Goal: Information Seeking & Learning: Find specific page/section

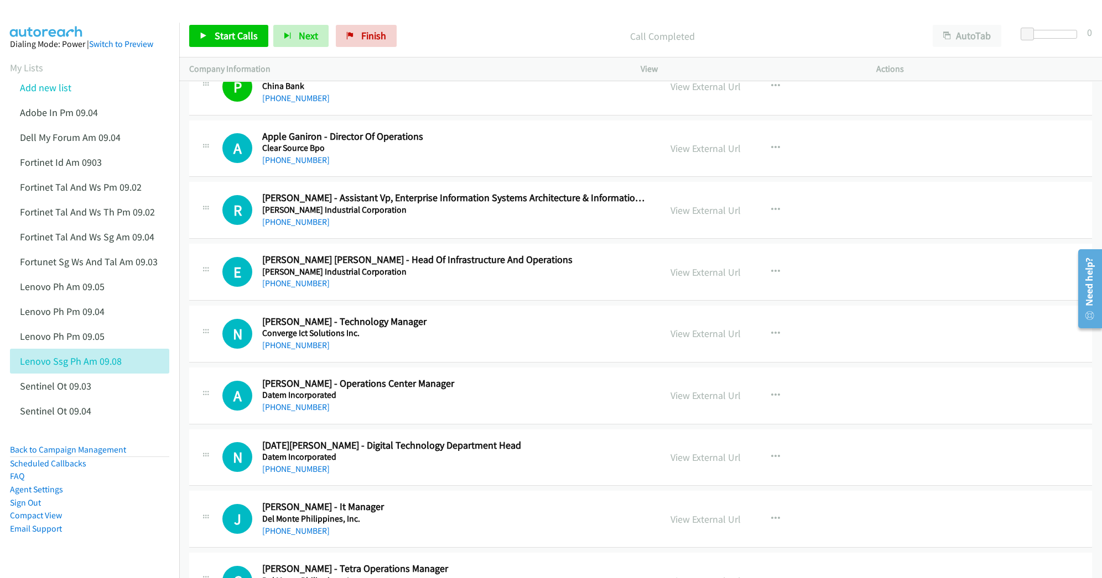
scroll to position [2802, 0]
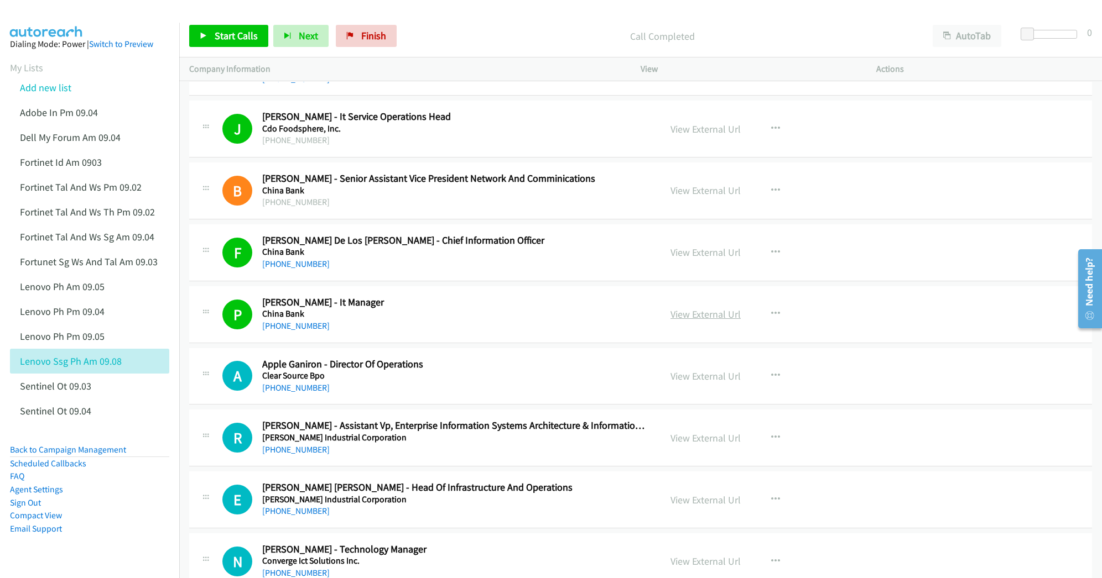
click at [697, 321] on link "View External Url" at bounding box center [705, 314] width 70 height 13
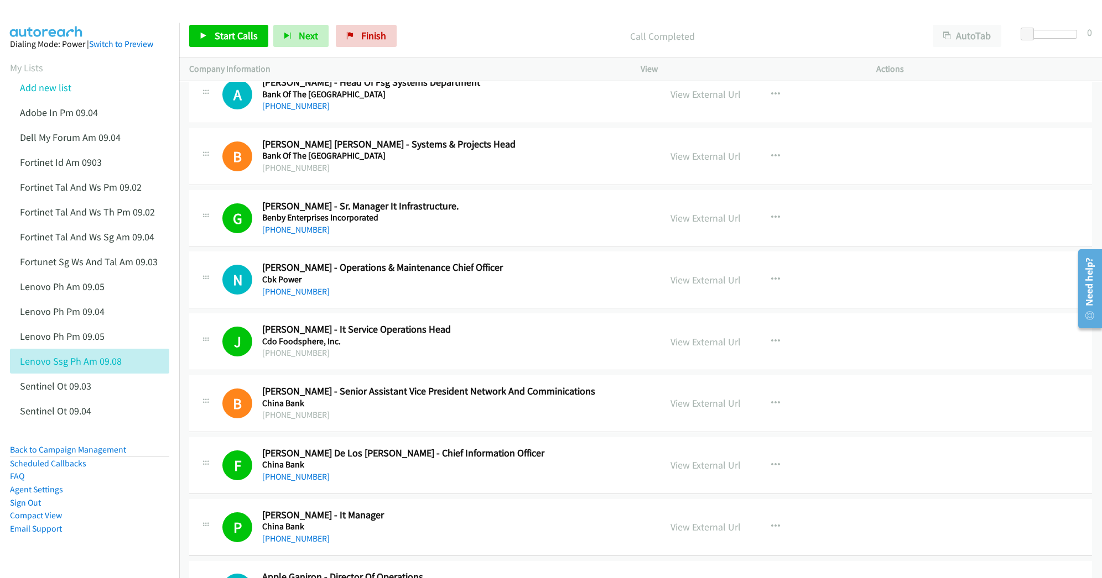
scroll to position [2580, 0]
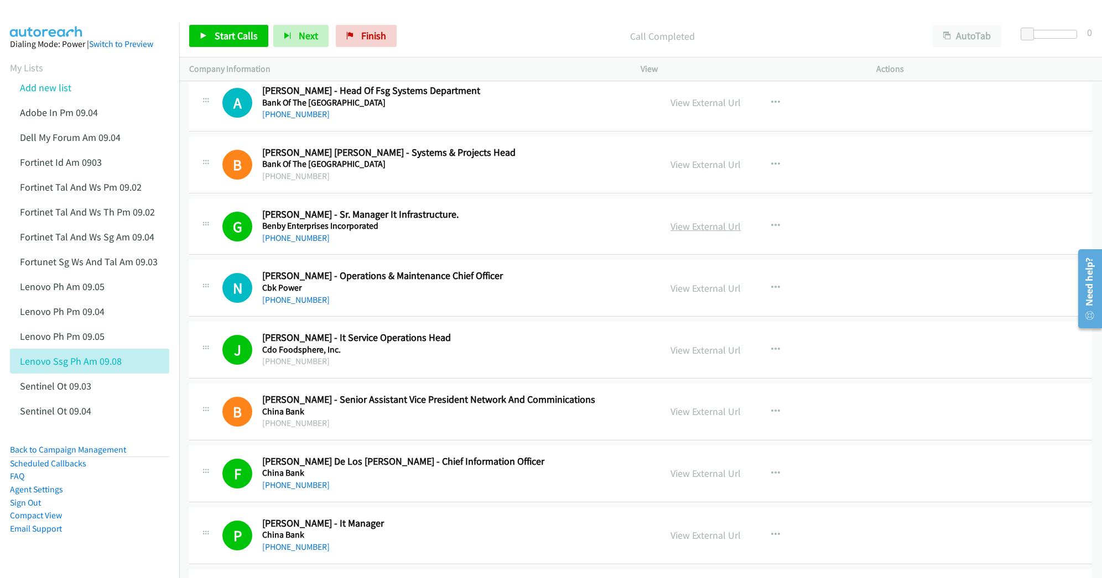
click at [694, 233] on link "View External Url" at bounding box center [705, 226] width 70 height 13
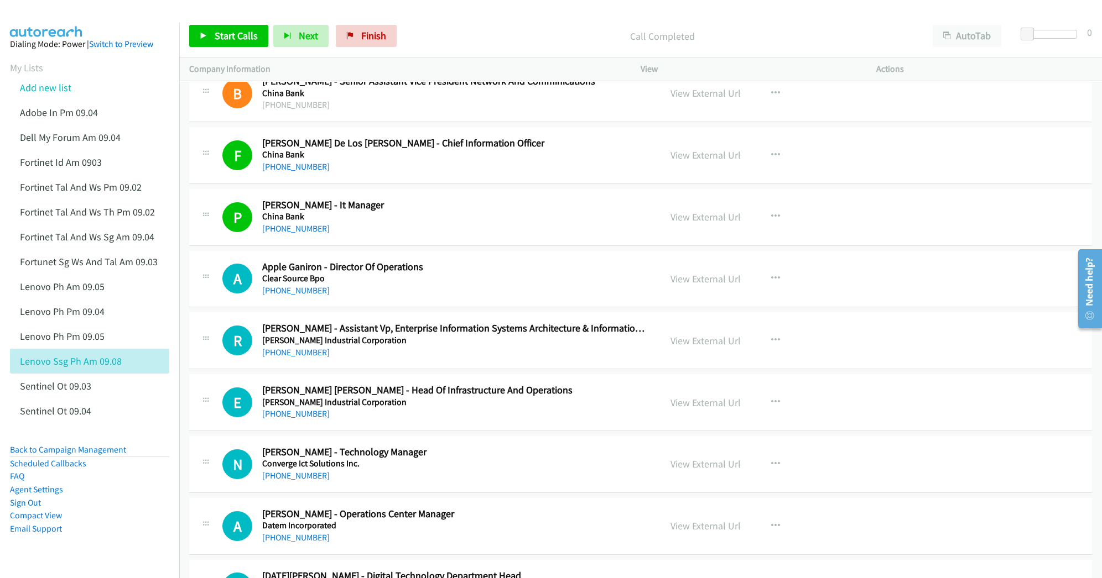
scroll to position [2949, 0]
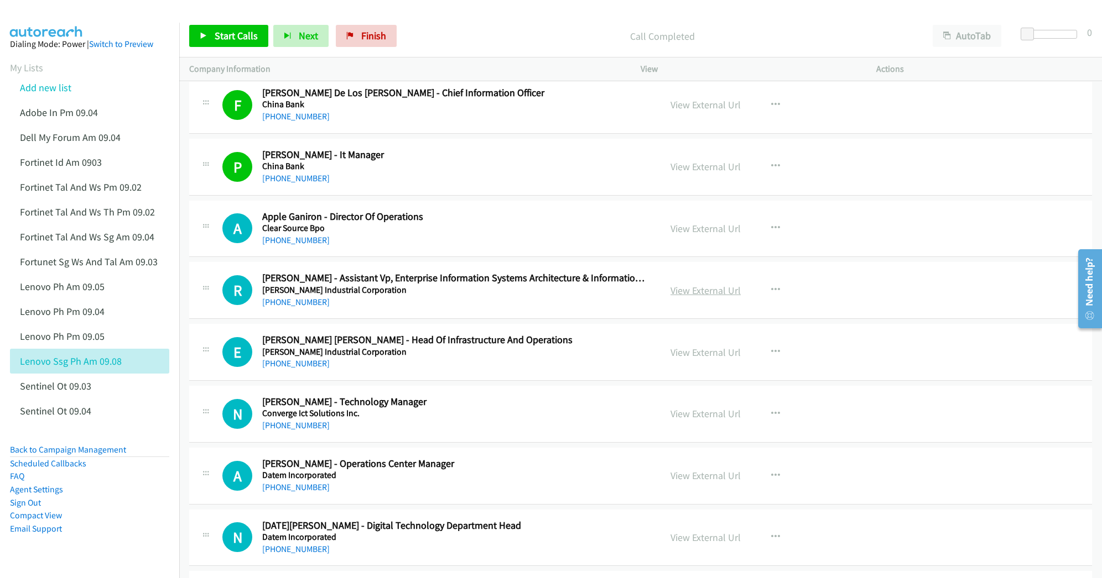
click at [693, 297] on link "View External Url" at bounding box center [705, 290] width 70 height 13
click at [686, 359] on link "View External Url" at bounding box center [705, 352] width 70 height 13
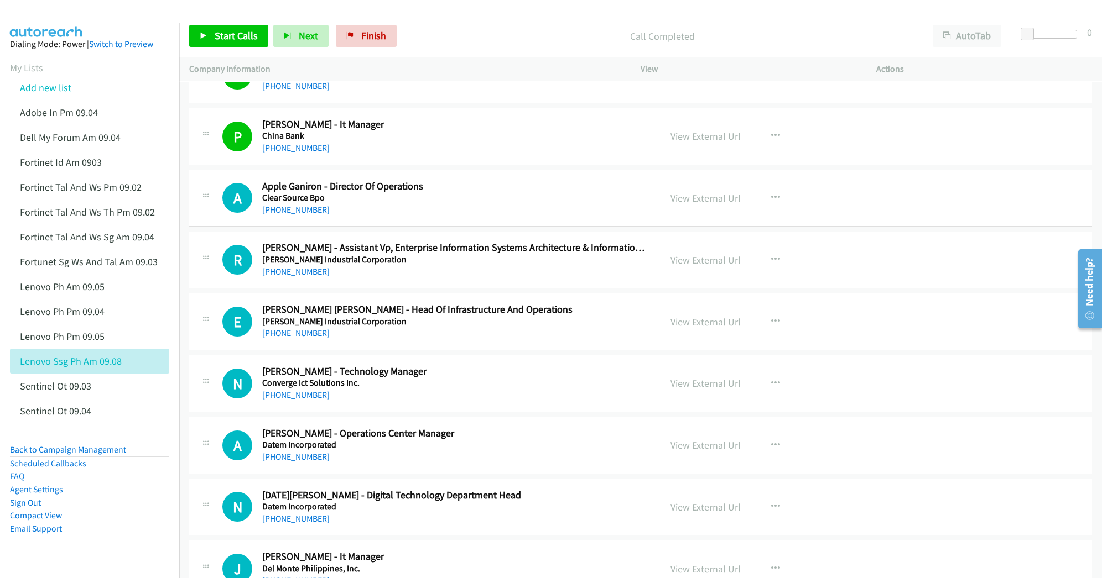
scroll to position [3023, 0]
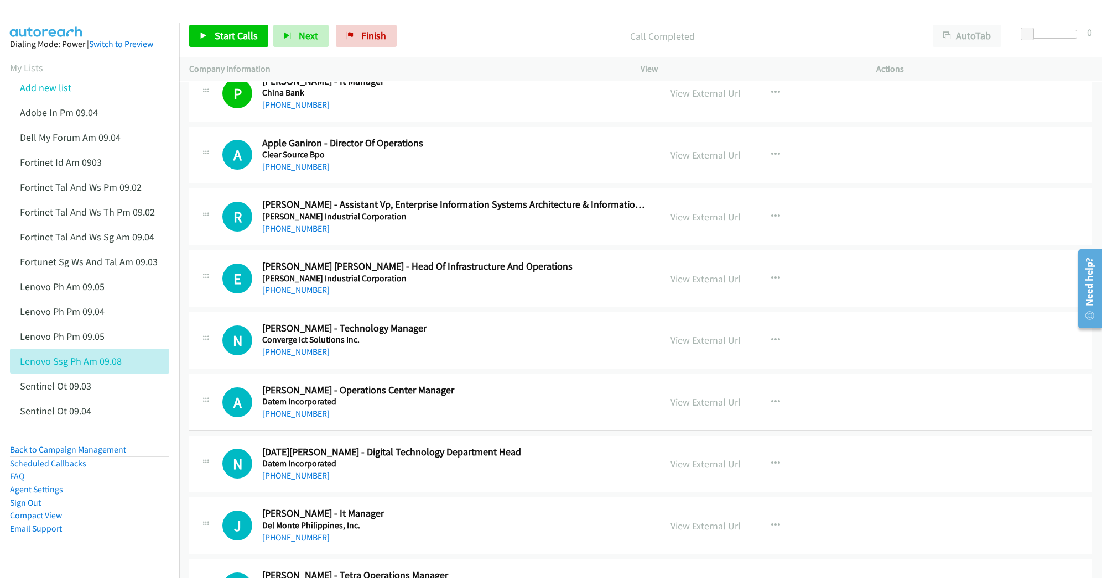
drag, startPoint x: 680, startPoint y: 352, endPoint x: 690, endPoint y: 392, distance: 41.2
click at [700, 347] on link "View External Url" at bounding box center [705, 340] width 70 height 13
click at [700, 409] on link "View External Url" at bounding box center [705, 402] width 70 height 13
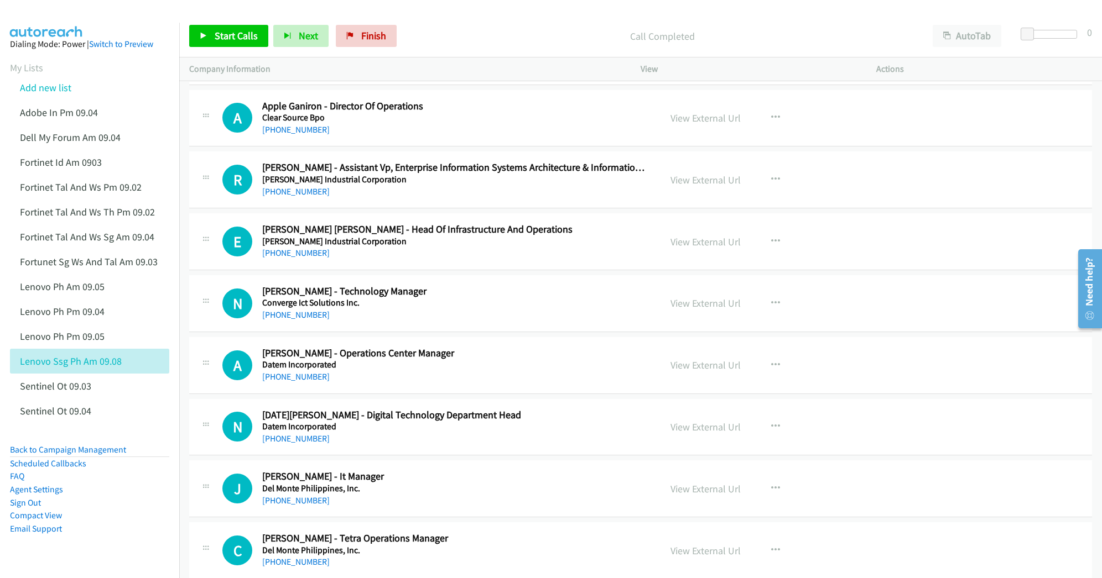
scroll to position [3097, 0]
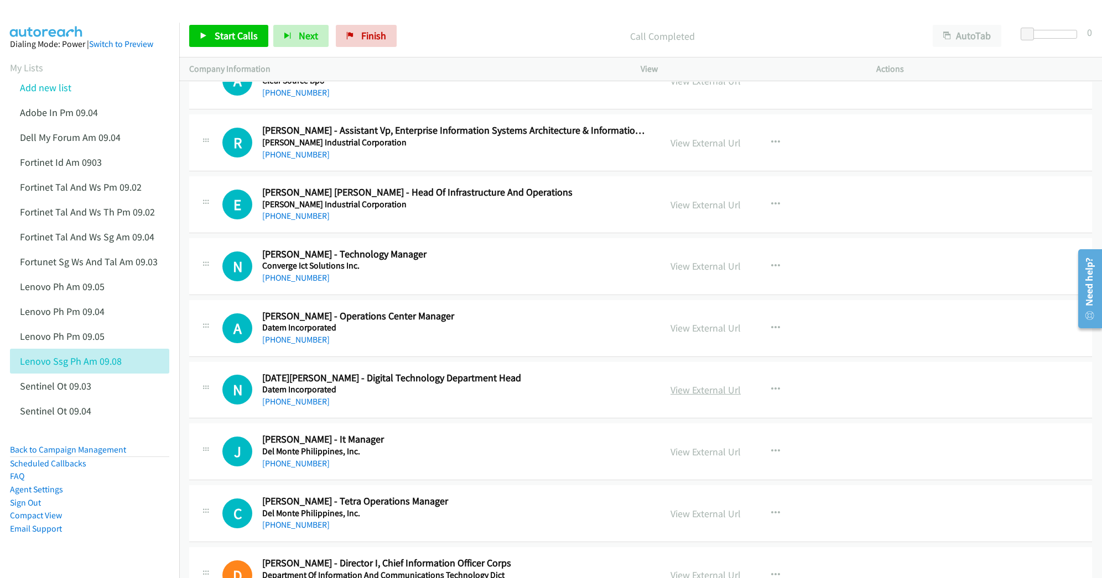
click at [680, 397] on link "View External Url" at bounding box center [705, 390] width 70 height 13
click at [684, 458] on link "View External Url" at bounding box center [705, 452] width 70 height 13
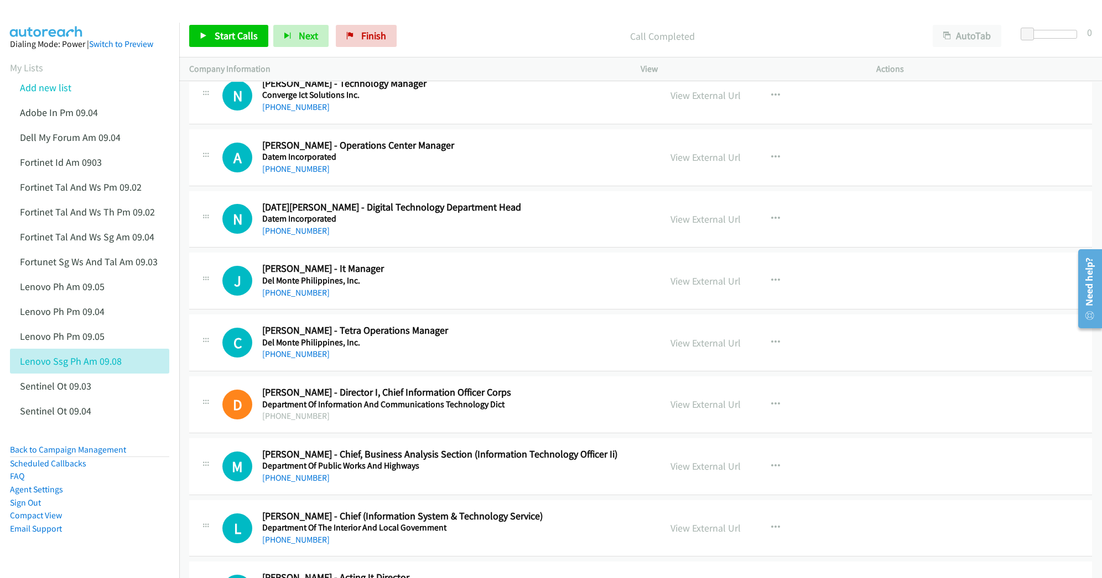
scroll to position [3318, 0]
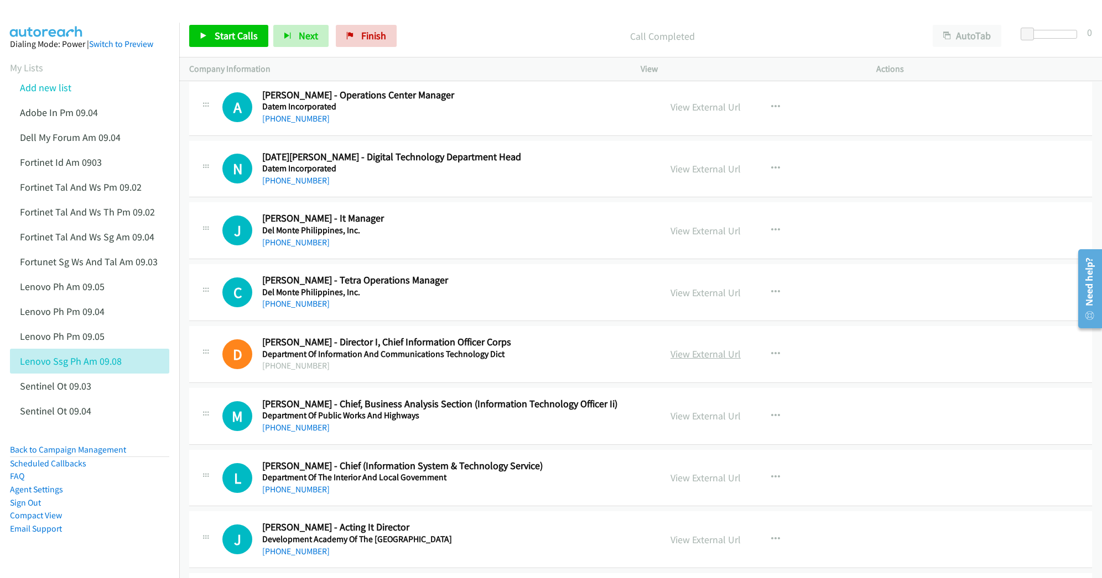
click at [678, 361] on link "View External Url" at bounding box center [705, 354] width 70 height 13
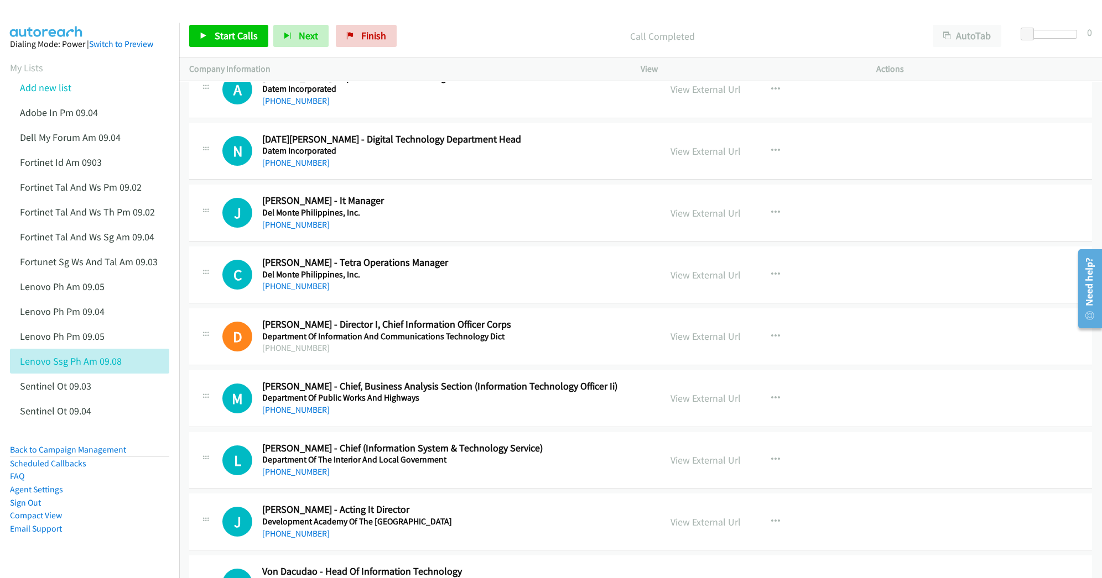
scroll to position [3392, 0]
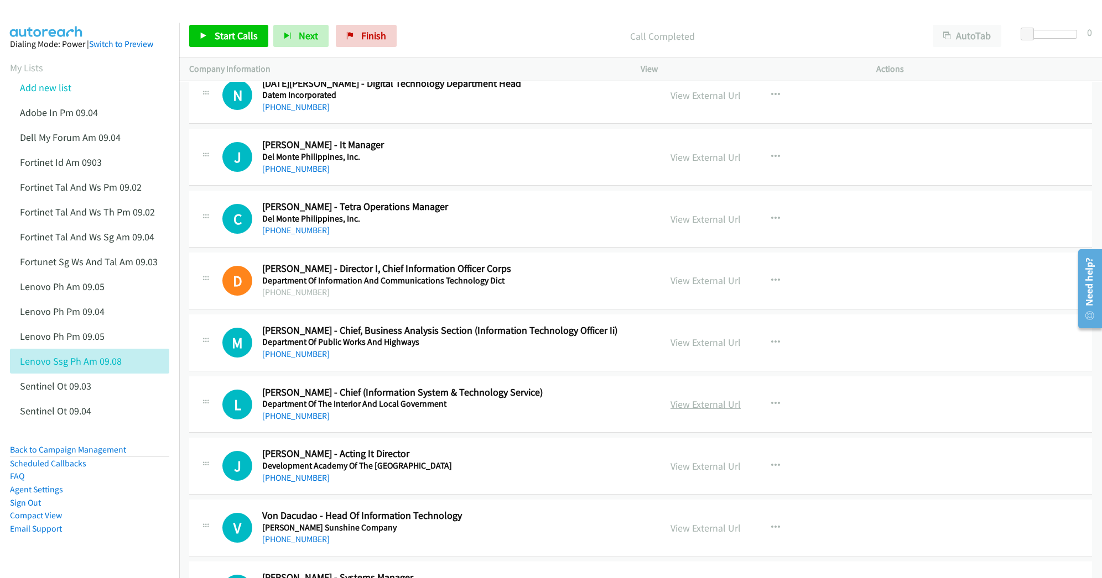
click at [686, 411] on link "View External Url" at bounding box center [705, 404] width 70 height 13
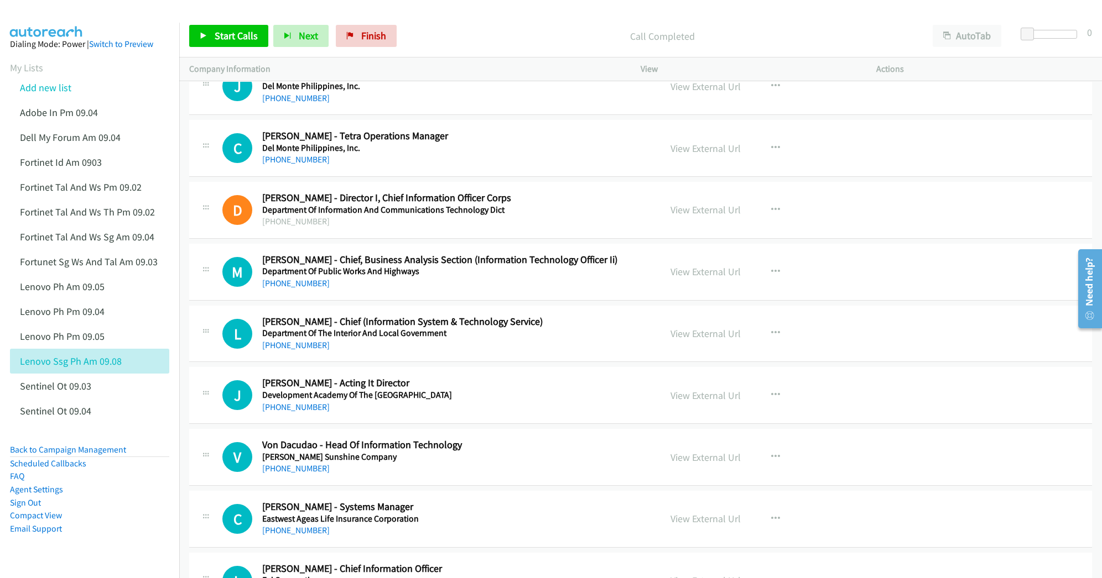
scroll to position [3465, 0]
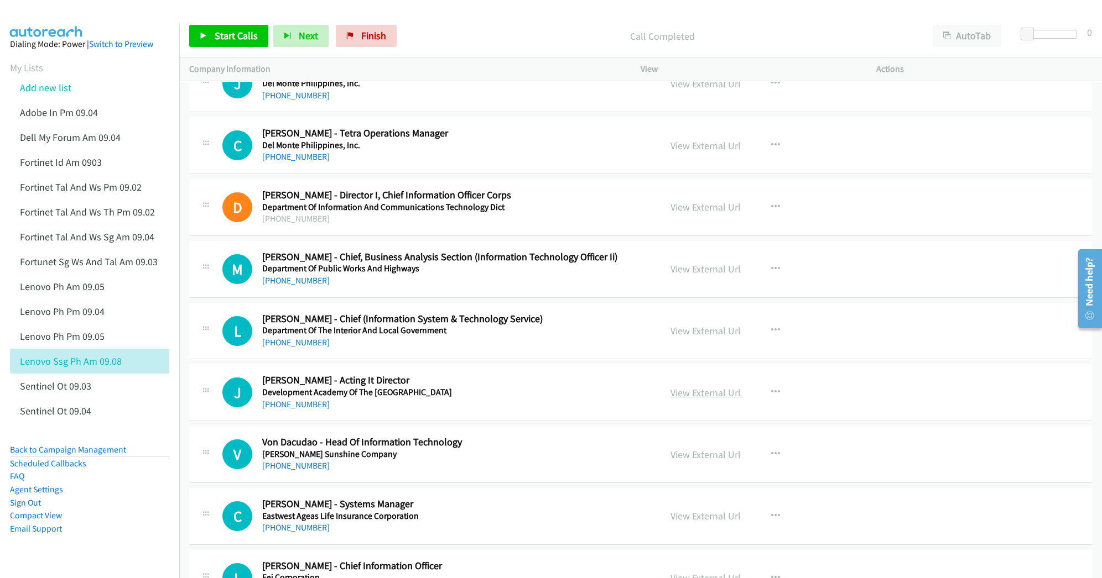
click at [697, 399] on link "View External Url" at bounding box center [705, 393] width 70 height 13
click at [686, 461] on link "View External Url" at bounding box center [705, 455] width 70 height 13
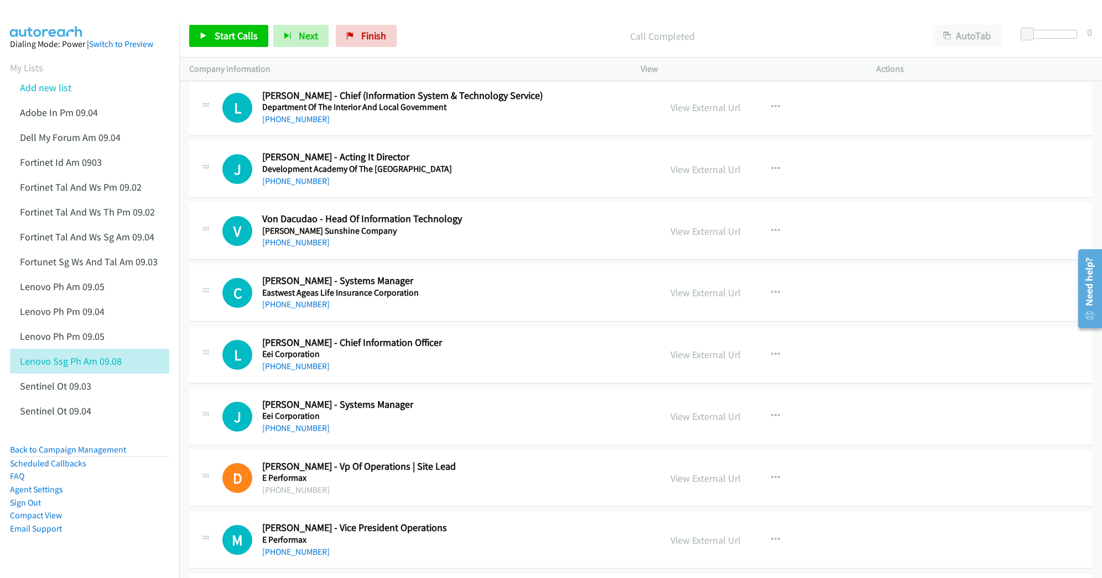
scroll to position [3761, 0]
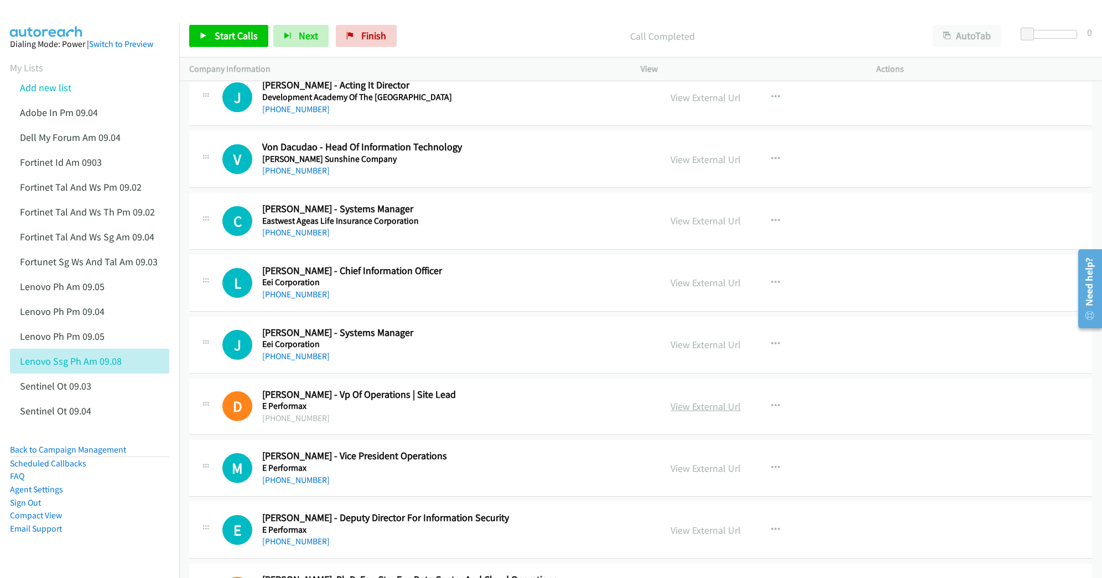
click at [679, 413] on link "View External Url" at bounding box center [705, 406] width 70 height 13
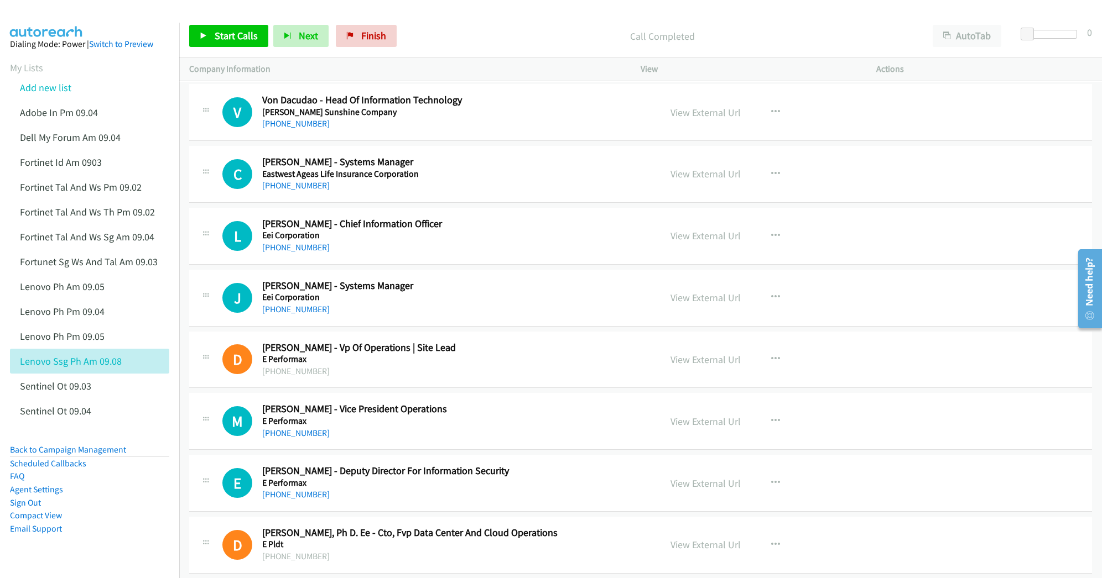
scroll to position [3834, 0]
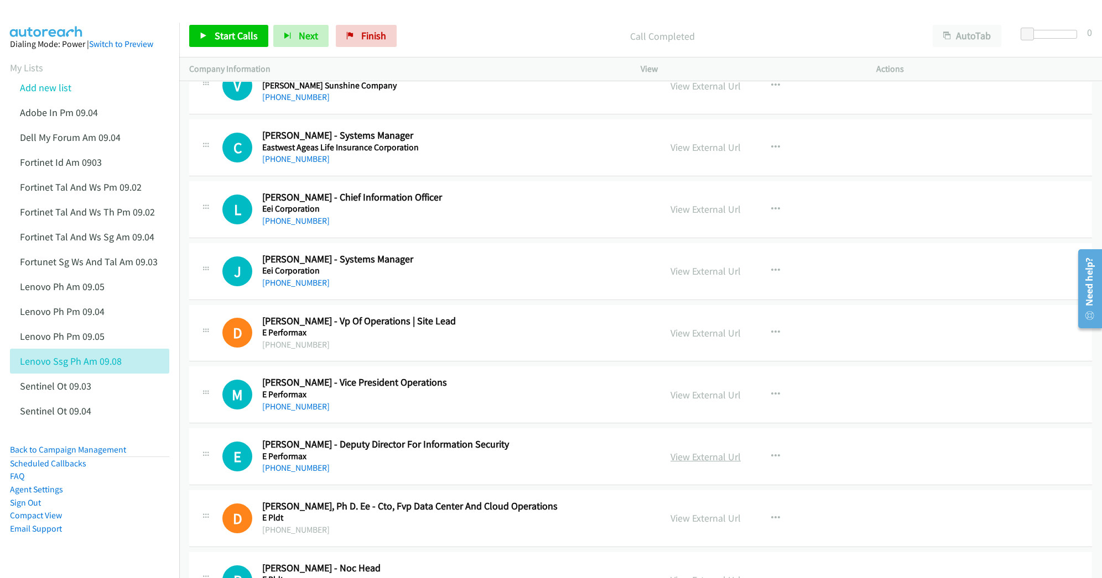
click at [692, 463] on link "View External Url" at bounding box center [705, 457] width 70 height 13
click at [708, 402] on link "View External Url" at bounding box center [705, 395] width 70 height 13
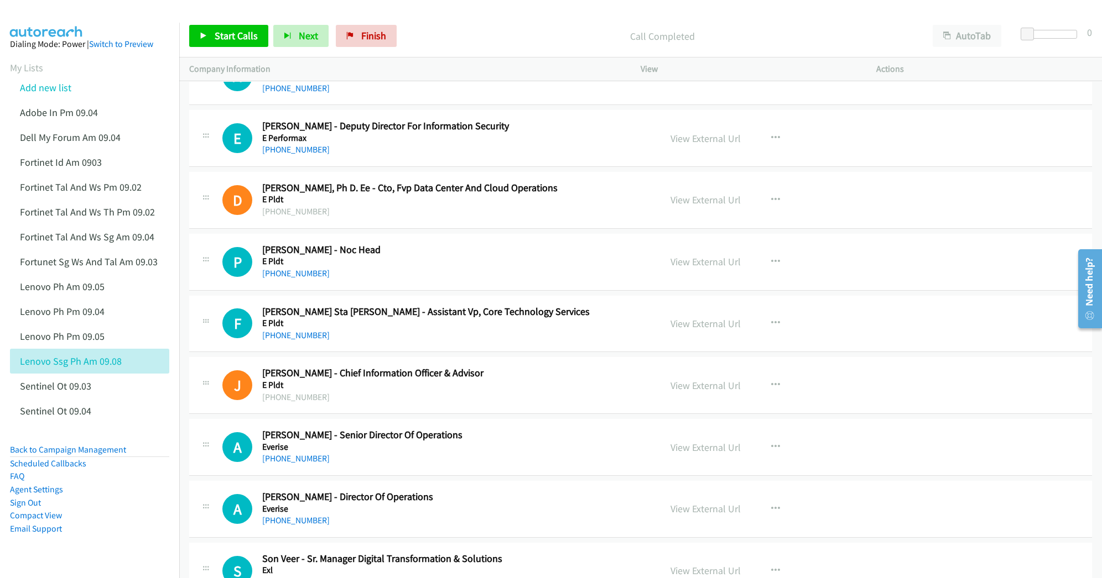
scroll to position [4203, 0]
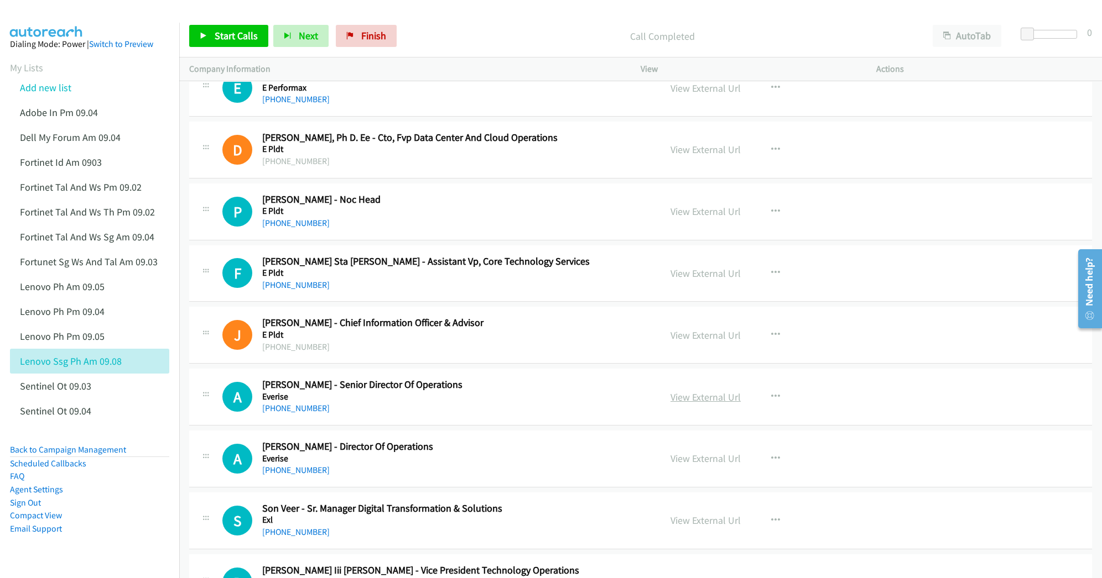
click at [679, 404] on link "View External Url" at bounding box center [705, 397] width 70 height 13
click at [695, 465] on link "View External Url" at bounding box center [705, 458] width 70 height 13
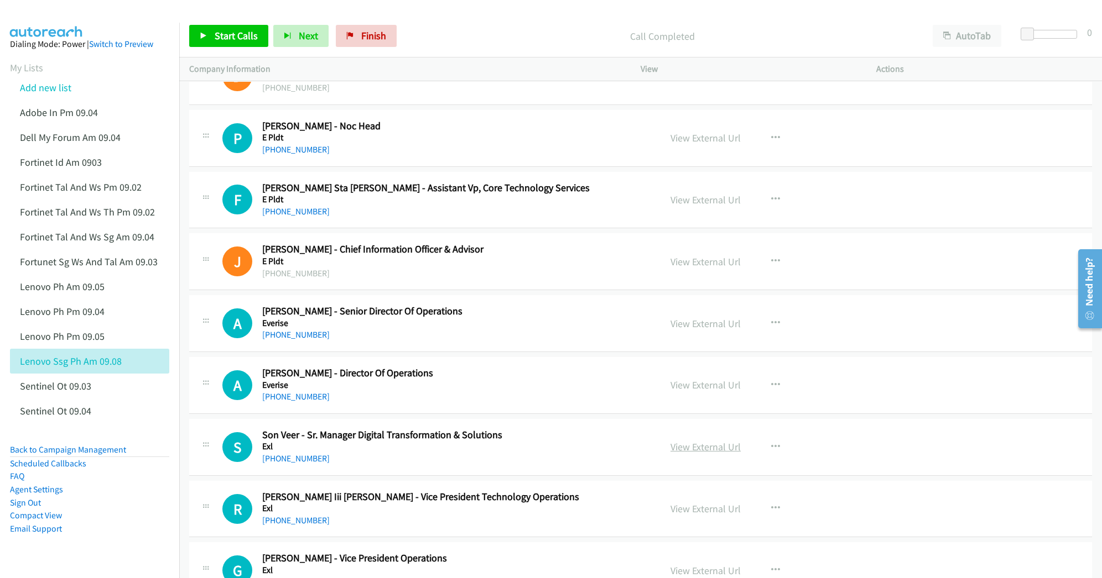
click at [681, 453] on link "View External Url" at bounding box center [705, 447] width 70 height 13
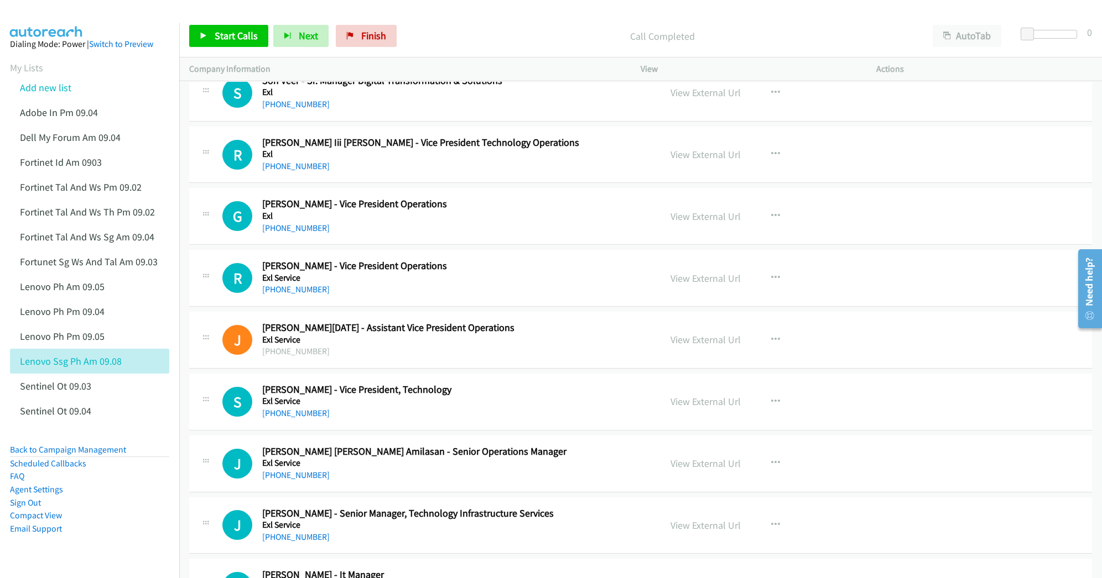
scroll to position [4646, 0]
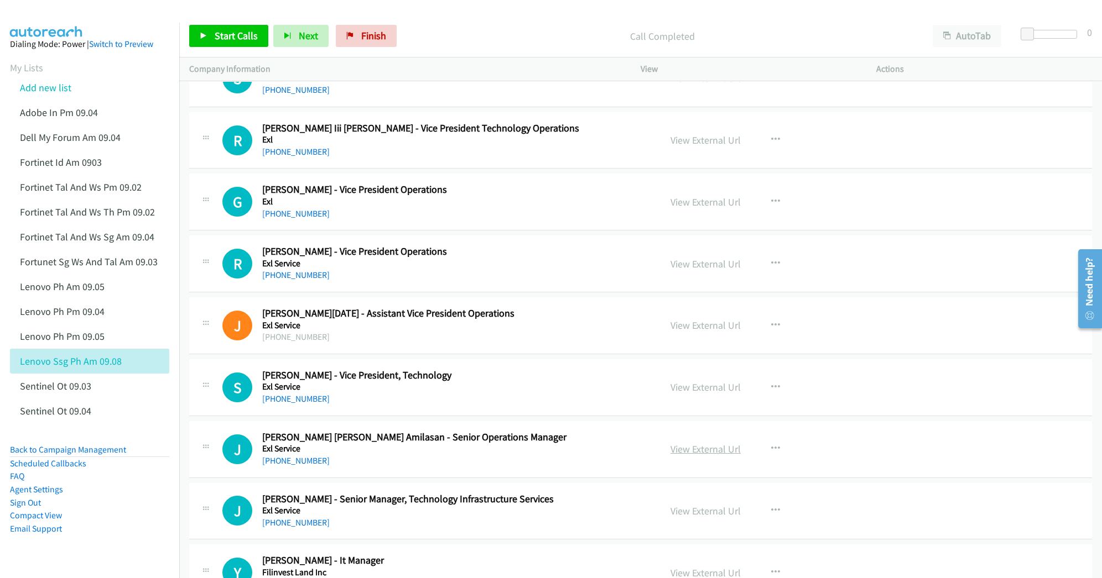
click at [685, 456] on link "View External Url" at bounding box center [705, 449] width 70 height 13
click at [689, 394] on link "View External Url" at bounding box center [705, 387] width 70 height 13
click at [682, 518] on link "View External Url" at bounding box center [705, 511] width 70 height 13
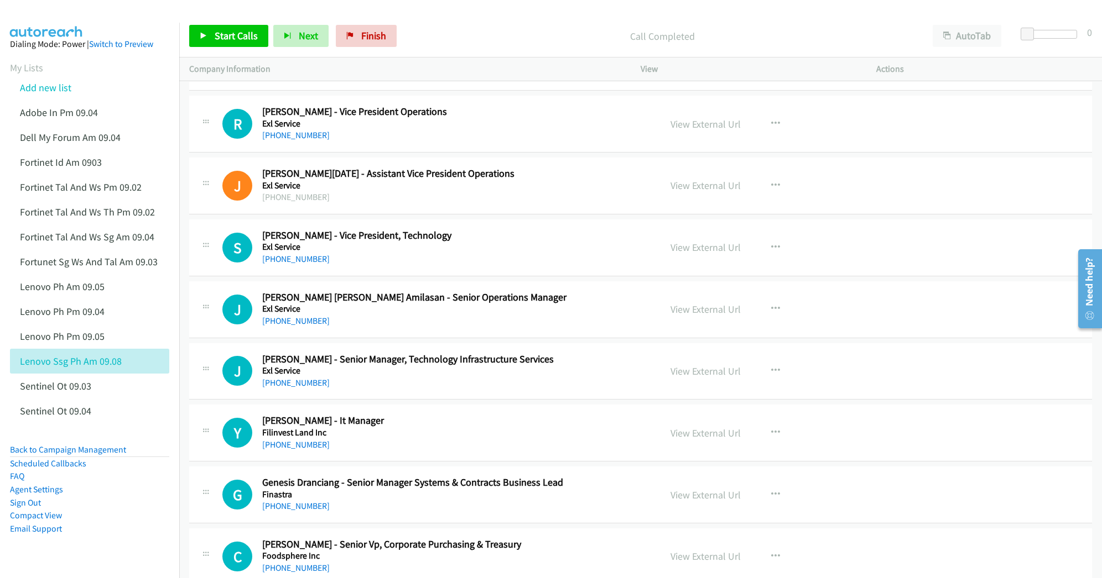
scroll to position [4793, 0]
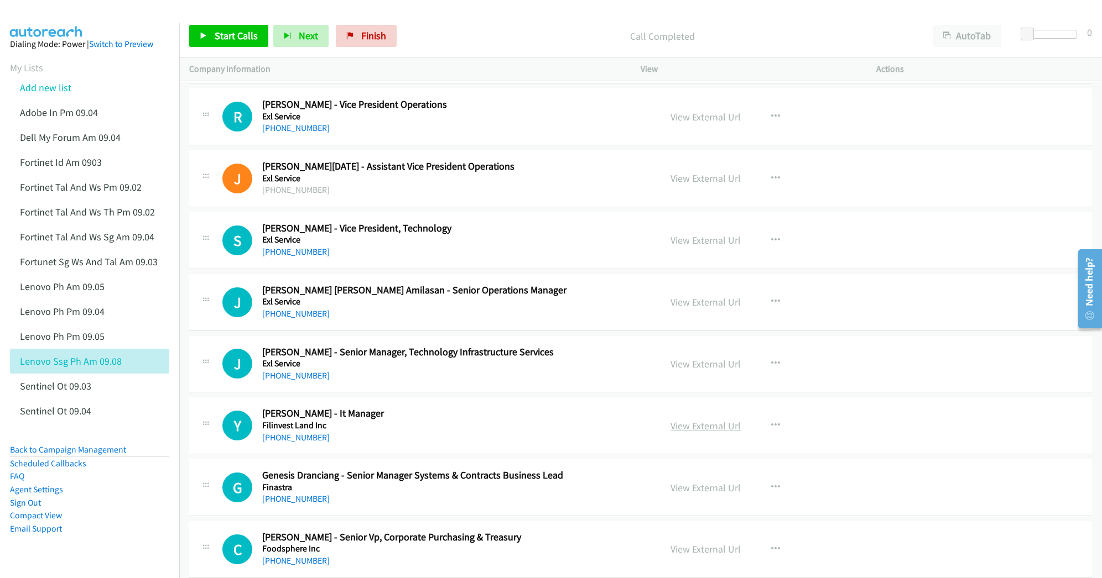
click at [706, 432] on link "View External Url" at bounding box center [705, 426] width 70 height 13
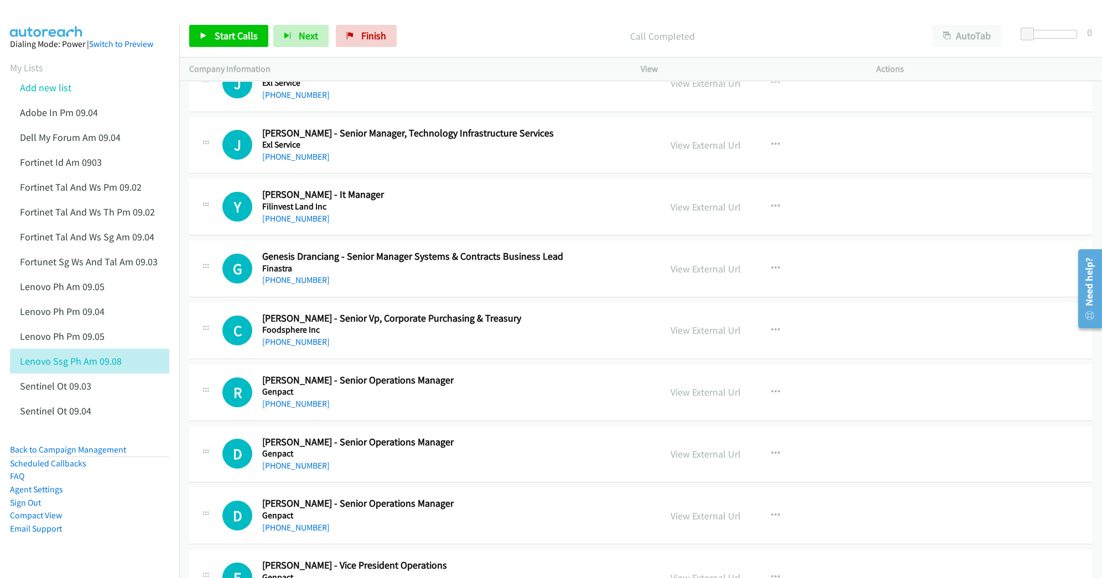
scroll to position [5014, 0]
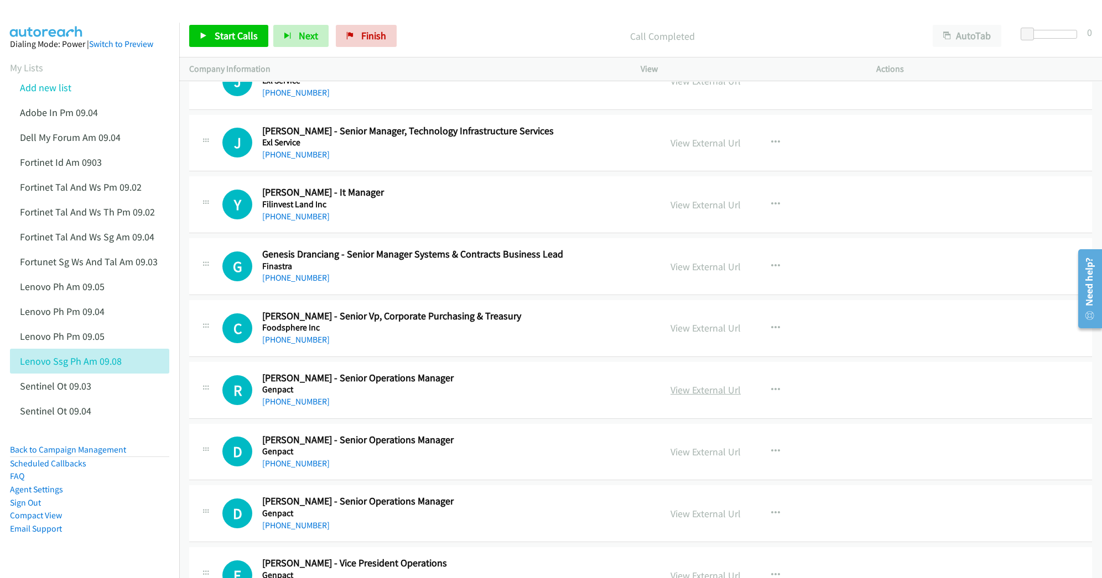
click at [675, 397] on link "View External Url" at bounding box center [705, 390] width 70 height 13
click at [686, 458] on link "View External Url" at bounding box center [705, 452] width 70 height 13
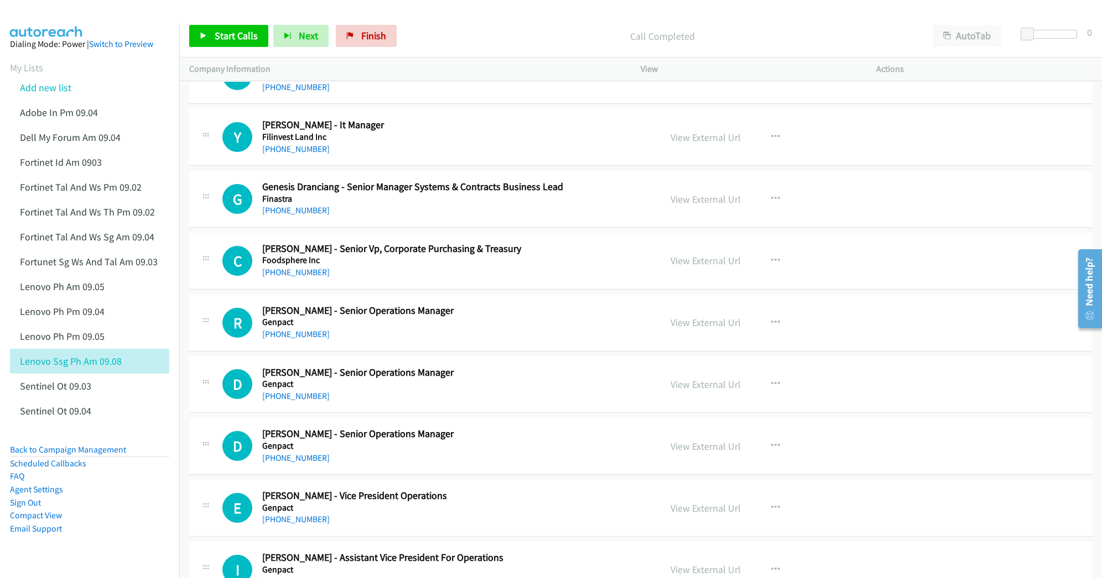
scroll to position [5088, 0]
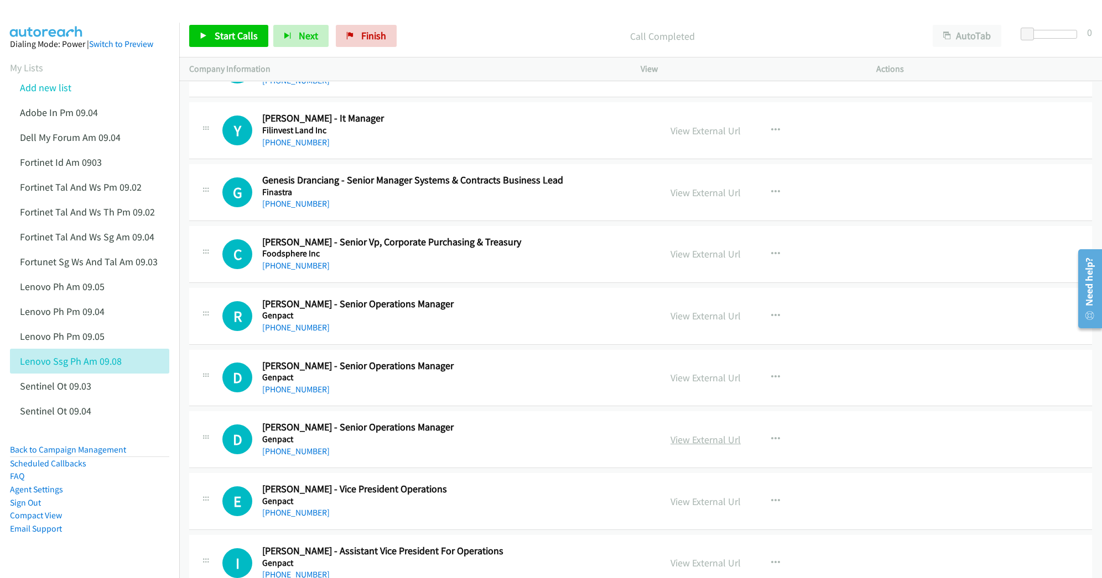
click at [684, 446] on link "View External Url" at bounding box center [705, 440] width 70 height 13
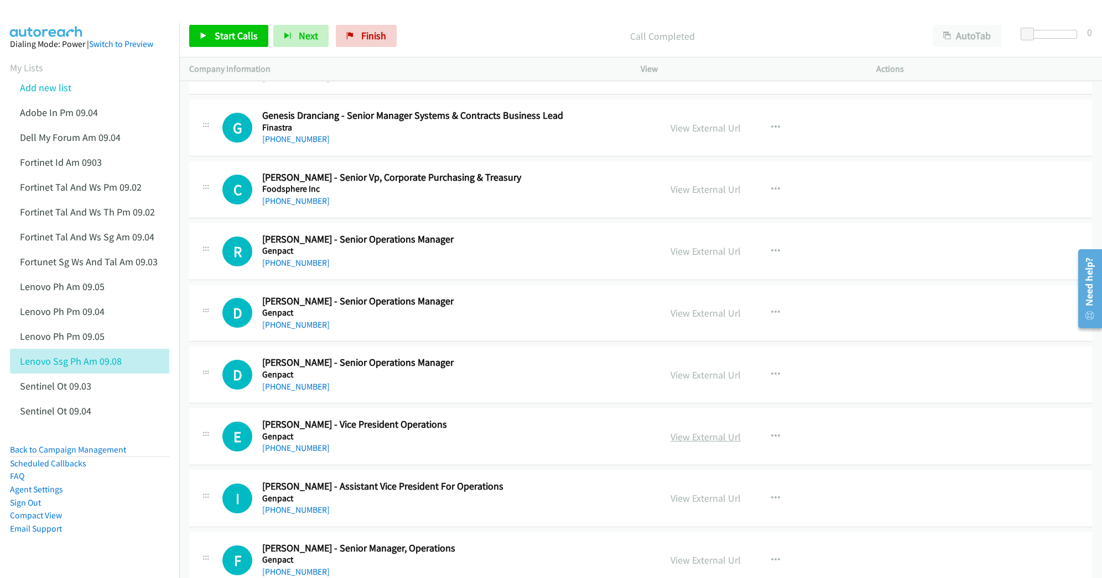
scroll to position [5162, 0]
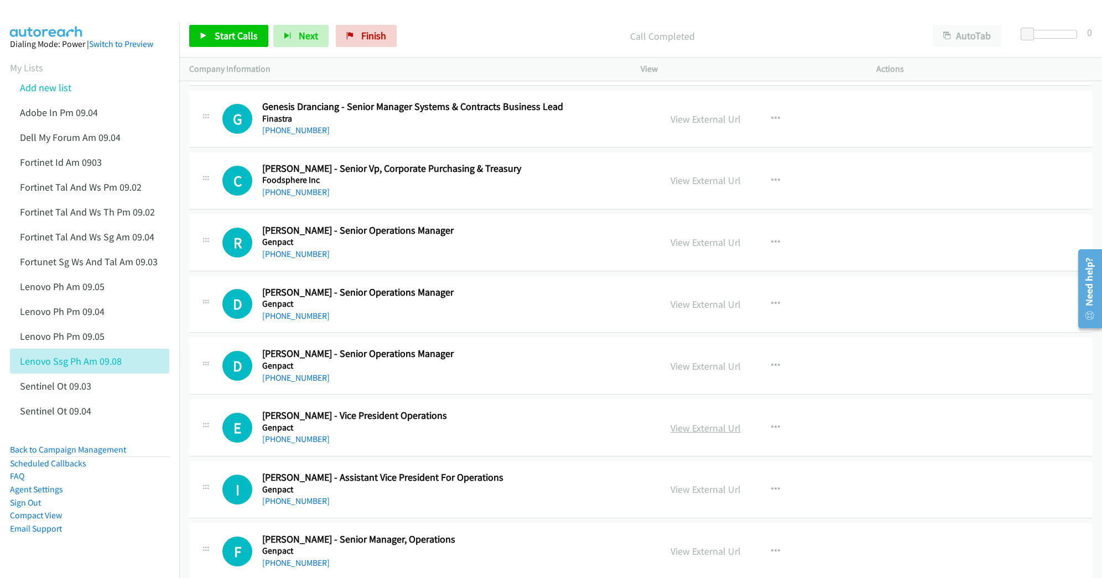
click at [682, 435] on link "View External Url" at bounding box center [705, 428] width 70 height 13
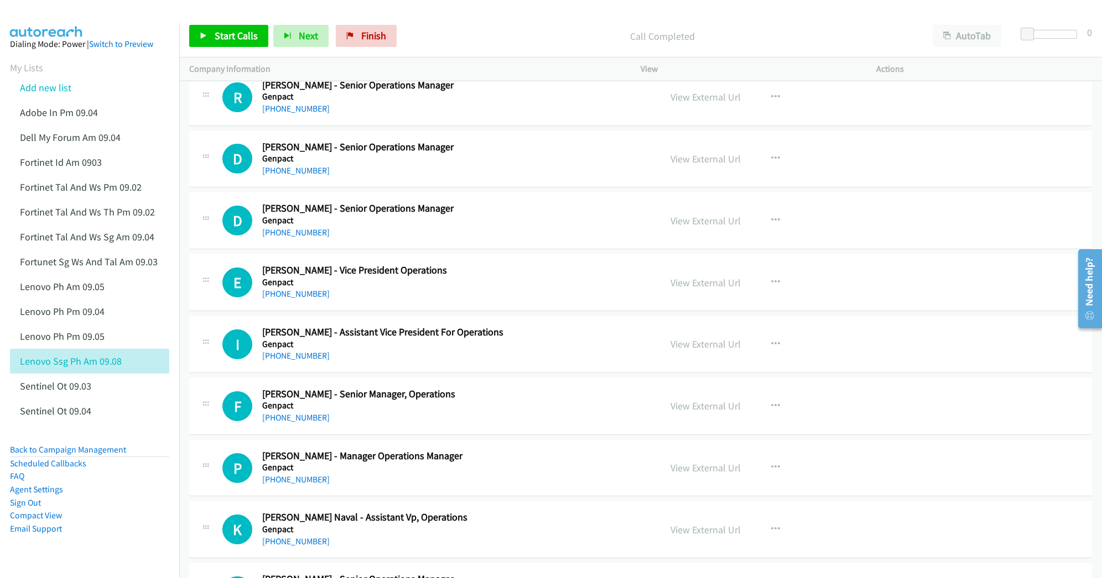
scroll to position [5309, 0]
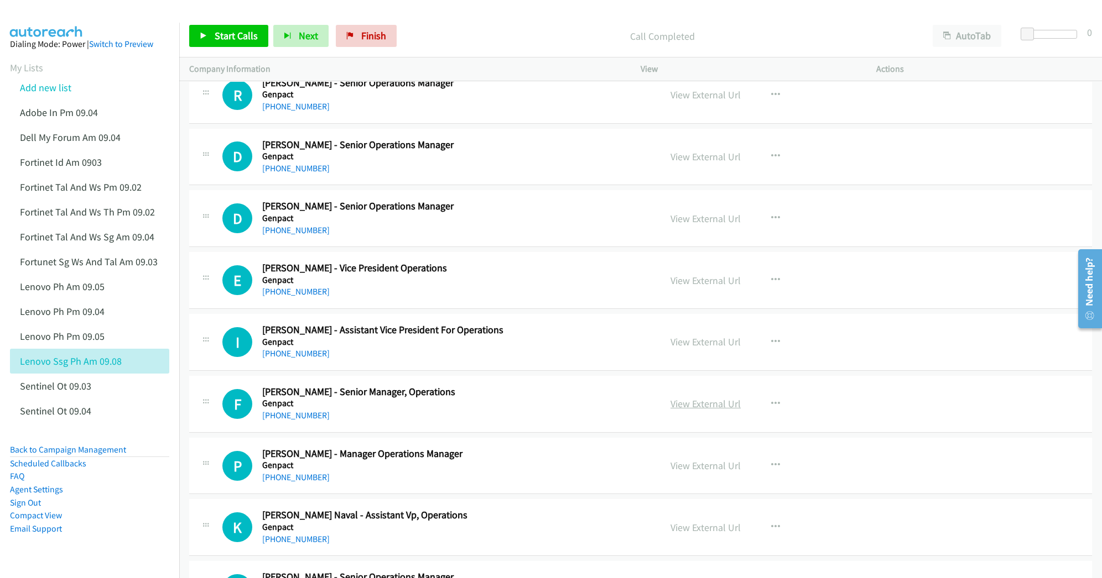
click at [676, 410] on link "View External Url" at bounding box center [705, 404] width 70 height 13
click at [702, 348] on link "View External Url" at bounding box center [705, 342] width 70 height 13
click at [695, 472] on link "View External Url" at bounding box center [705, 466] width 70 height 13
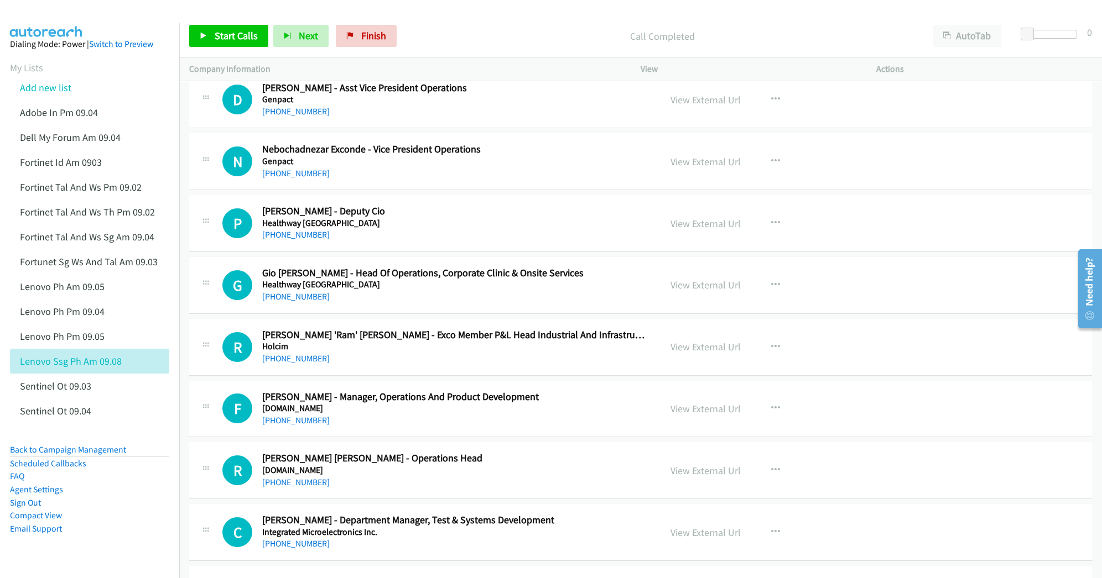
scroll to position [5973, 0]
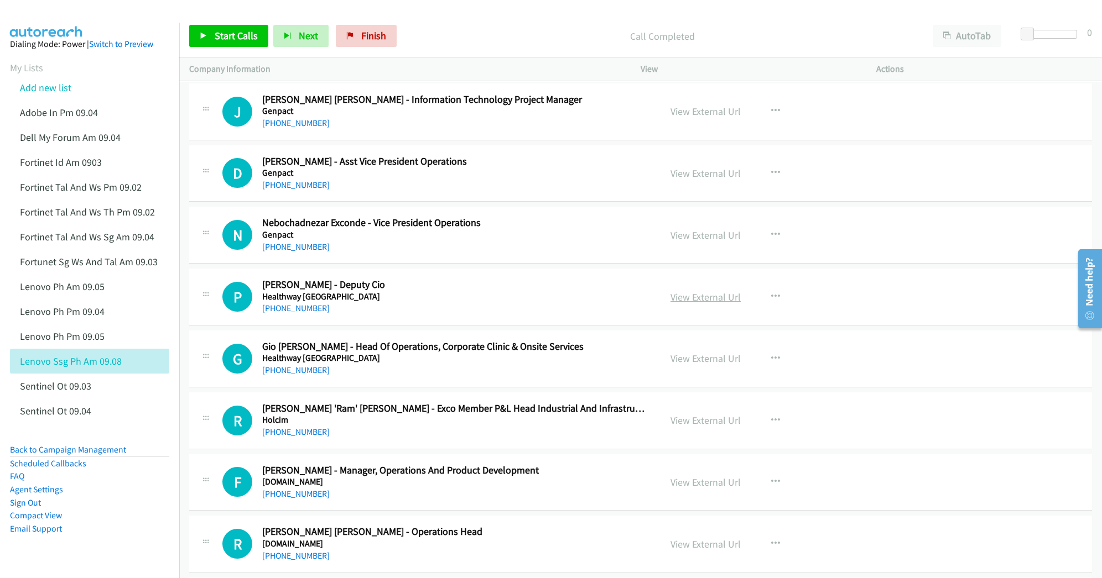
click at [702, 304] on link "View External Url" at bounding box center [705, 297] width 70 height 13
click at [702, 365] on link "View External Url" at bounding box center [705, 358] width 70 height 13
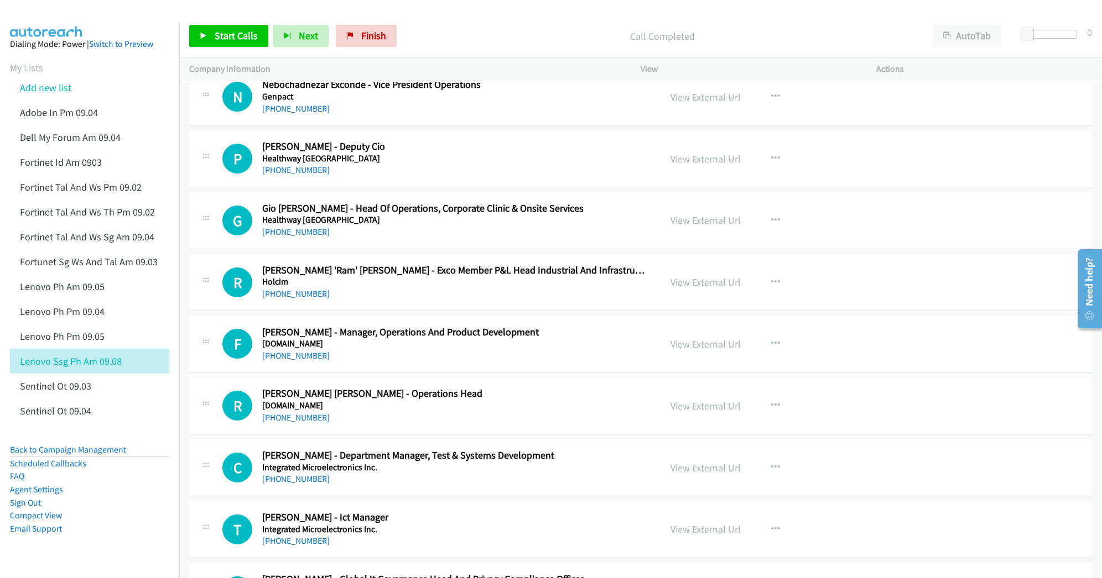
scroll to position [6120, 0]
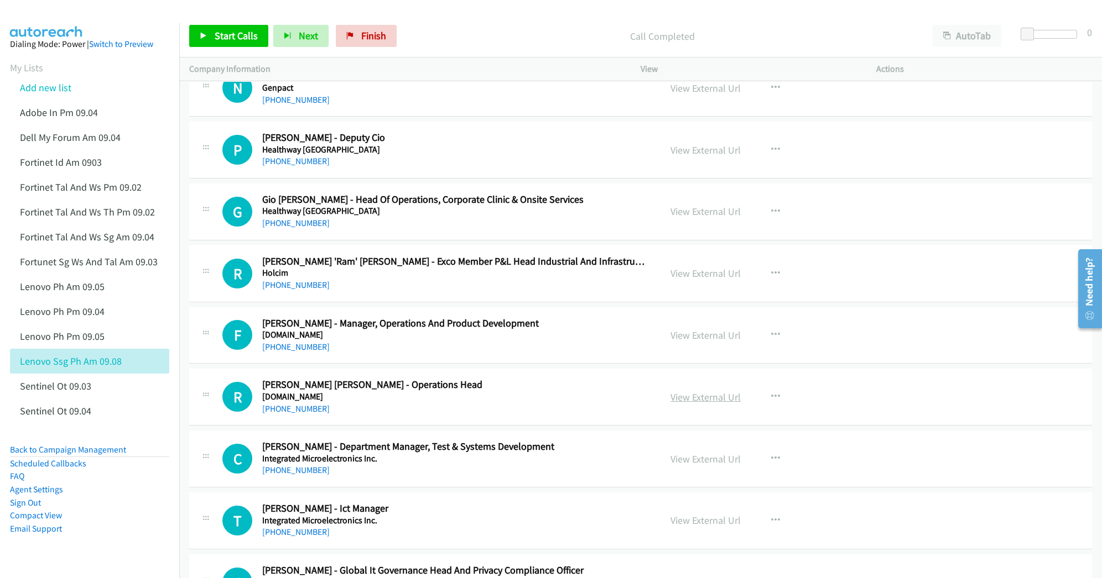
click at [708, 404] on link "View External Url" at bounding box center [705, 397] width 70 height 13
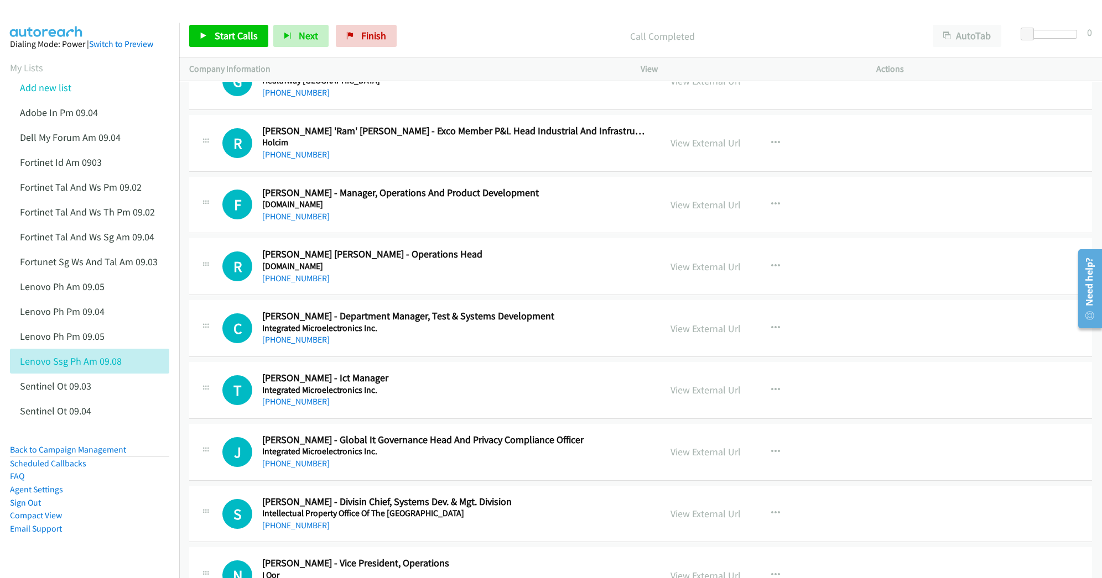
scroll to position [6268, 0]
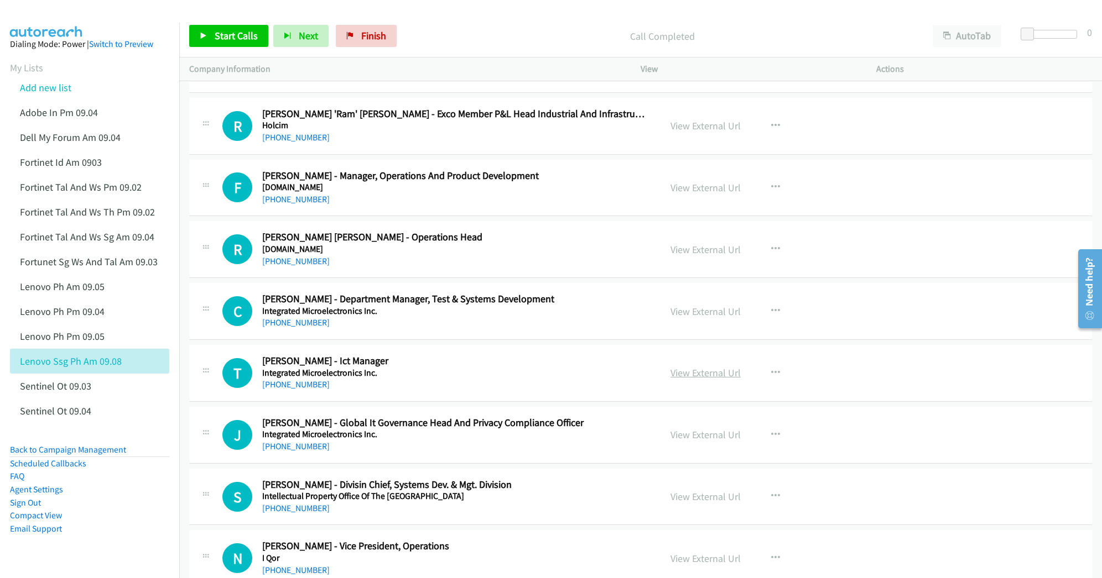
click at [706, 379] on link "View External Url" at bounding box center [705, 373] width 70 height 13
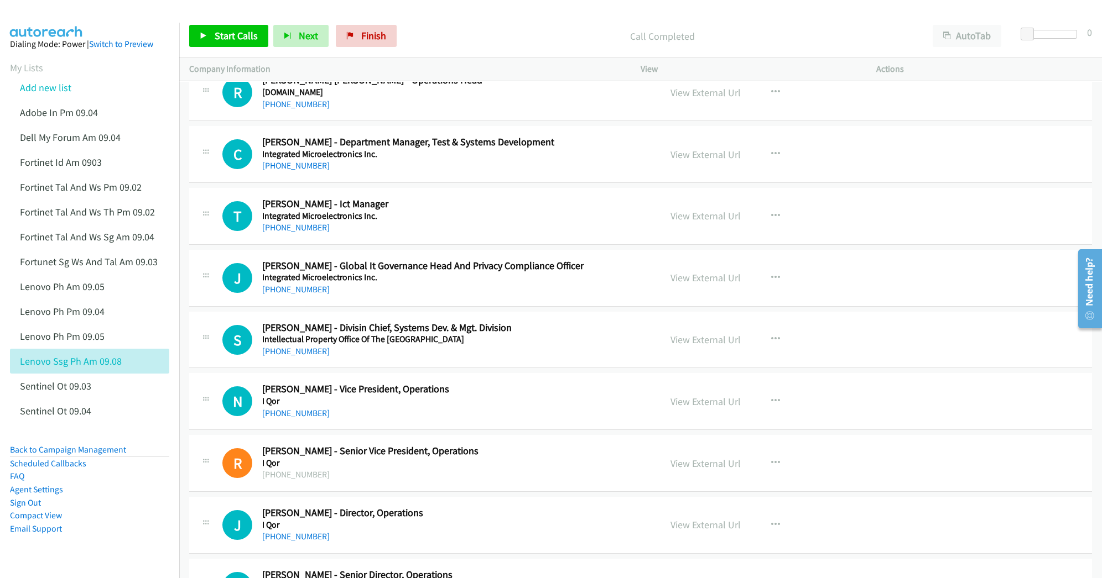
scroll to position [6415, 0]
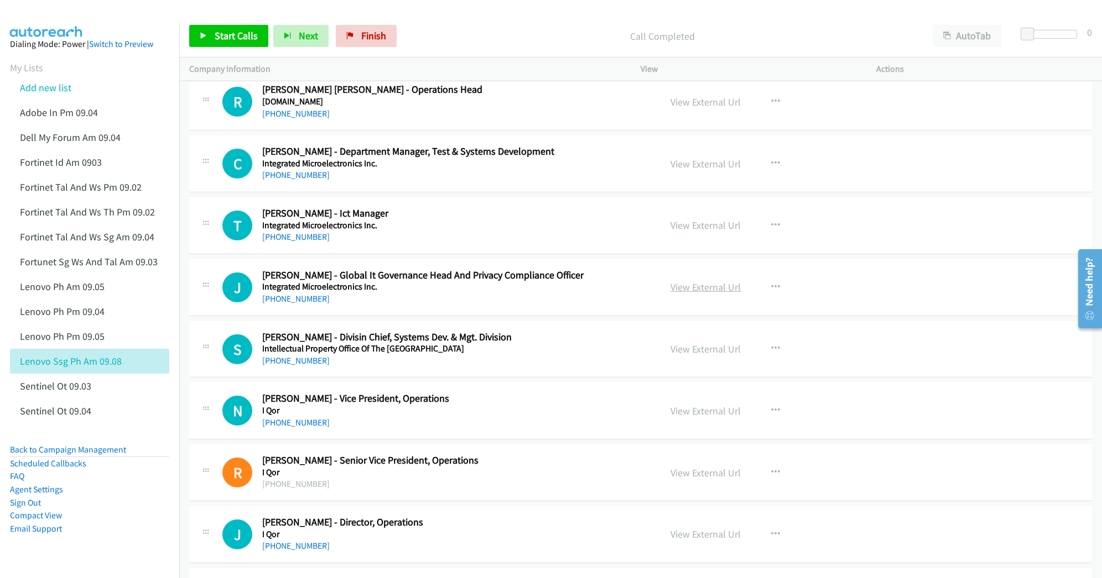
click at [708, 294] on link "View External Url" at bounding box center [705, 287] width 70 height 13
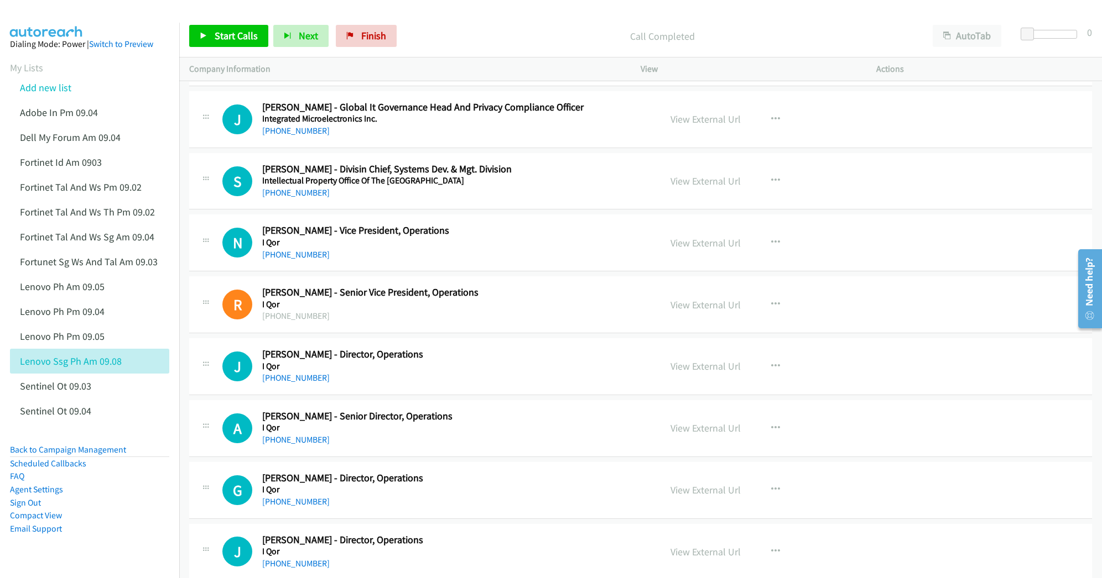
scroll to position [6636, 0]
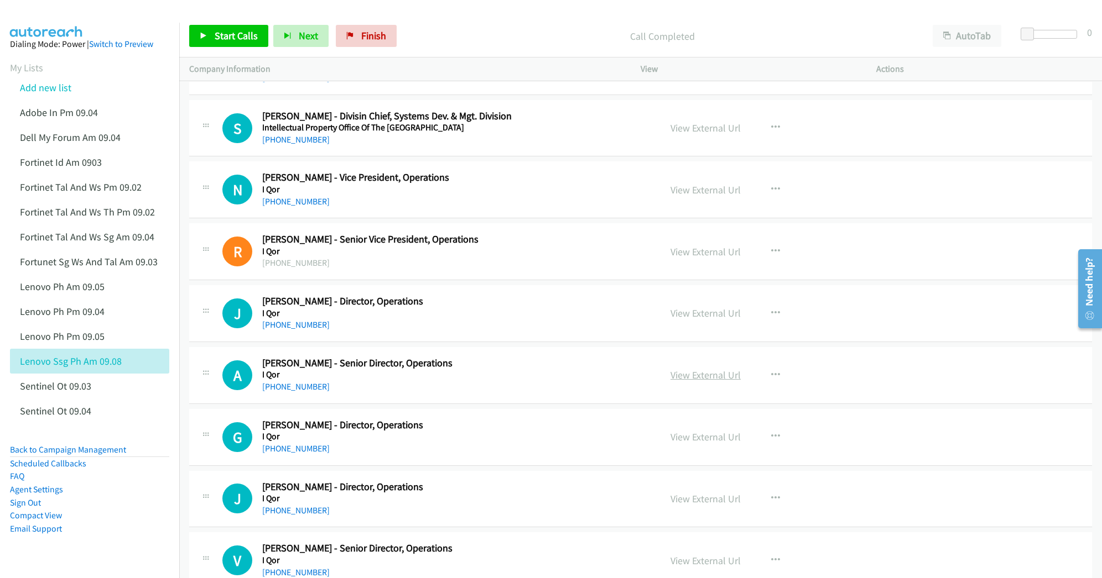
click at [687, 382] on link "View External Url" at bounding box center [705, 375] width 70 height 13
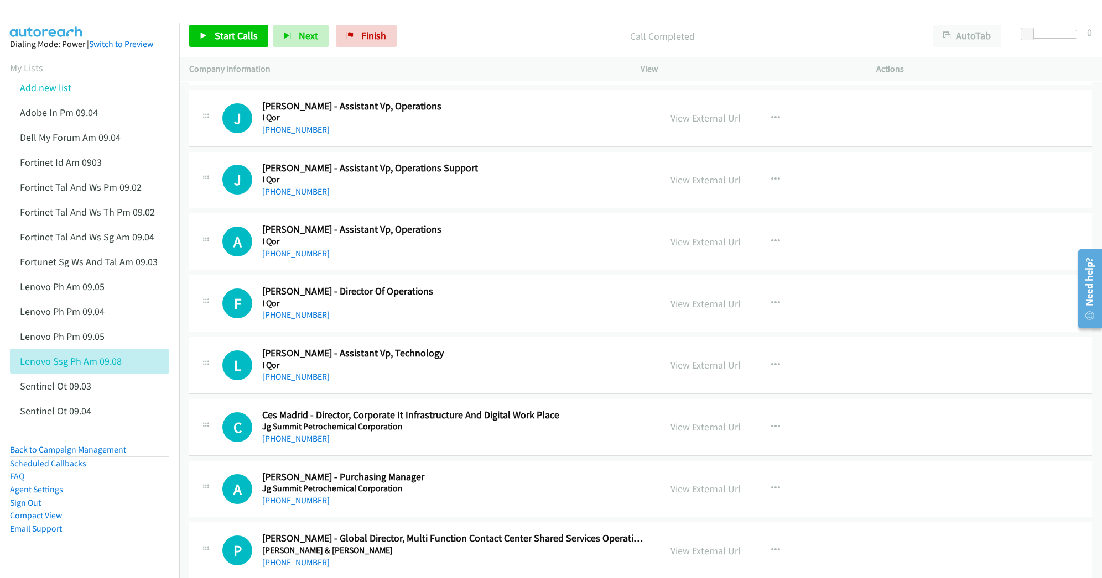
scroll to position [8259, 0]
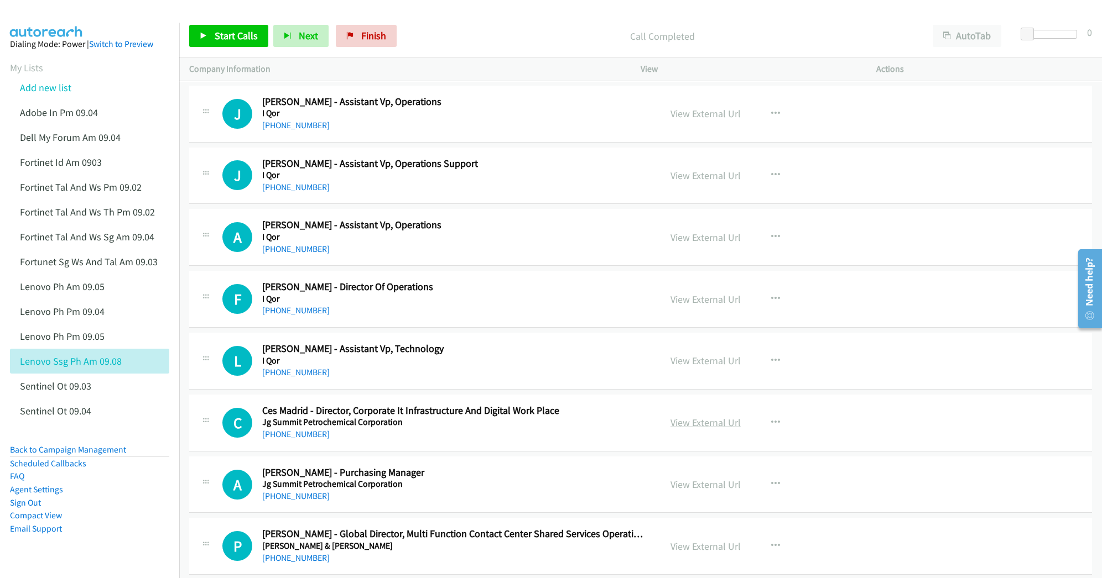
click at [704, 429] on link "View External Url" at bounding box center [705, 422] width 70 height 13
click at [676, 367] on link "View External Url" at bounding box center [705, 360] width 70 height 13
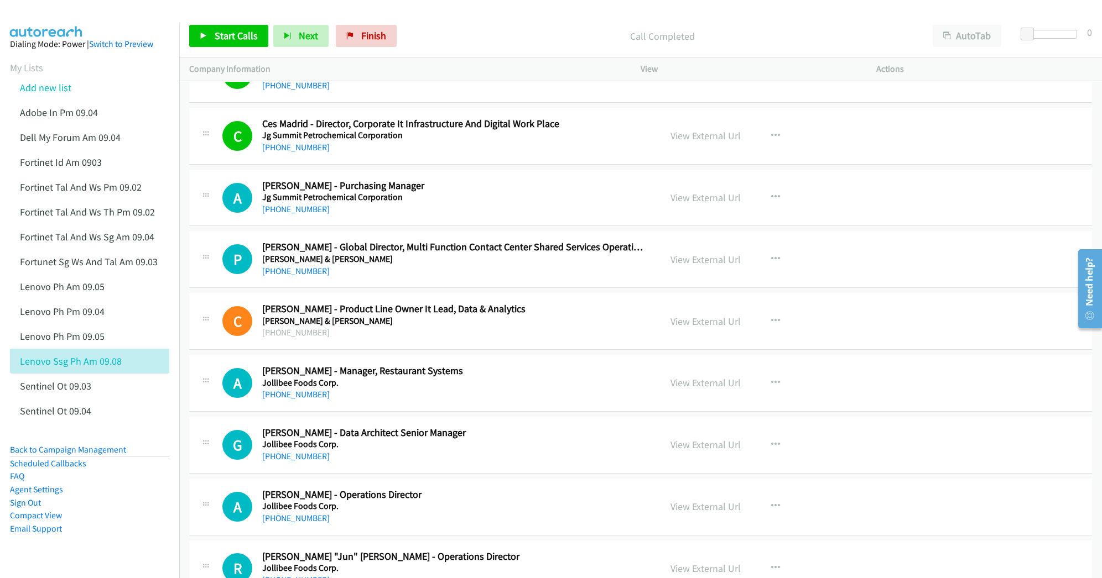
scroll to position [8553, 0]
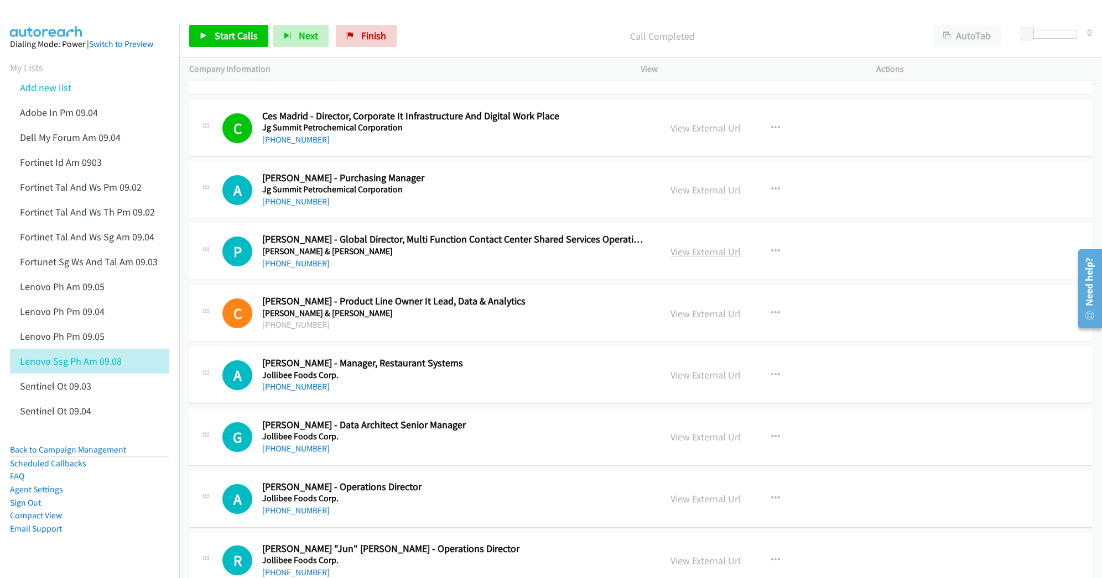
click at [690, 258] on link "View External Url" at bounding box center [705, 252] width 70 height 13
click at [700, 320] on link "View External Url" at bounding box center [705, 313] width 70 height 13
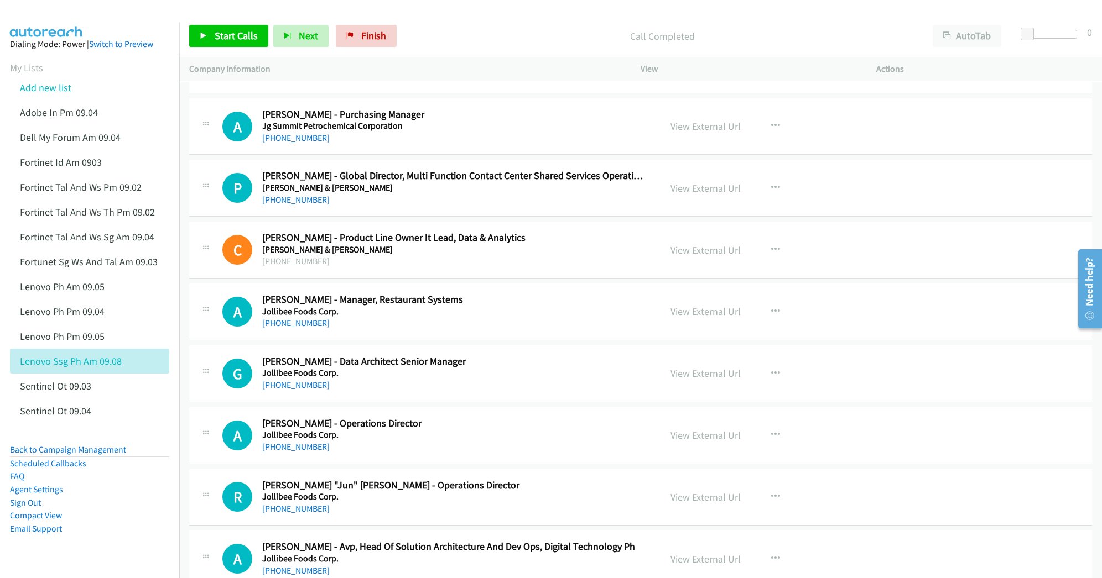
scroll to position [8627, 0]
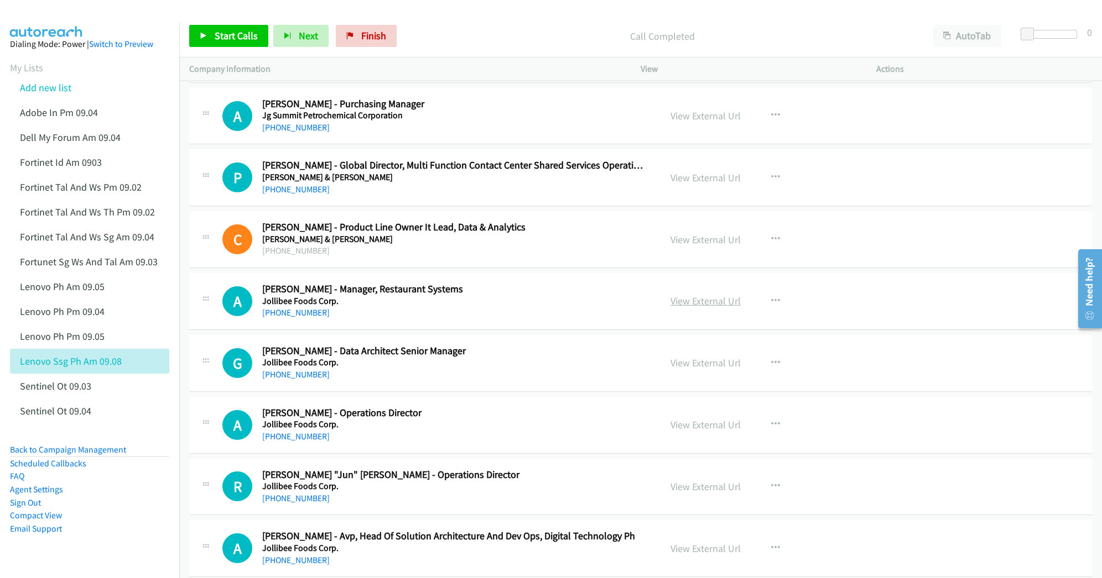
click at [706, 307] on link "View External Url" at bounding box center [705, 301] width 70 height 13
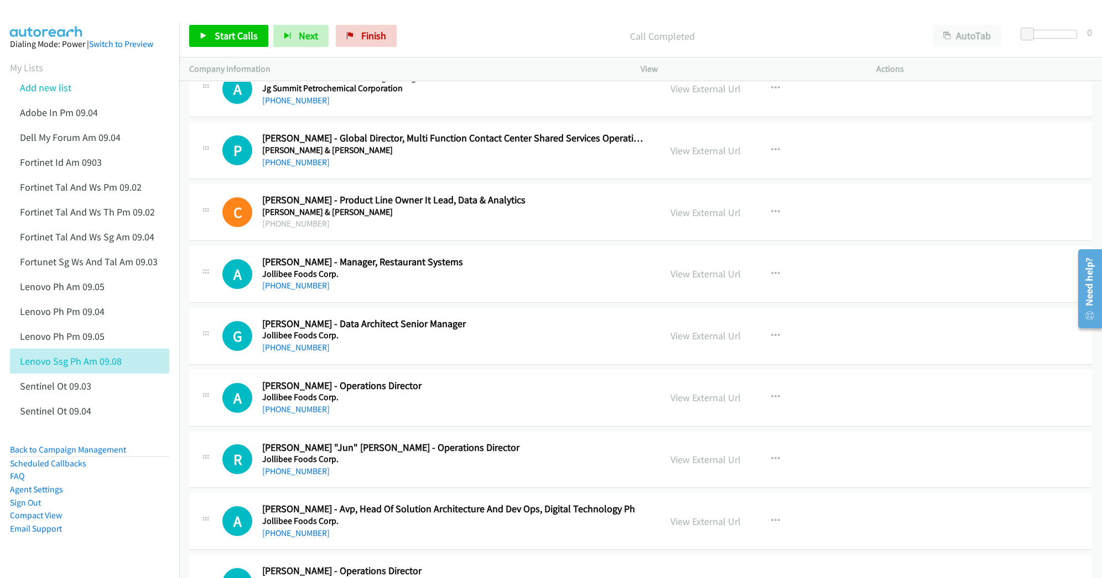
scroll to position [8701, 0]
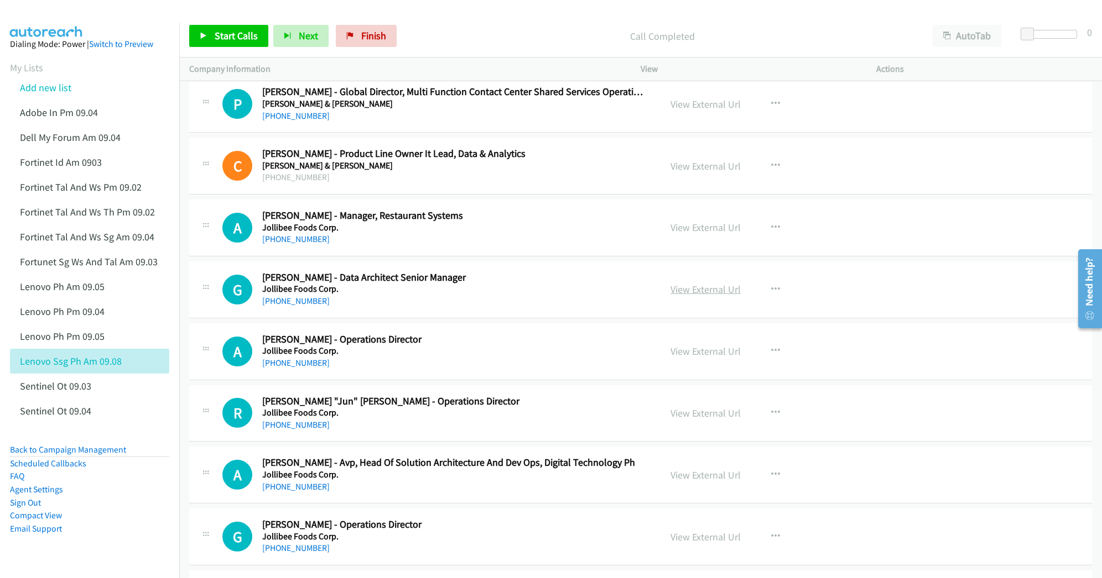
click at [716, 296] on link "View External Url" at bounding box center [705, 289] width 70 height 13
click at [692, 358] on link "View External Url" at bounding box center [705, 351] width 70 height 13
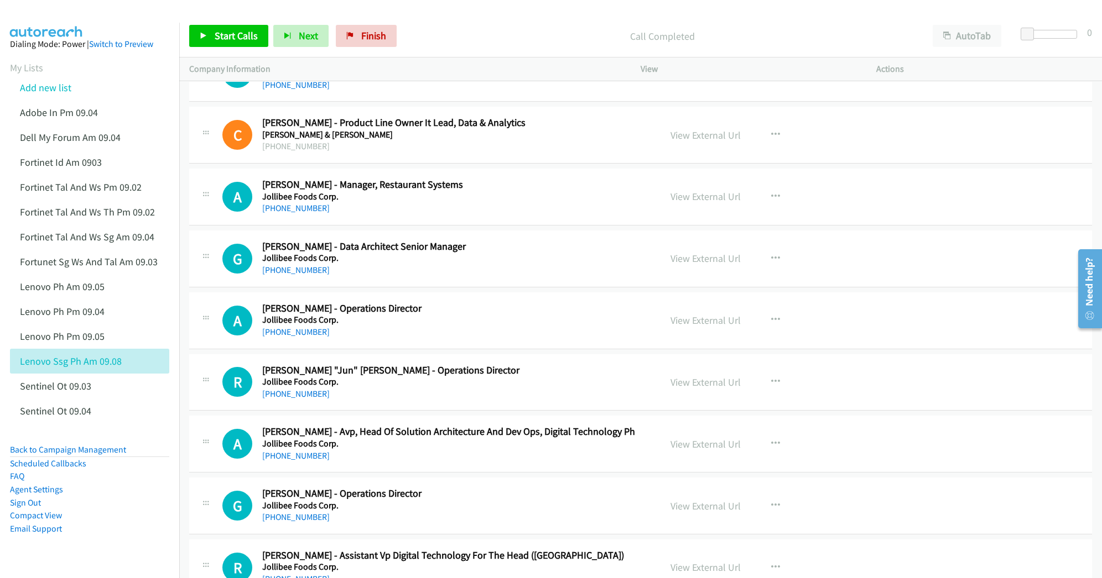
scroll to position [8775, 0]
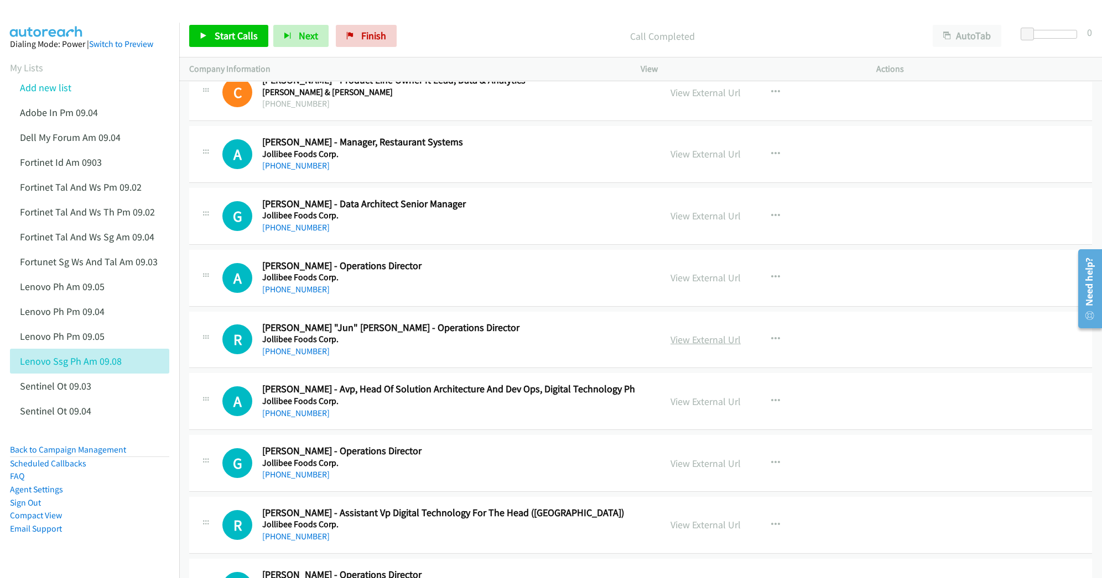
click at [698, 346] on link "View External Url" at bounding box center [705, 339] width 70 height 13
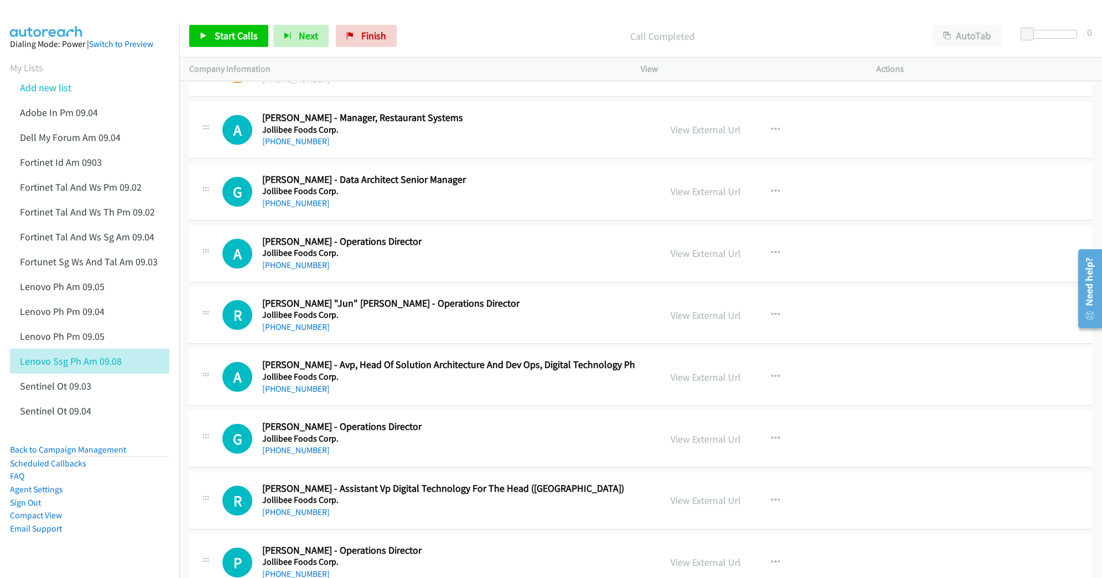
scroll to position [8849, 0]
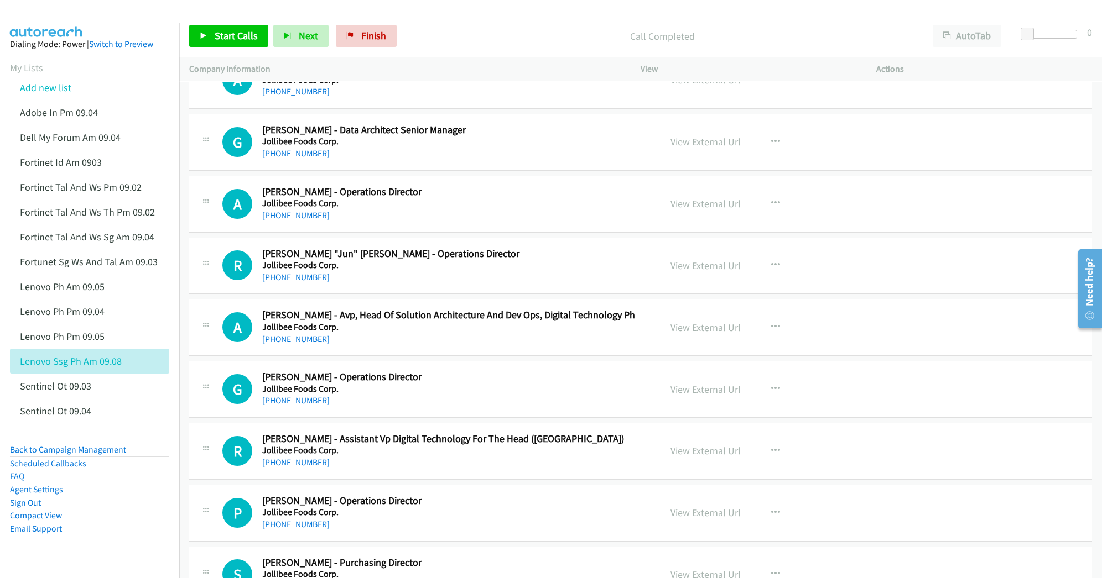
click at [691, 334] on link "View External Url" at bounding box center [705, 327] width 70 height 13
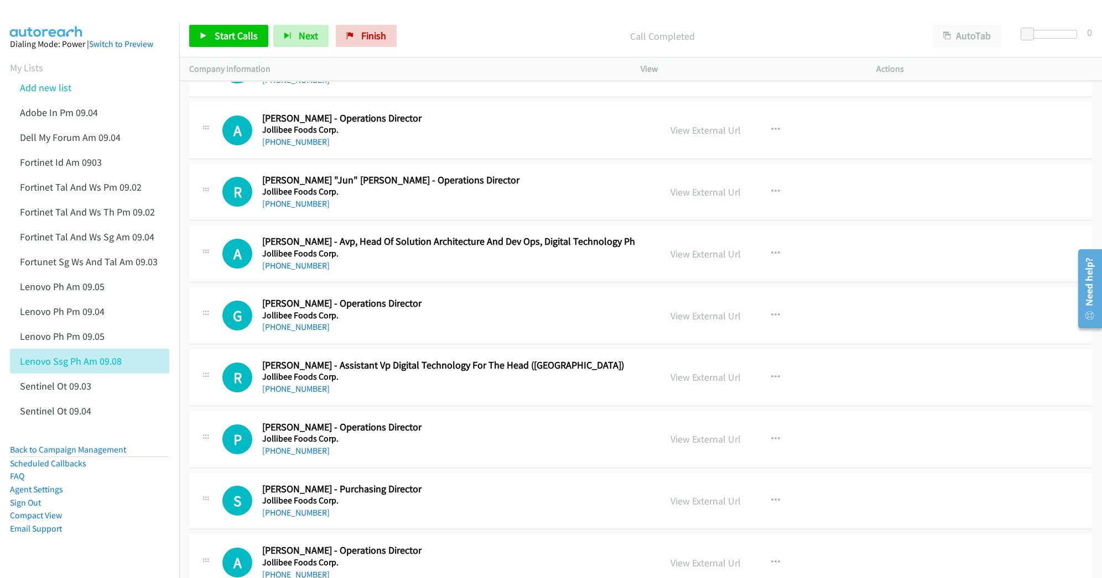
scroll to position [8996, 0]
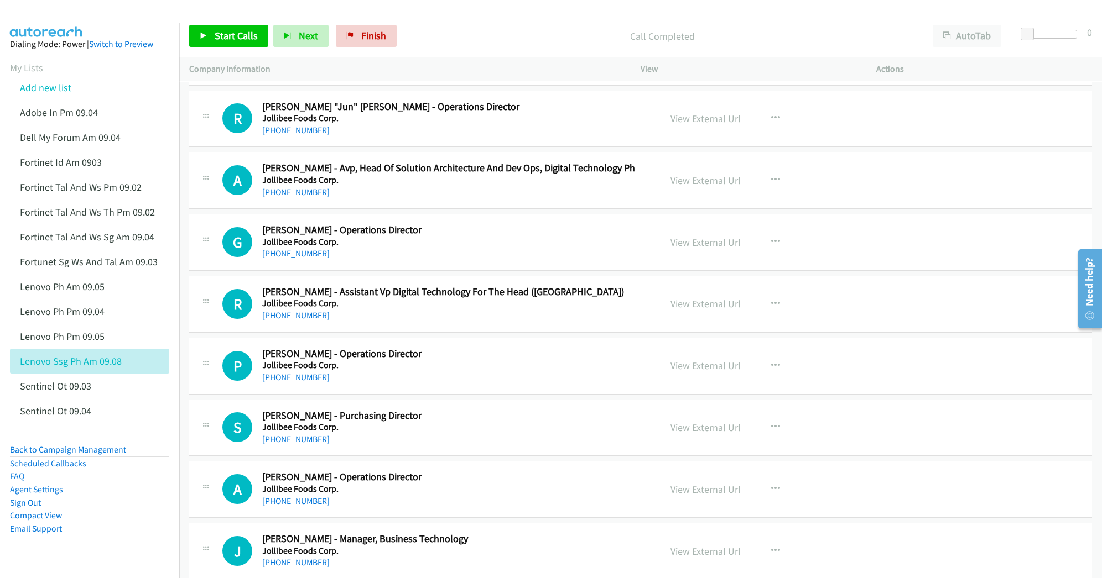
click at [709, 310] on link "View External Url" at bounding box center [705, 304] width 70 height 13
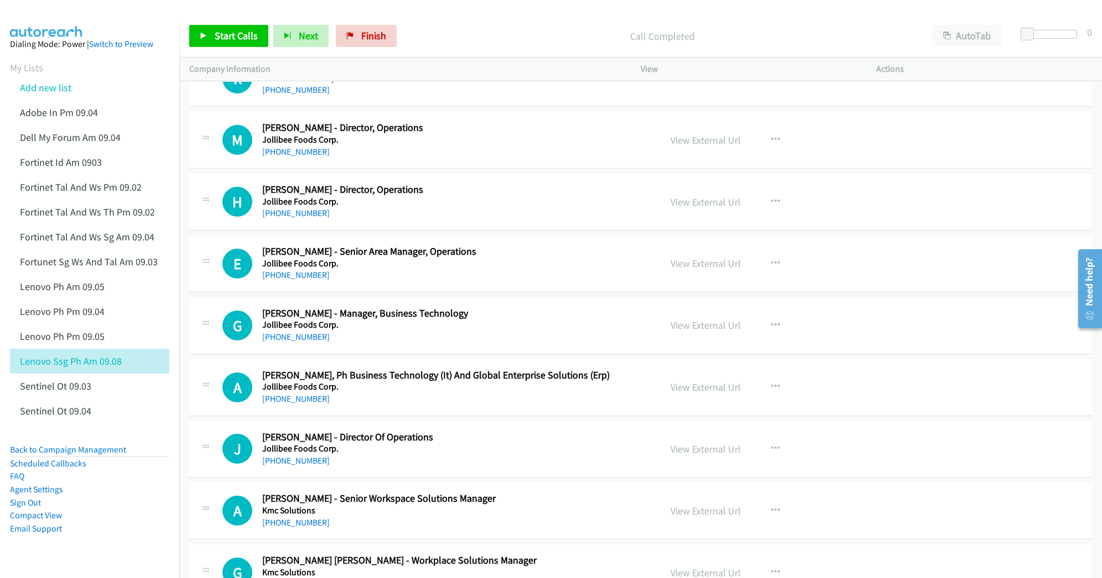
scroll to position [9659, 0]
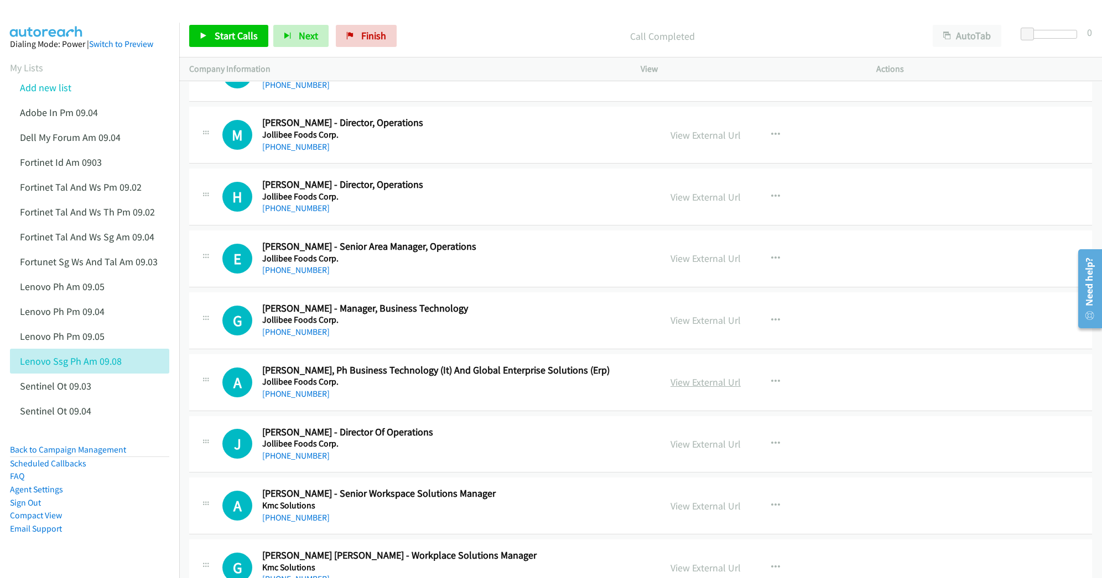
click at [698, 389] on link "View External Url" at bounding box center [705, 382] width 70 height 13
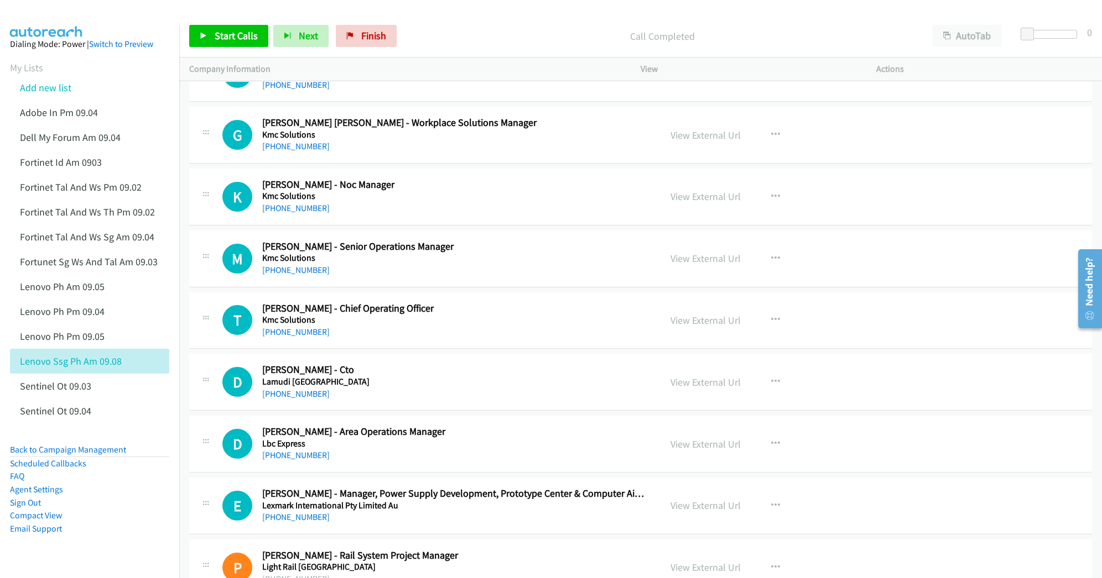
scroll to position [10102, 0]
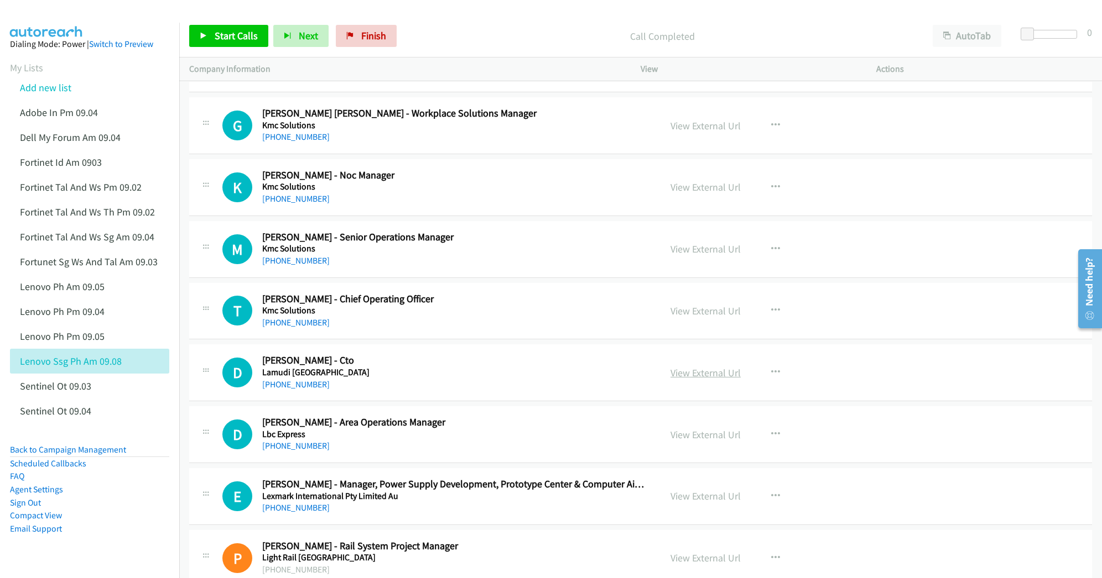
click at [696, 379] on link "View External Url" at bounding box center [705, 373] width 70 height 13
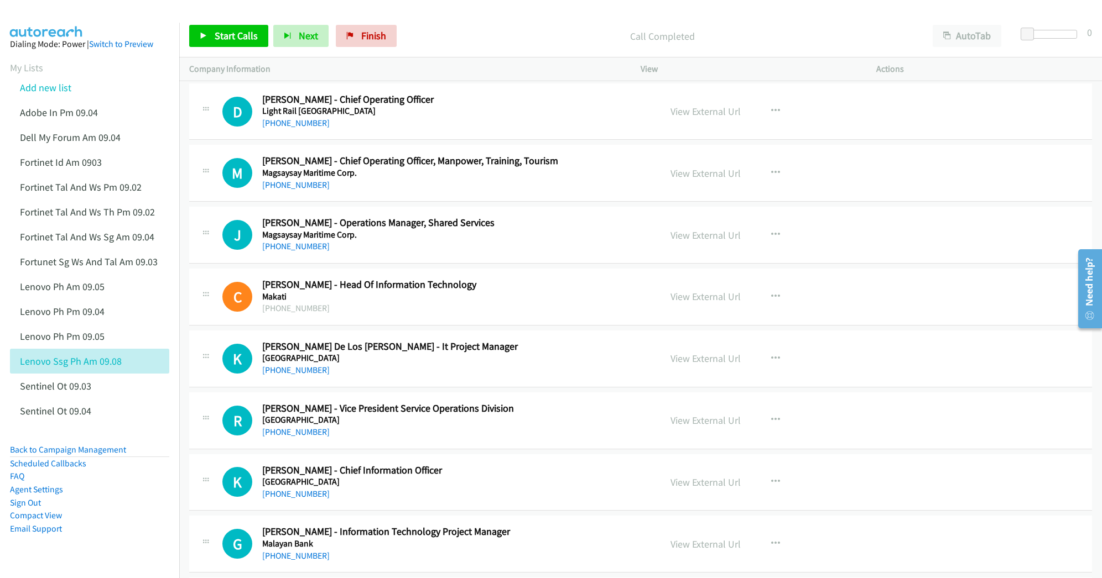
scroll to position [10618, 0]
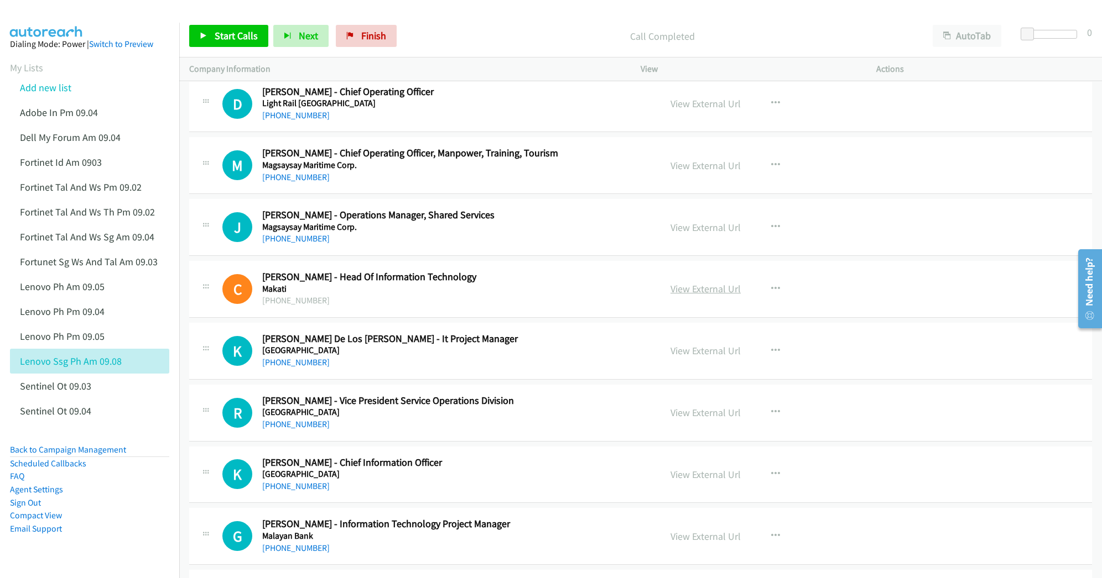
click at [708, 295] on link "View External Url" at bounding box center [705, 289] width 70 height 13
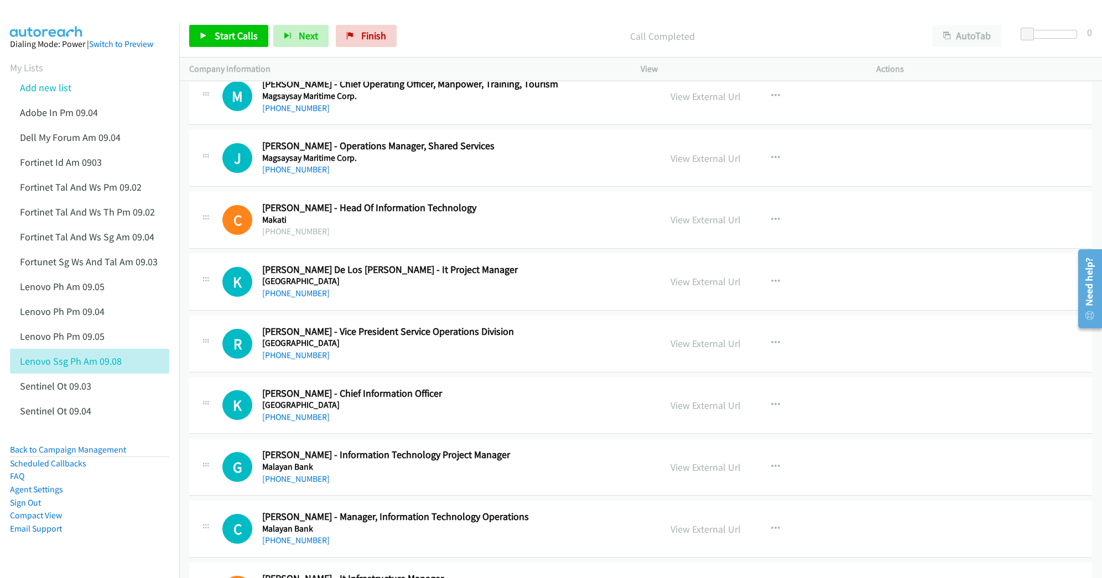
scroll to position [10692, 0]
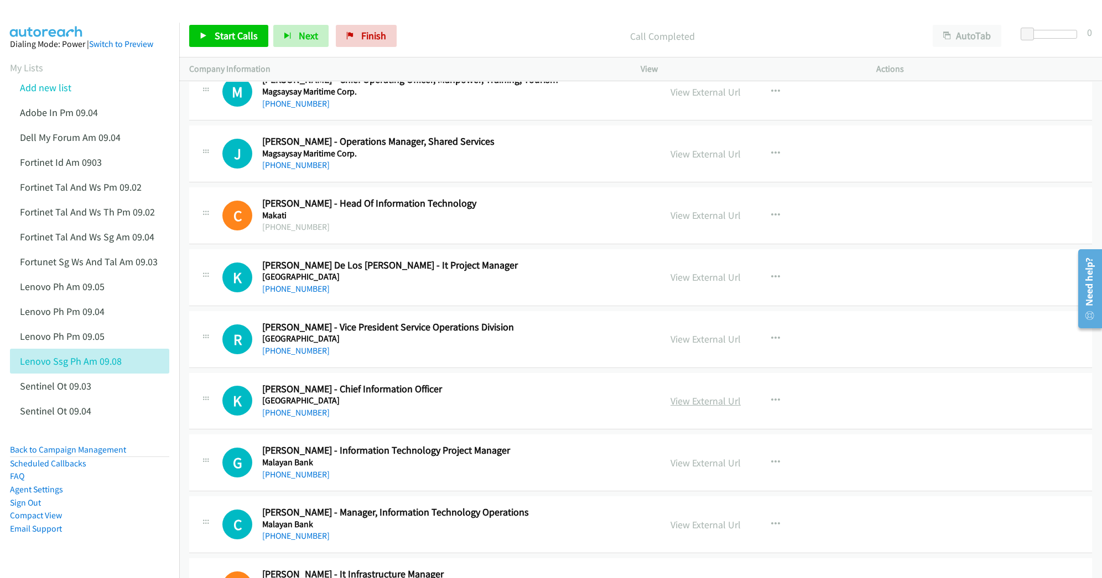
click at [702, 408] on link "View External Url" at bounding box center [705, 401] width 70 height 13
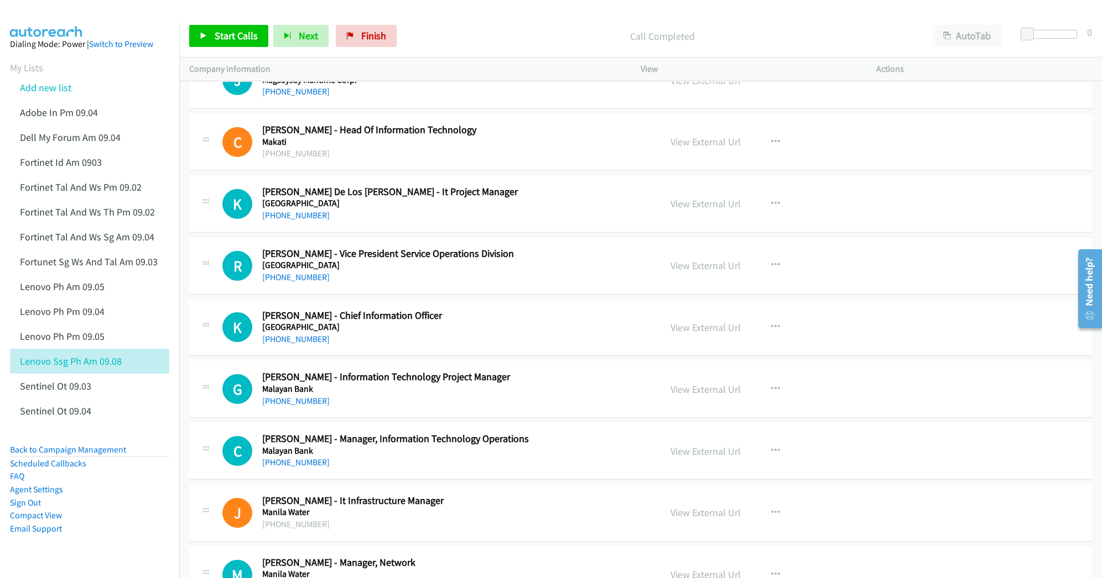
scroll to position [10840, 0]
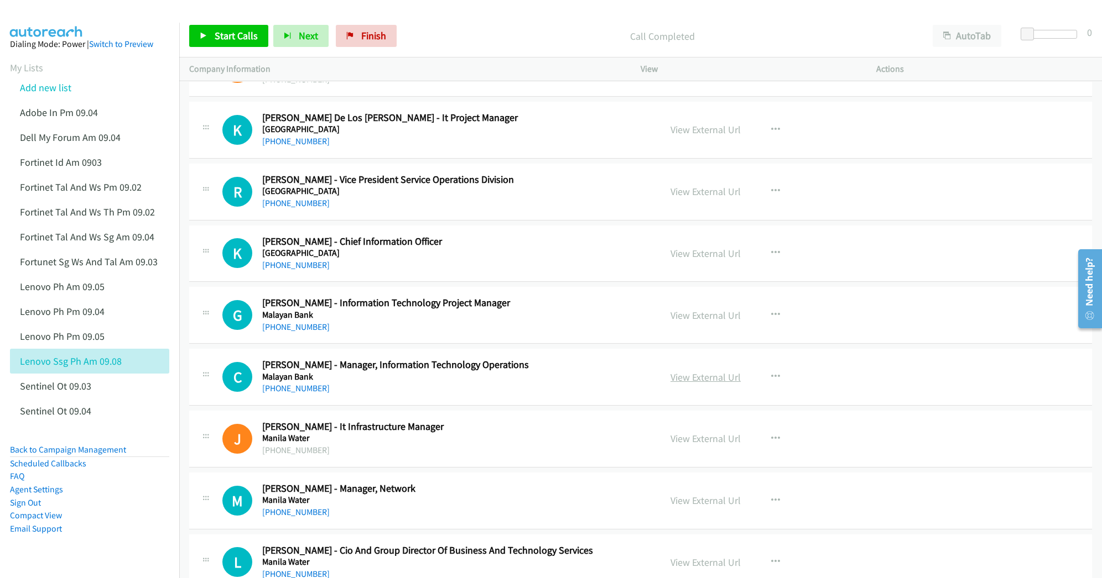
click at [685, 384] on link "View External Url" at bounding box center [705, 377] width 70 height 13
click at [686, 445] on link "View External Url" at bounding box center [705, 438] width 70 height 13
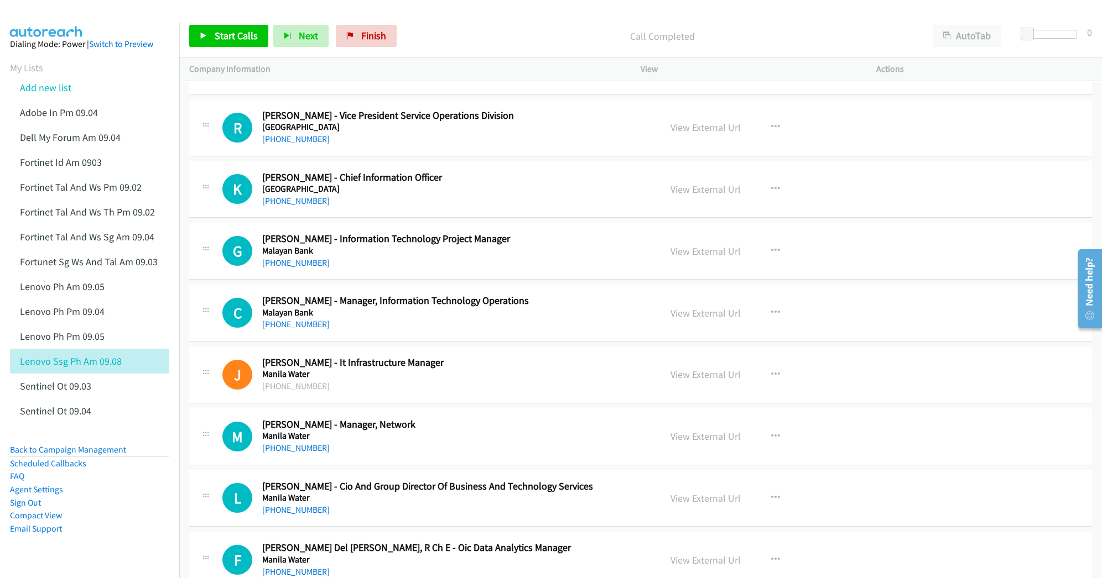
scroll to position [10913, 0]
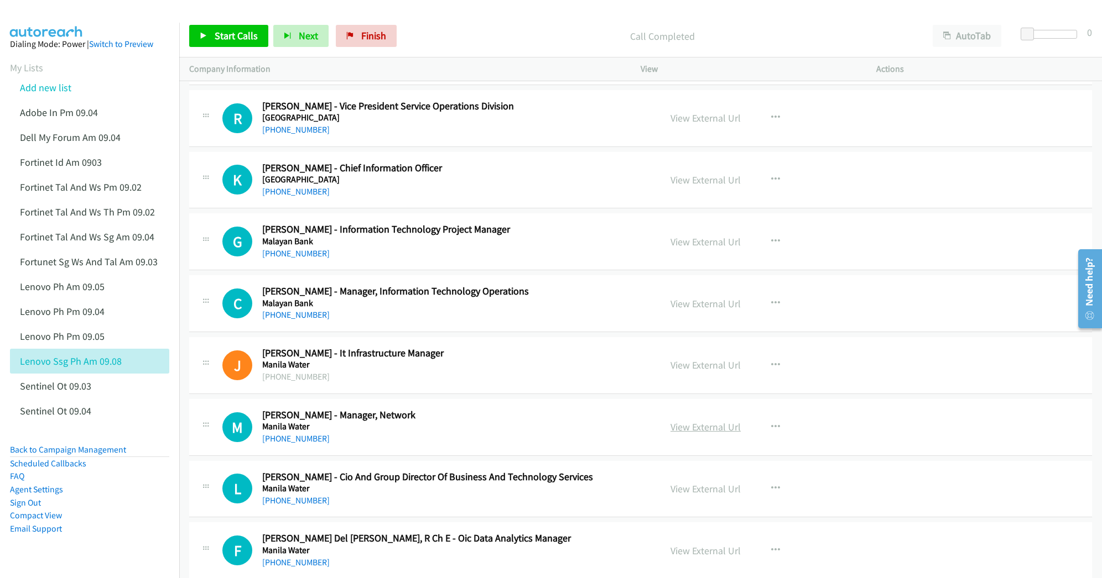
click at [698, 434] on link "View External Url" at bounding box center [705, 427] width 70 height 13
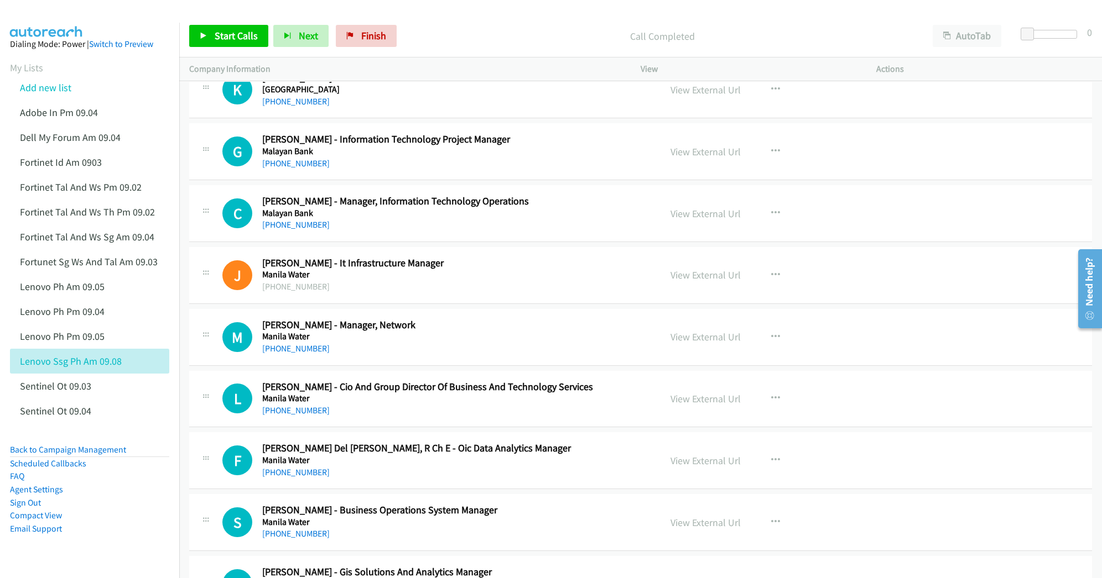
scroll to position [11061, 0]
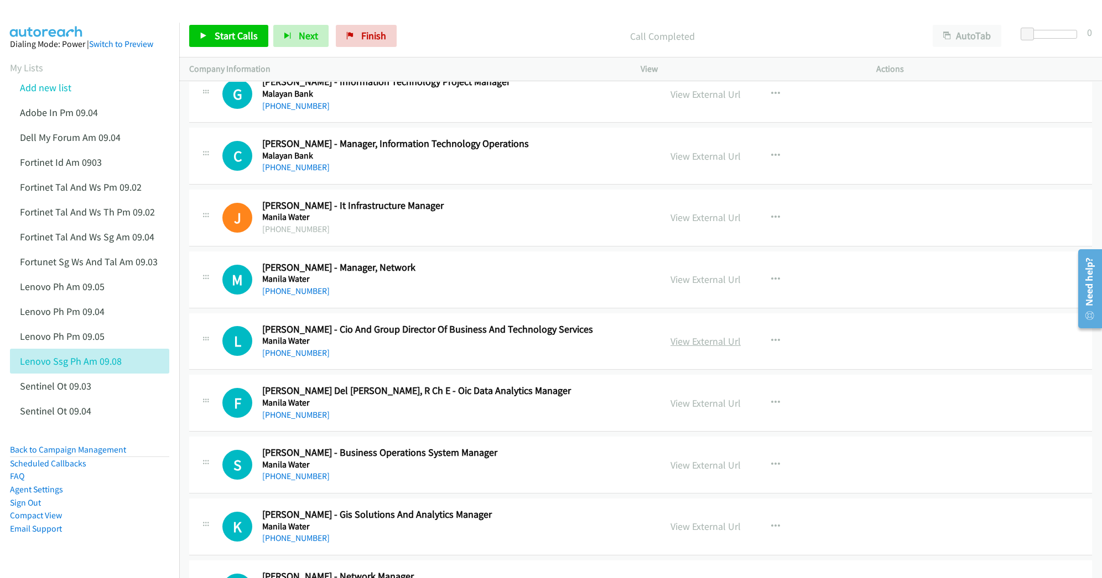
click at [677, 348] on link "View External Url" at bounding box center [705, 341] width 70 height 13
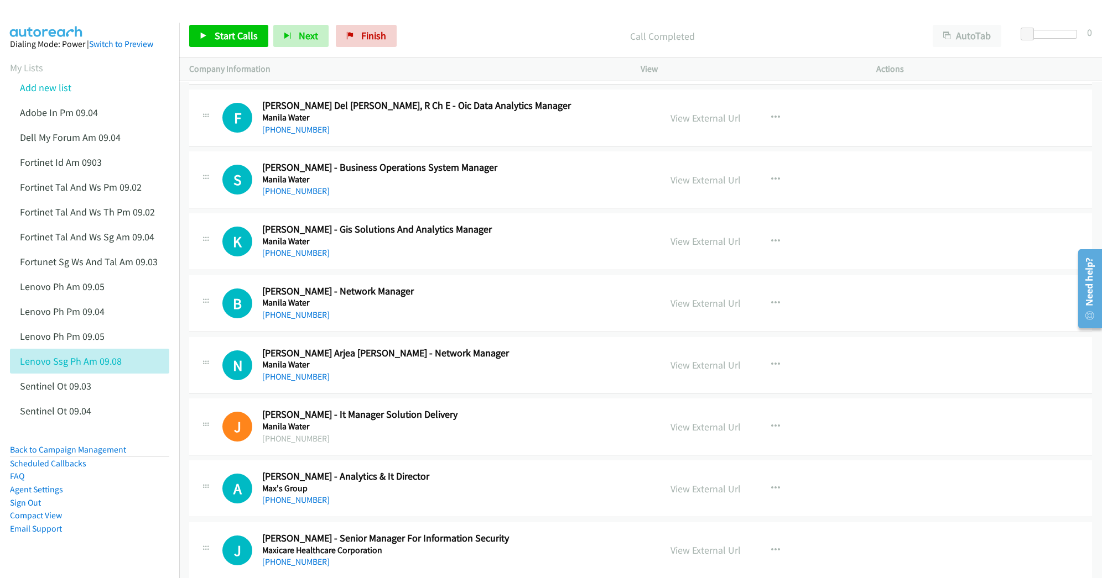
scroll to position [11356, 0]
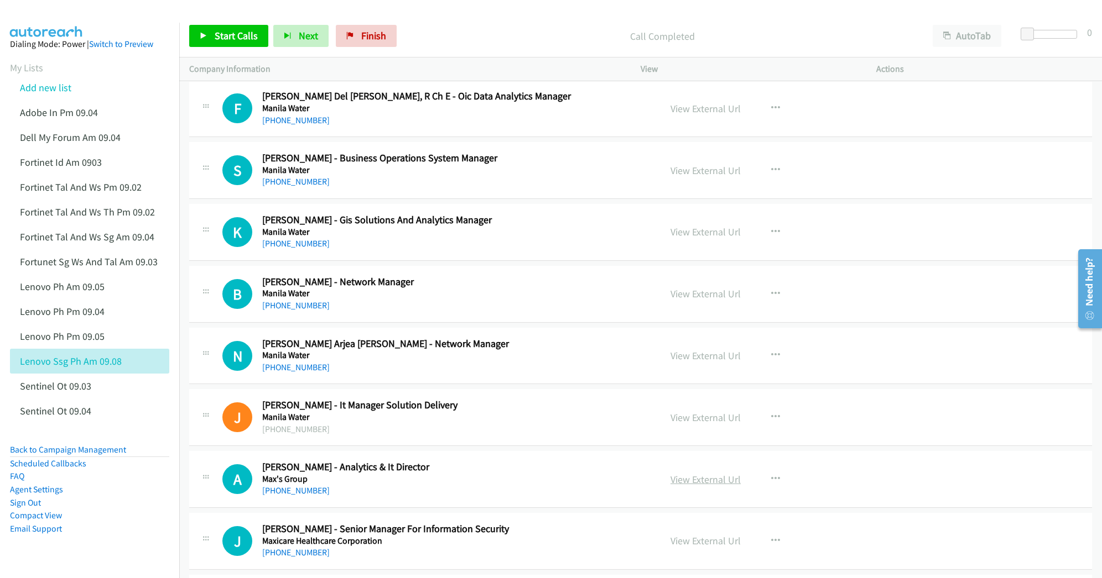
click at [697, 486] on link "View External Url" at bounding box center [705, 479] width 70 height 13
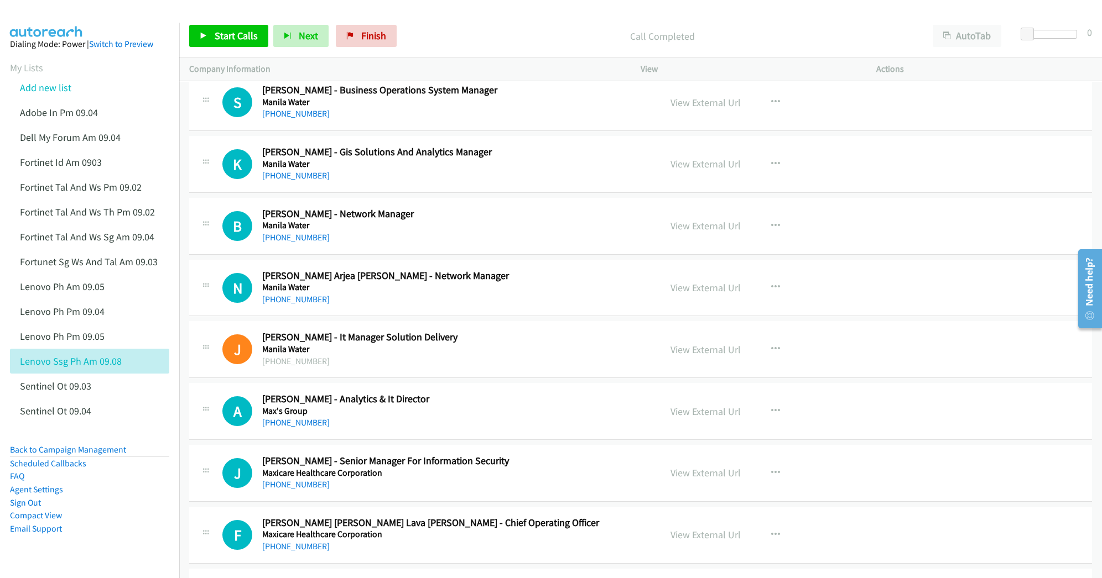
scroll to position [11429, 0]
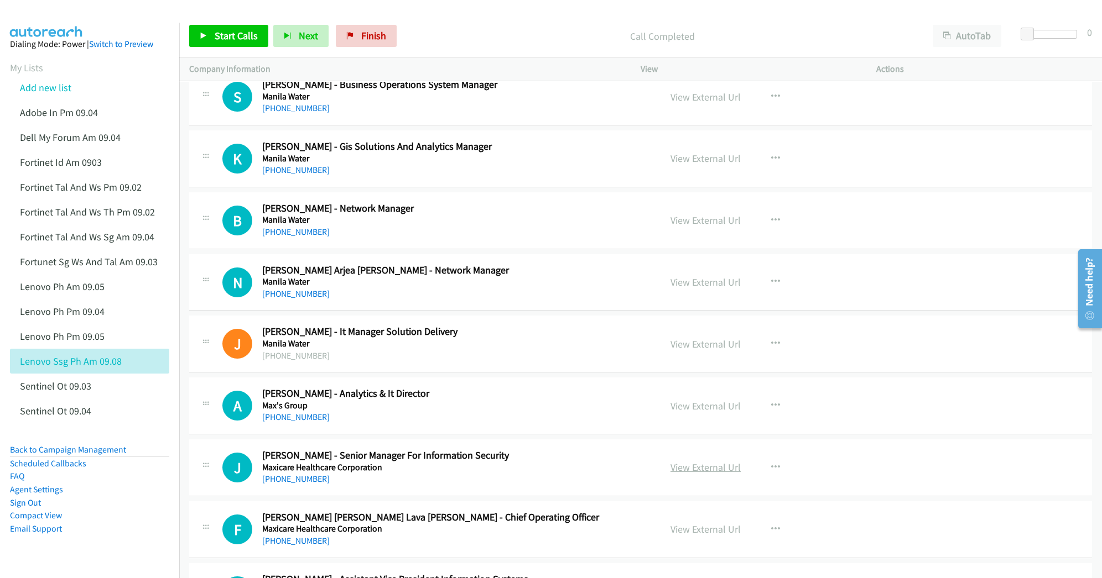
click at [684, 474] on link "View External Url" at bounding box center [705, 467] width 70 height 13
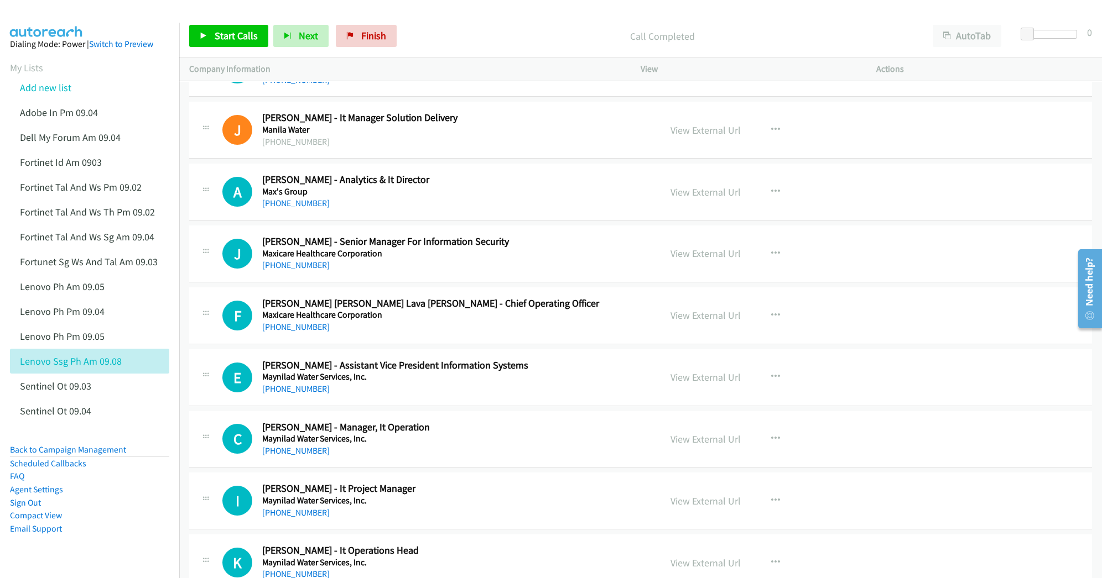
scroll to position [11650, 0]
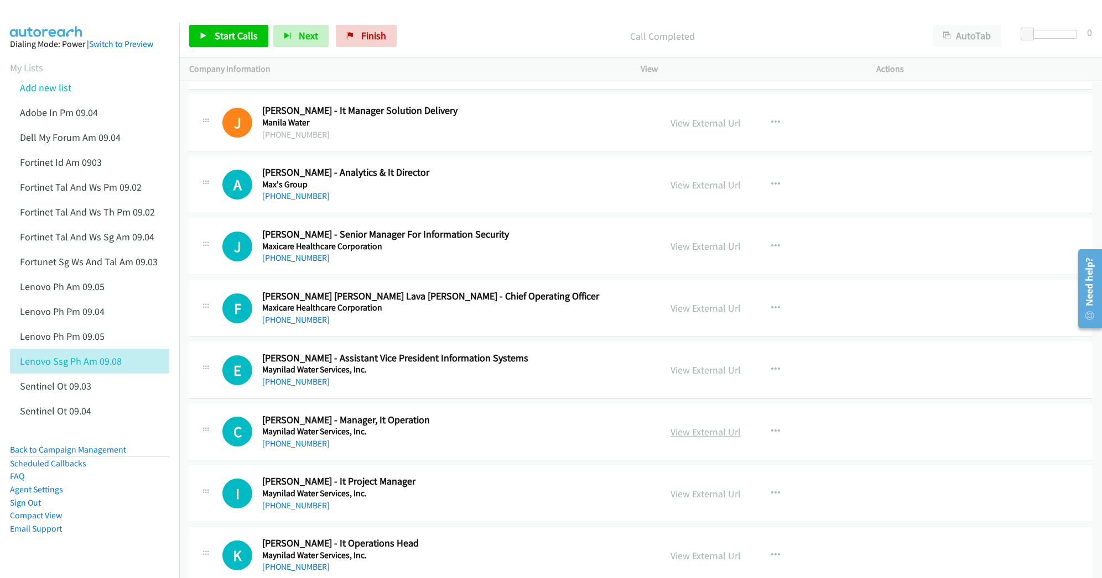
click at [701, 439] on link "View External Url" at bounding box center [705, 432] width 70 height 13
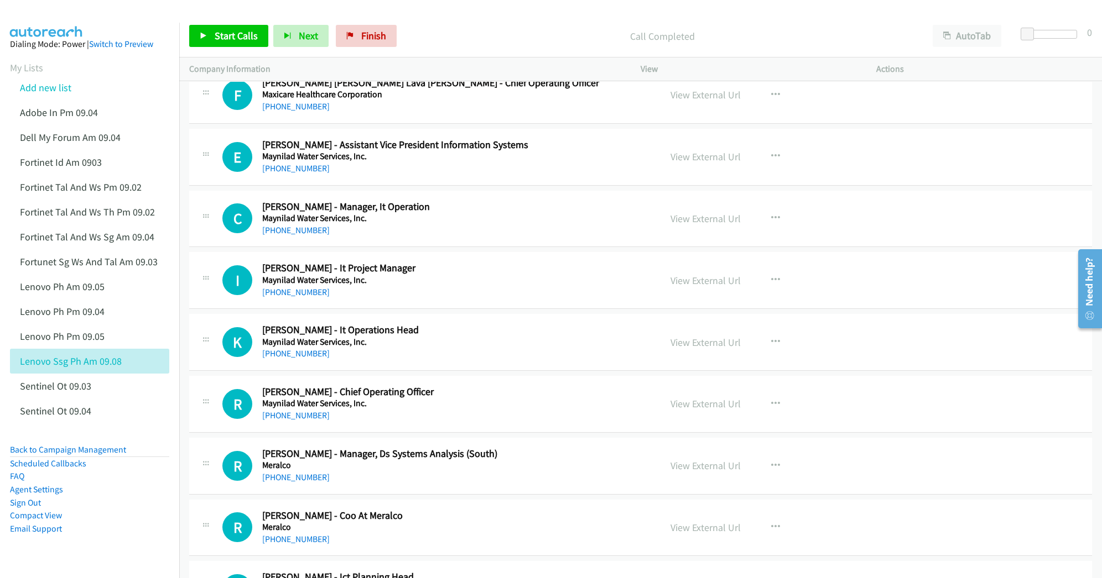
scroll to position [11872, 0]
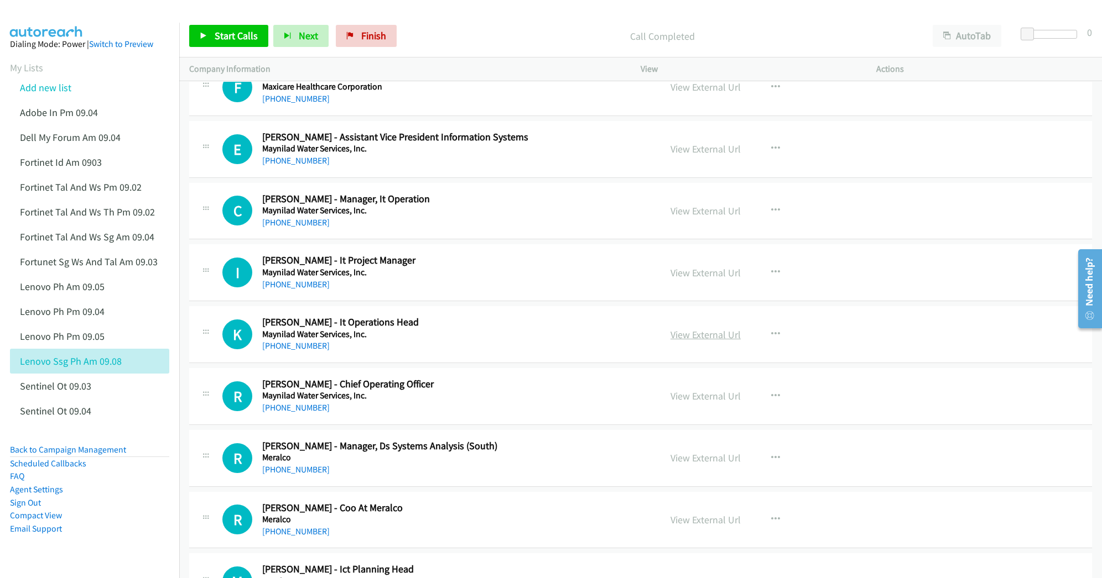
click at [693, 341] on link "View External Url" at bounding box center [705, 335] width 70 height 13
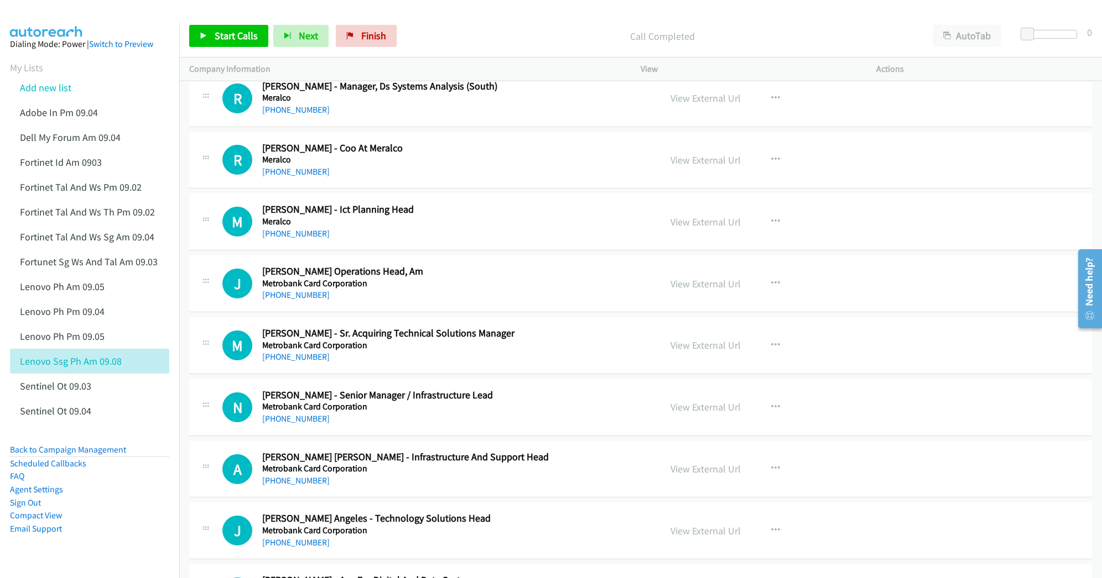
scroll to position [12240, 0]
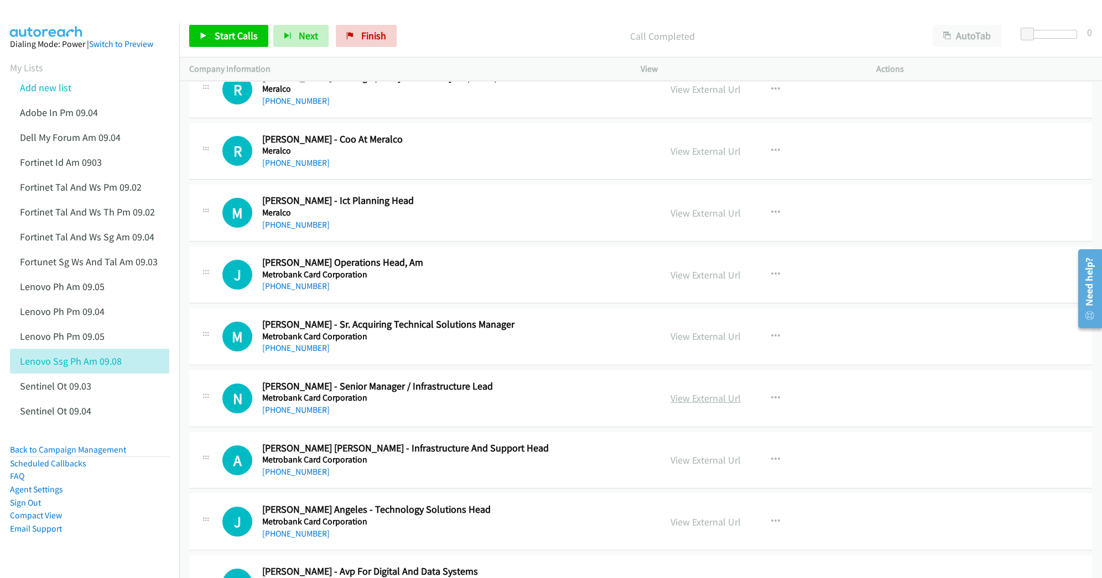
click at [705, 405] on link "View External Url" at bounding box center [705, 398] width 70 height 13
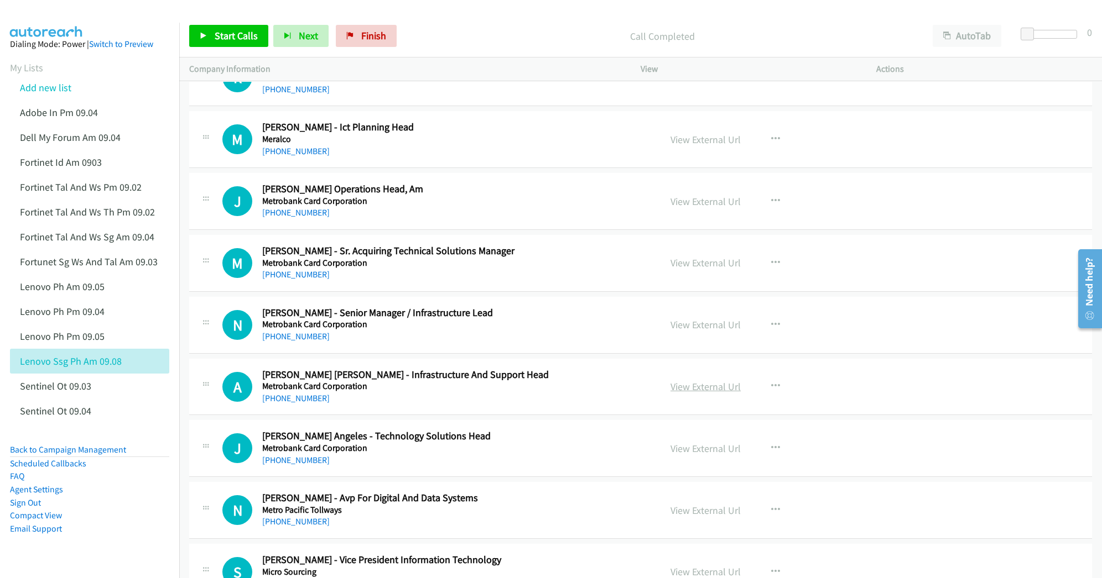
click at [676, 393] on link "View External Url" at bounding box center [705, 386] width 70 height 13
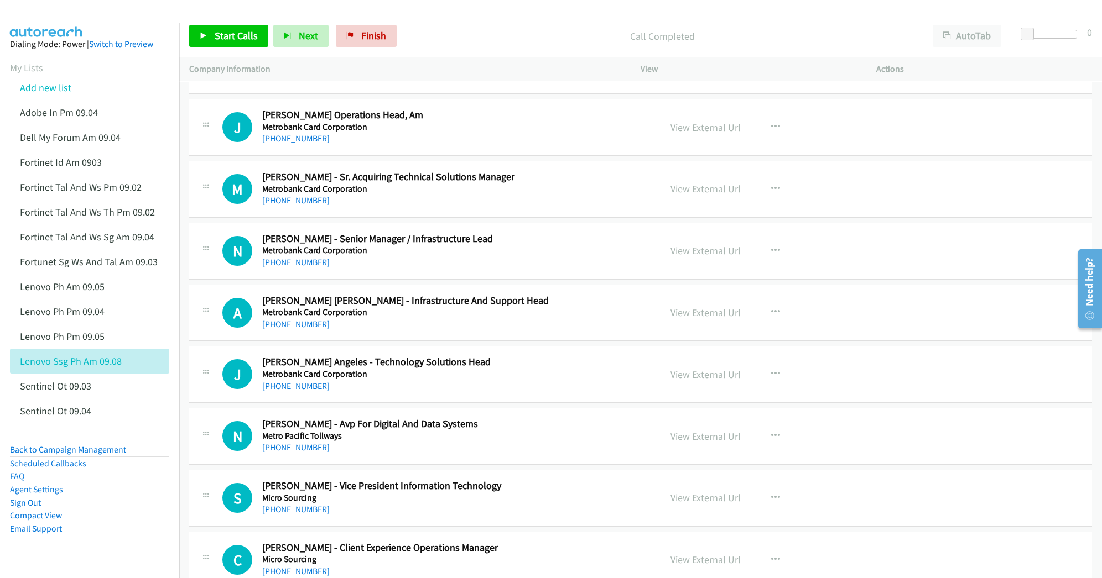
scroll to position [12462, 0]
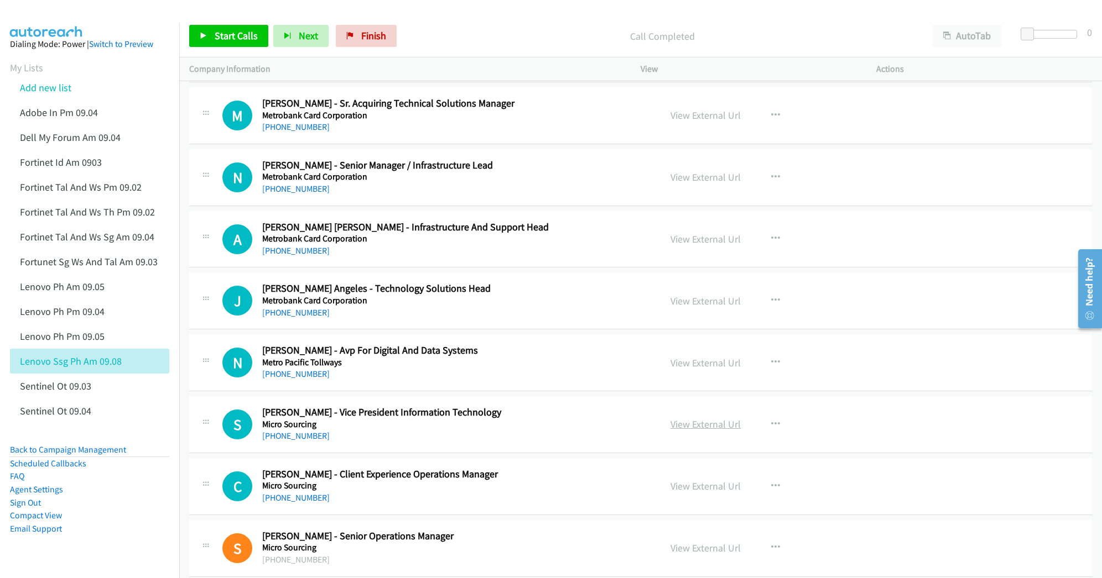
click at [705, 431] on link "View External Url" at bounding box center [705, 424] width 70 height 13
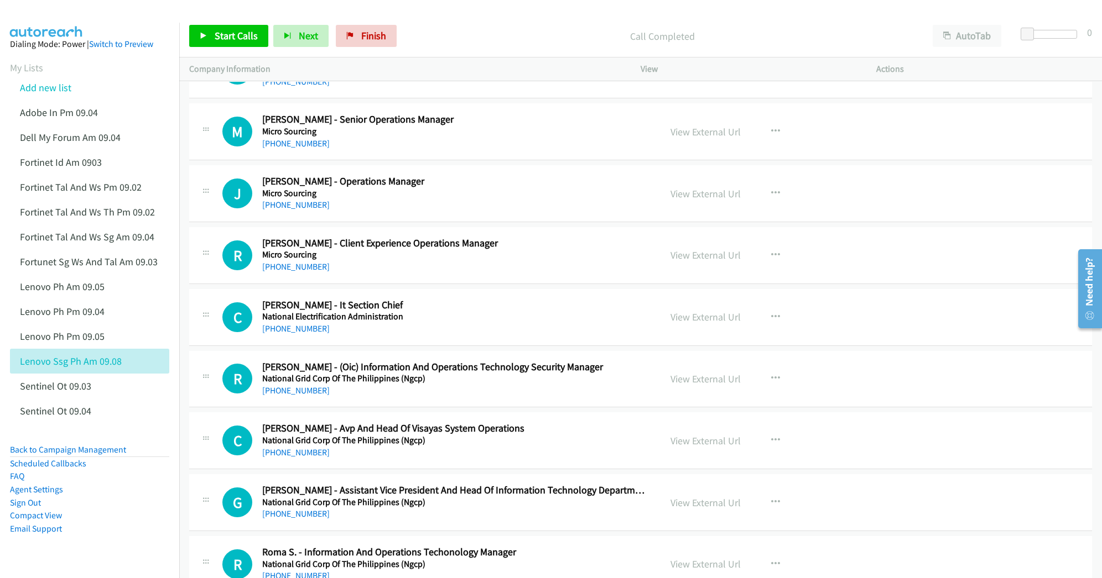
scroll to position [13052, 0]
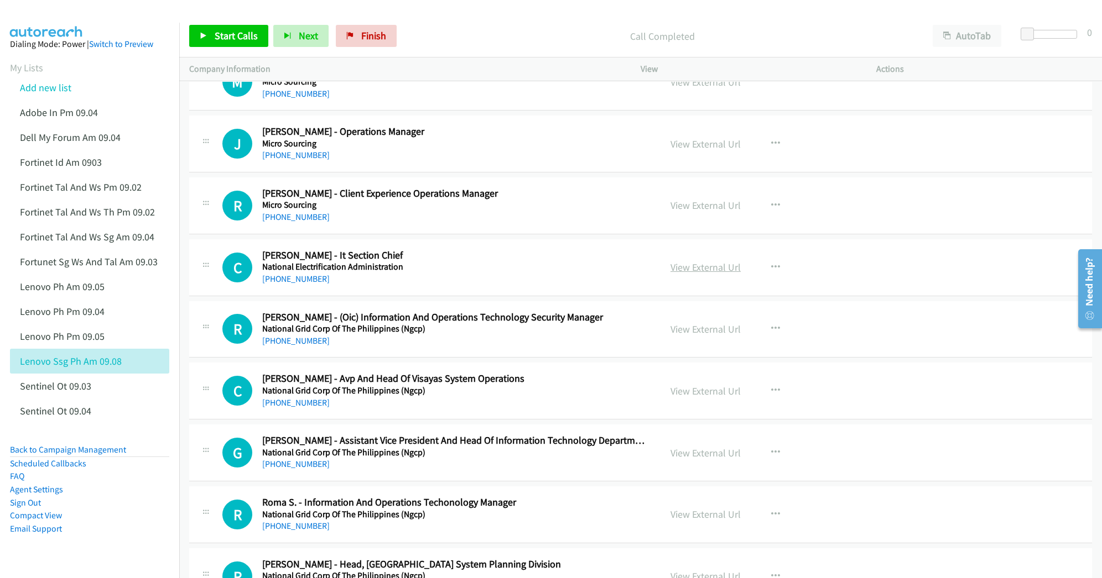
click at [713, 274] on link "View External Url" at bounding box center [705, 267] width 70 height 13
click at [689, 336] on link "View External Url" at bounding box center [705, 329] width 70 height 13
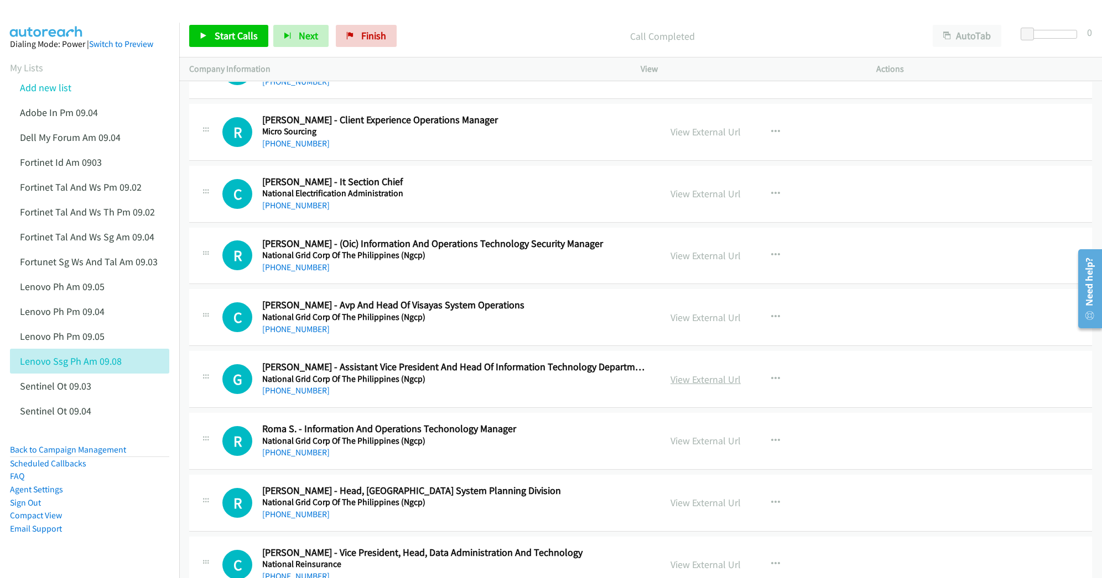
click at [678, 386] on link "View External Url" at bounding box center [705, 379] width 70 height 13
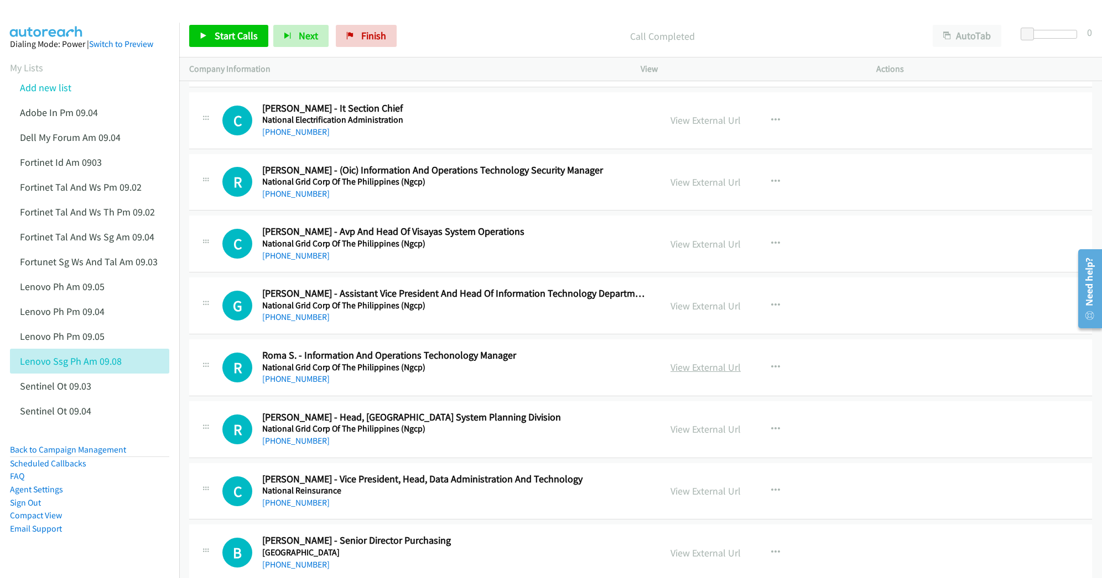
click at [700, 374] on link "View External Url" at bounding box center [705, 367] width 70 height 13
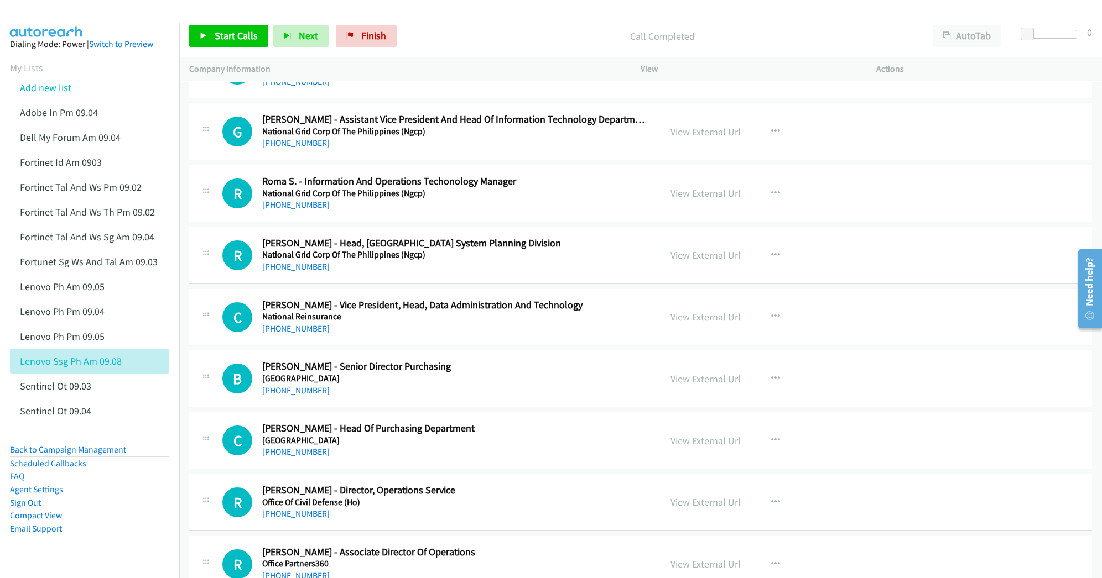
scroll to position [13420, 0]
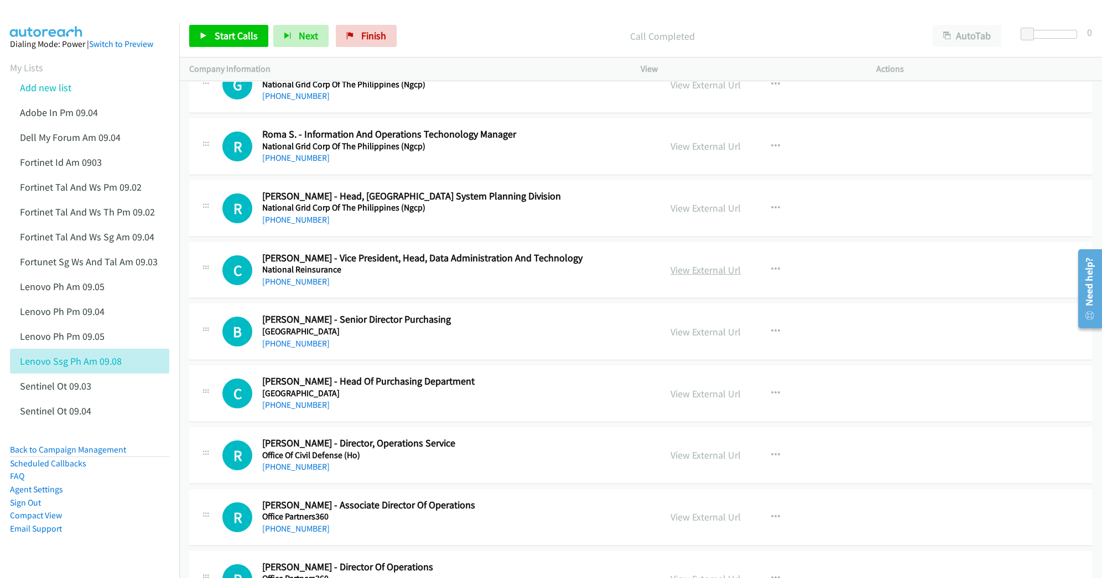
click at [675, 277] on link "View External Url" at bounding box center [705, 270] width 70 height 13
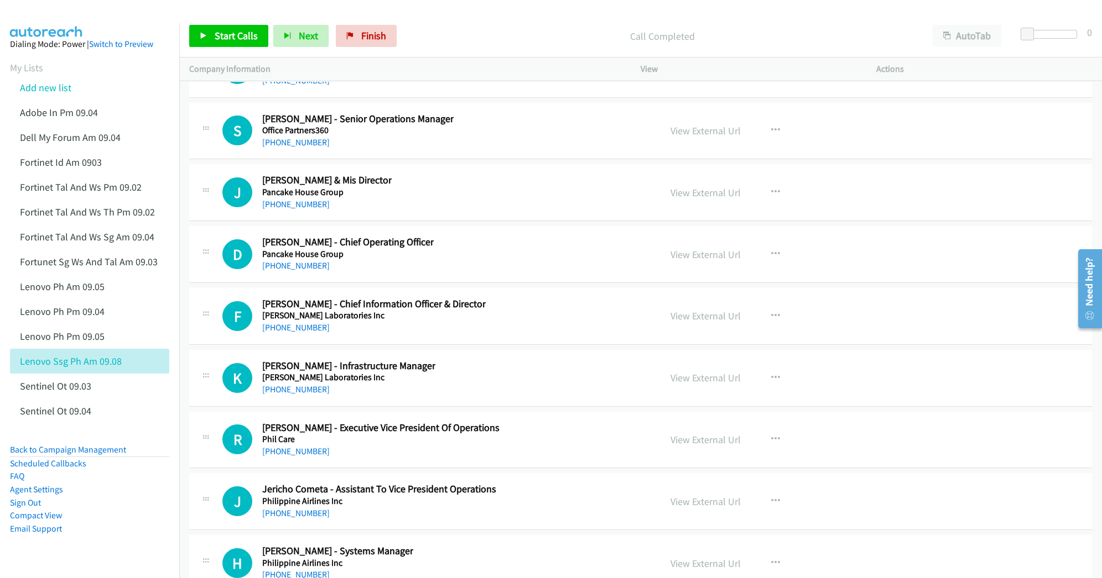
scroll to position [13937, 0]
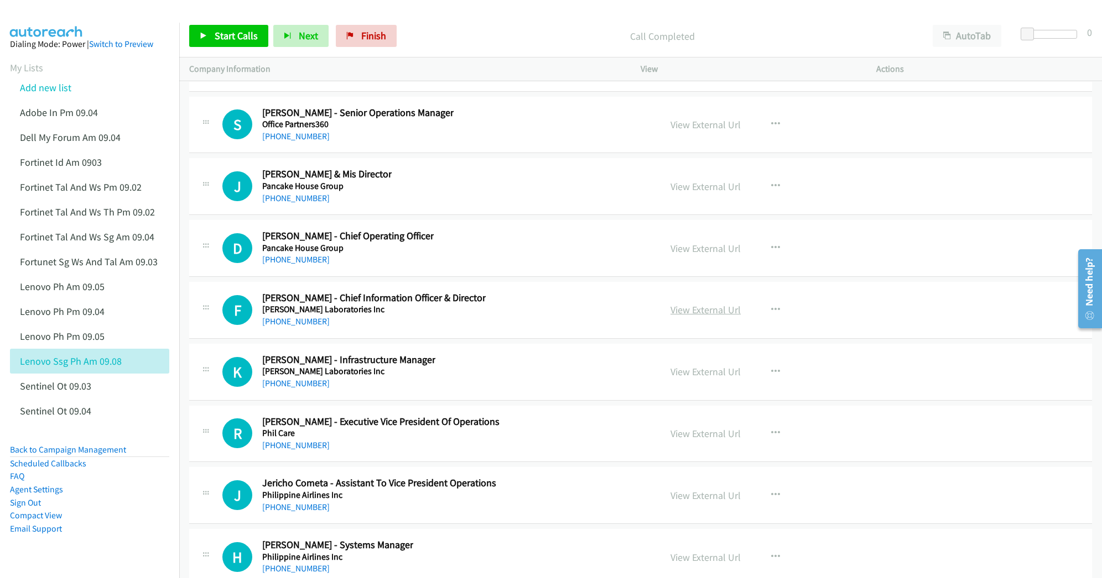
click at [704, 316] on link "View External Url" at bounding box center [705, 310] width 70 height 13
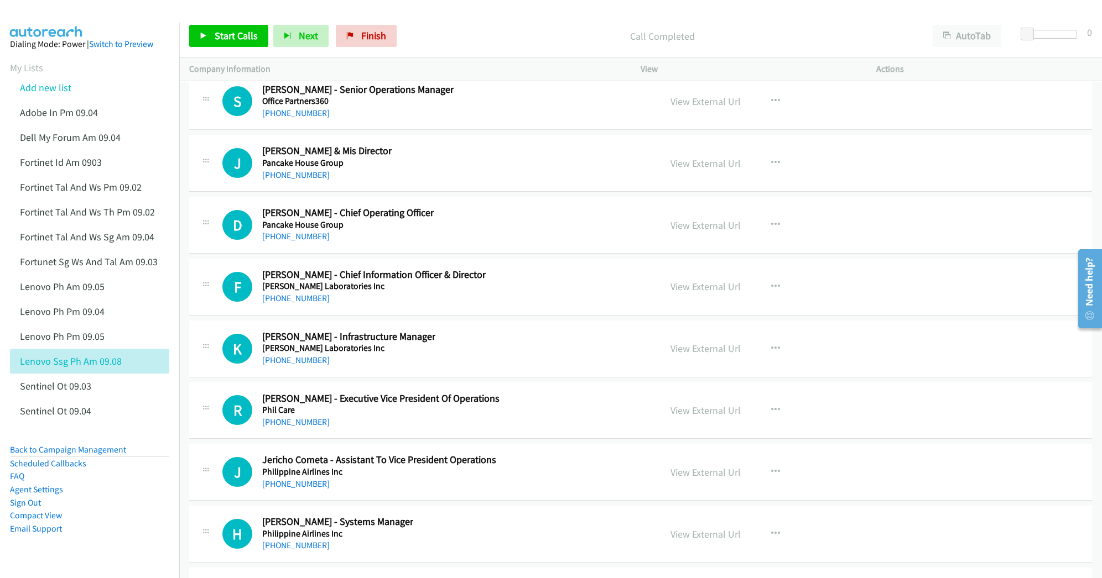
scroll to position [14010, 0]
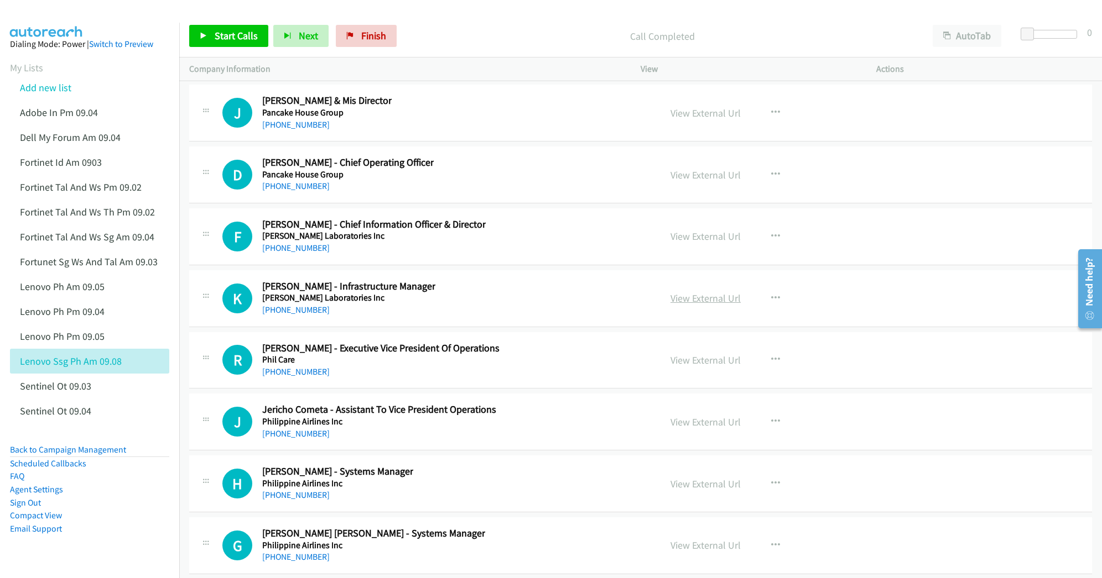
click at [709, 305] on link "View External Url" at bounding box center [705, 298] width 70 height 13
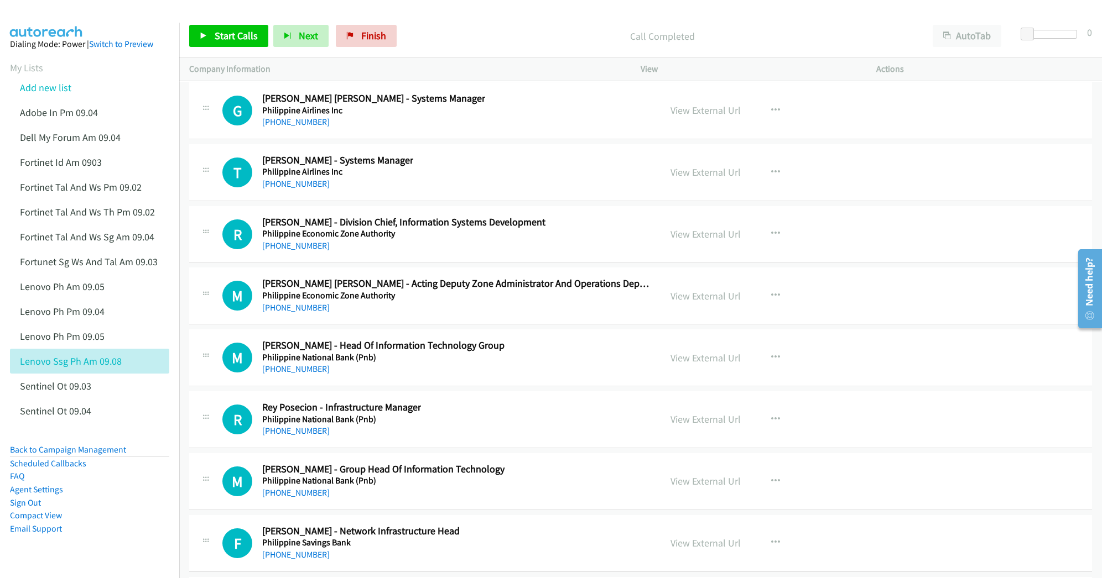
scroll to position [14453, 0]
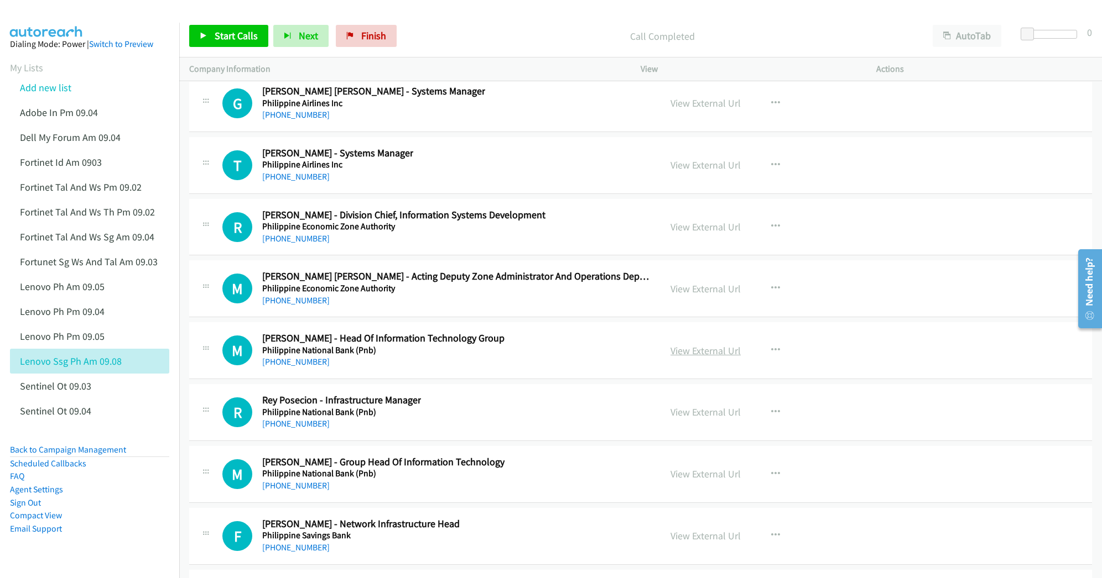
click at [691, 357] on link "View External Url" at bounding box center [705, 351] width 70 height 13
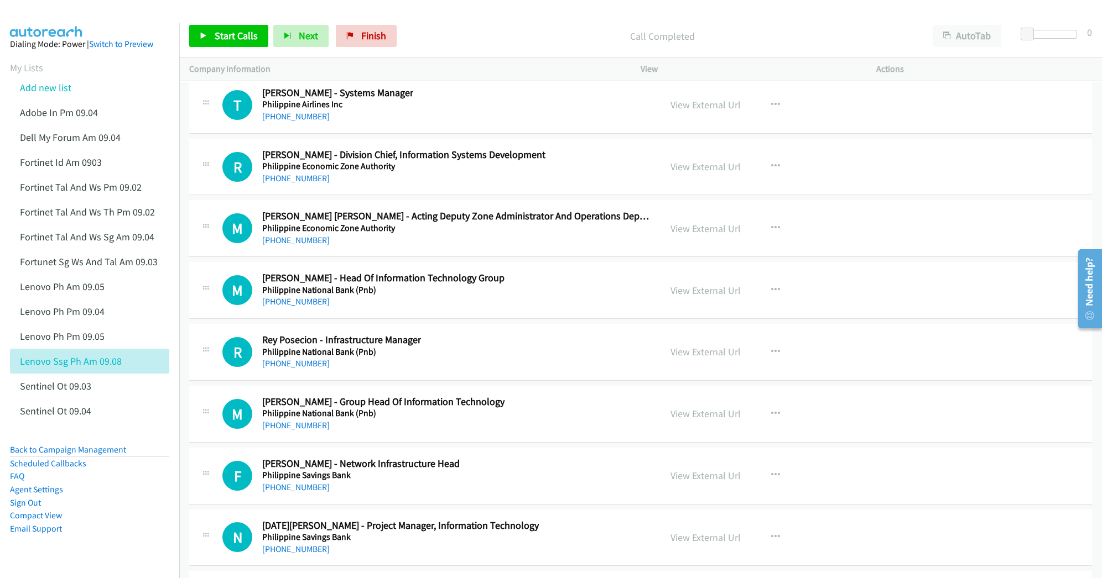
scroll to position [14526, 0]
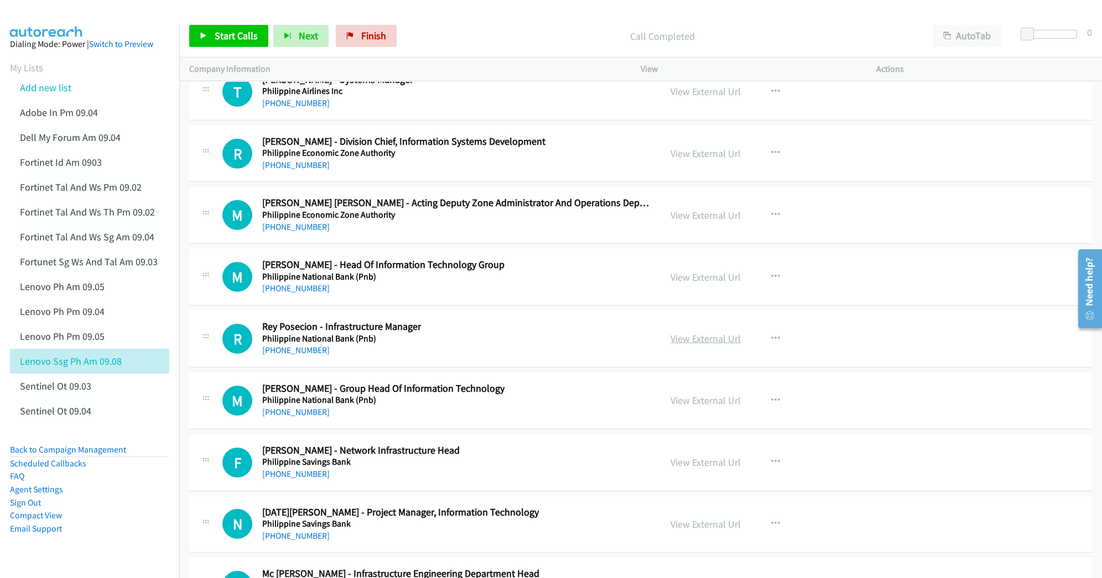
click at [690, 345] on link "View External Url" at bounding box center [705, 338] width 70 height 13
click at [682, 407] on link "View External Url" at bounding box center [705, 400] width 70 height 13
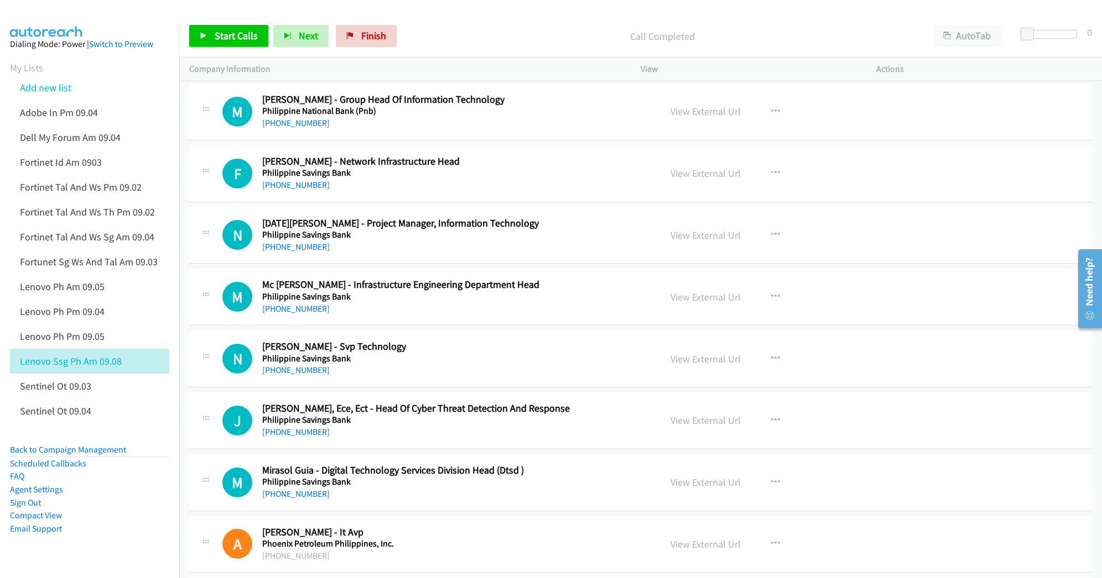
scroll to position [14821, 0]
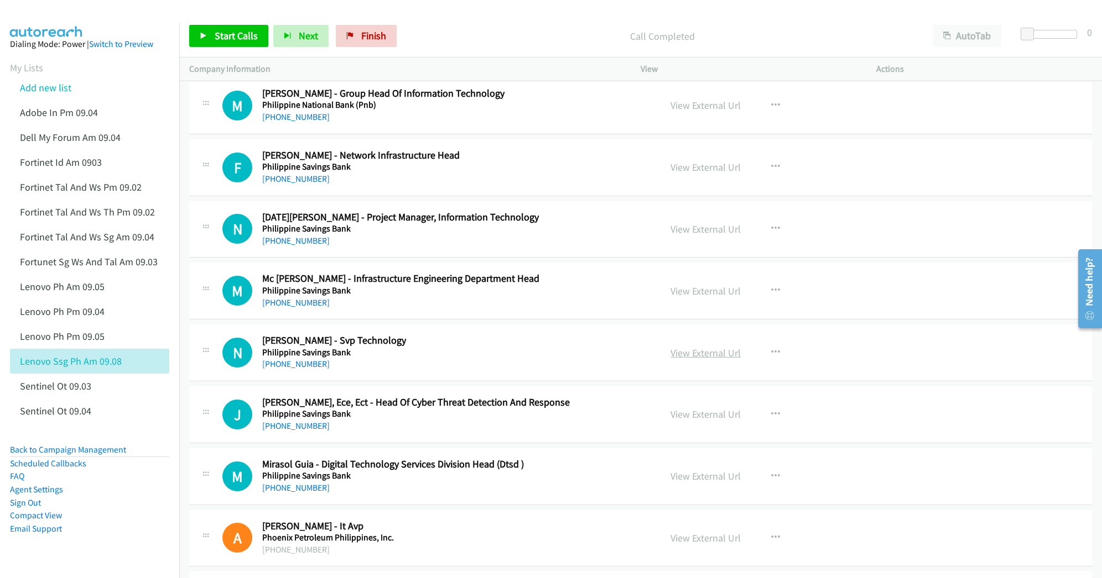
click at [691, 359] on link "View External Url" at bounding box center [705, 353] width 70 height 13
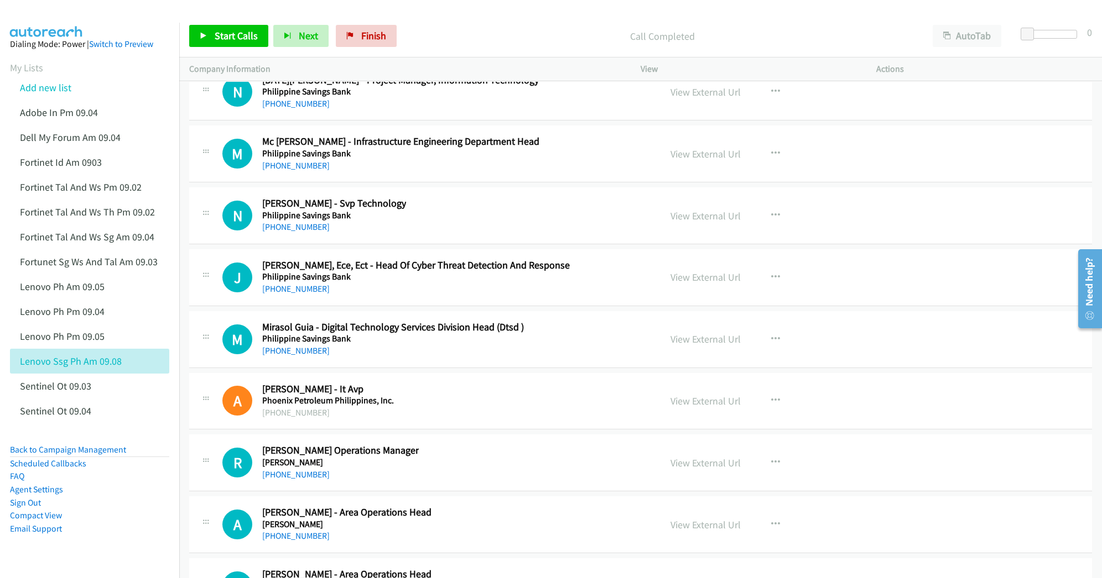
scroll to position [14969, 0]
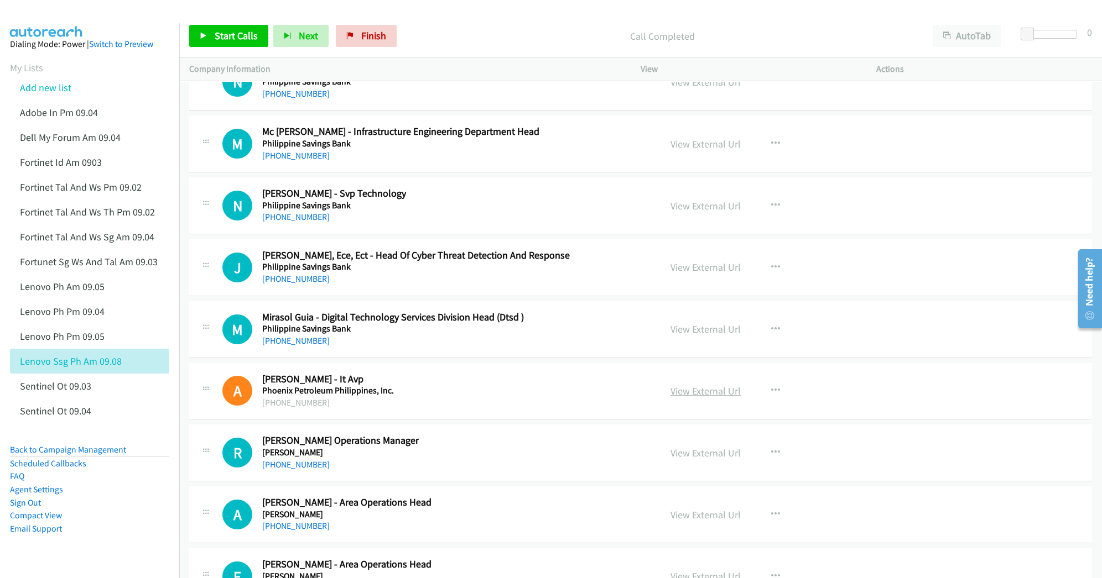
click at [680, 398] on link "View External Url" at bounding box center [705, 391] width 70 height 13
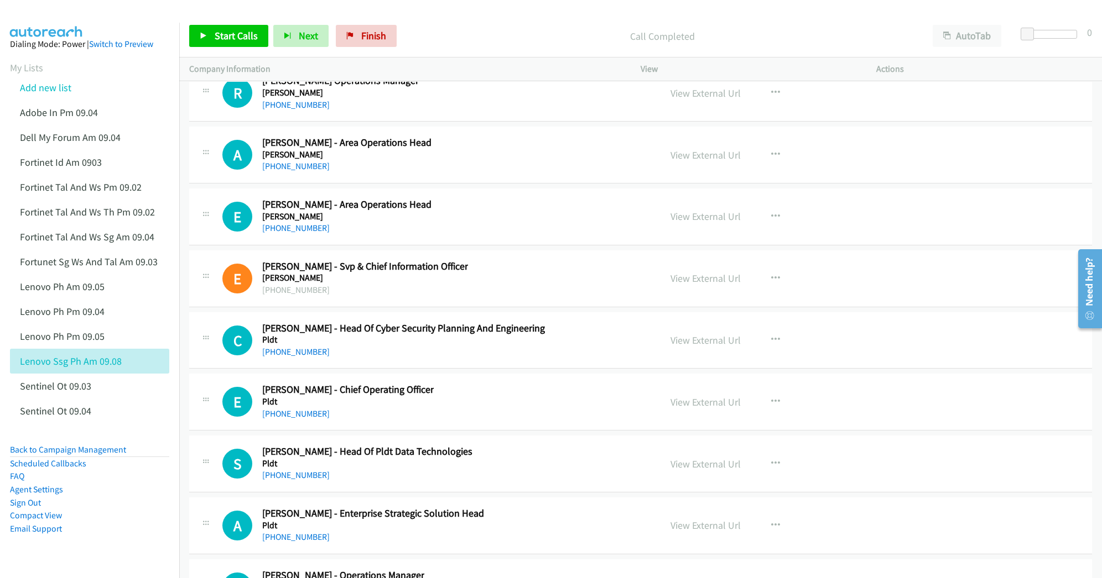
scroll to position [15337, 0]
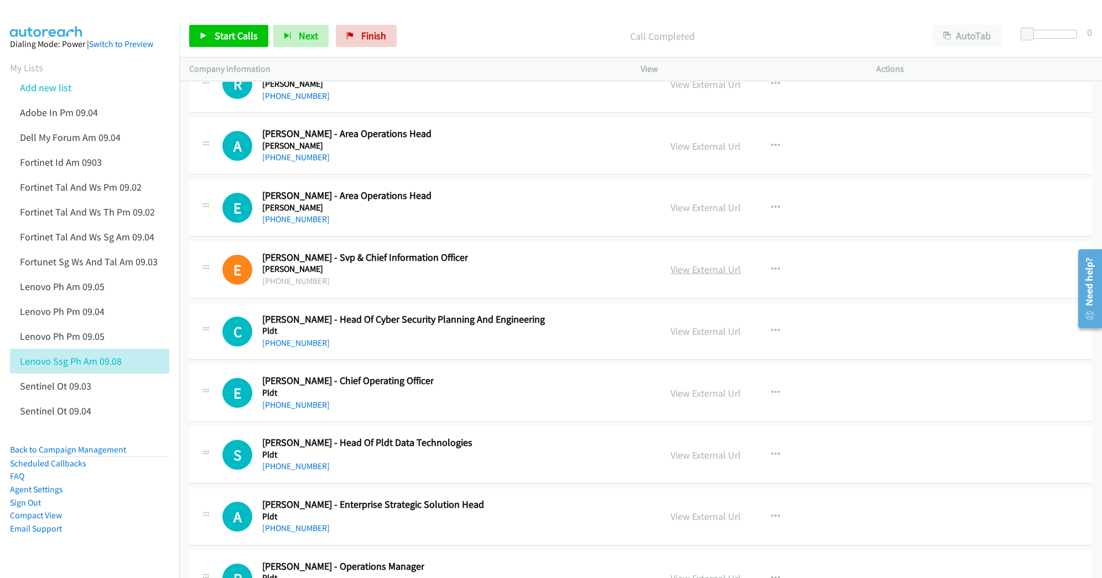
click at [708, 276] on link "View External Url" at bounding box center [705, 269] width 70 height 13
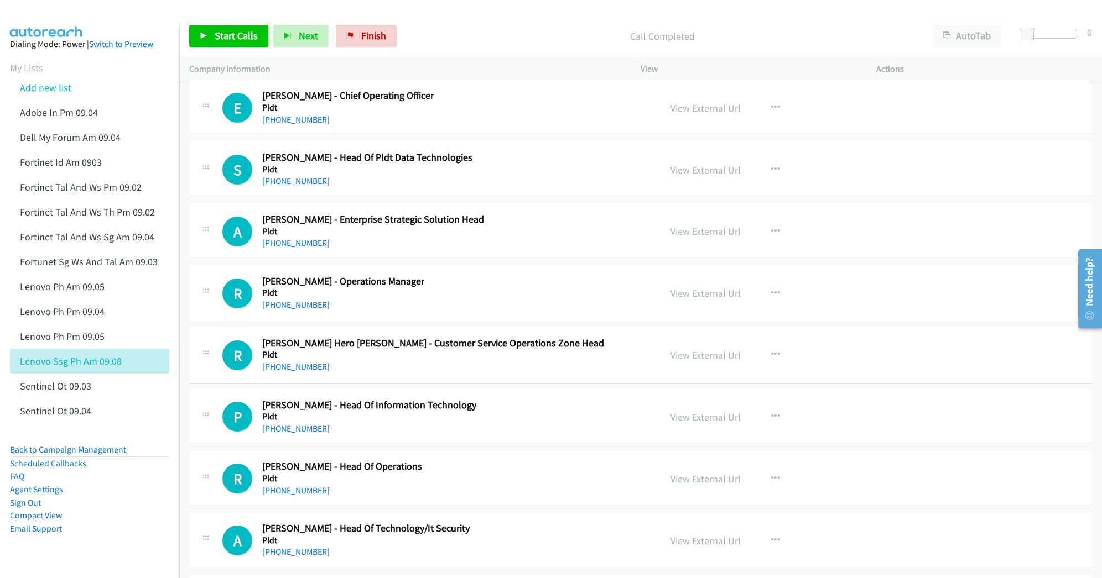
scroll to position [15632, 0]
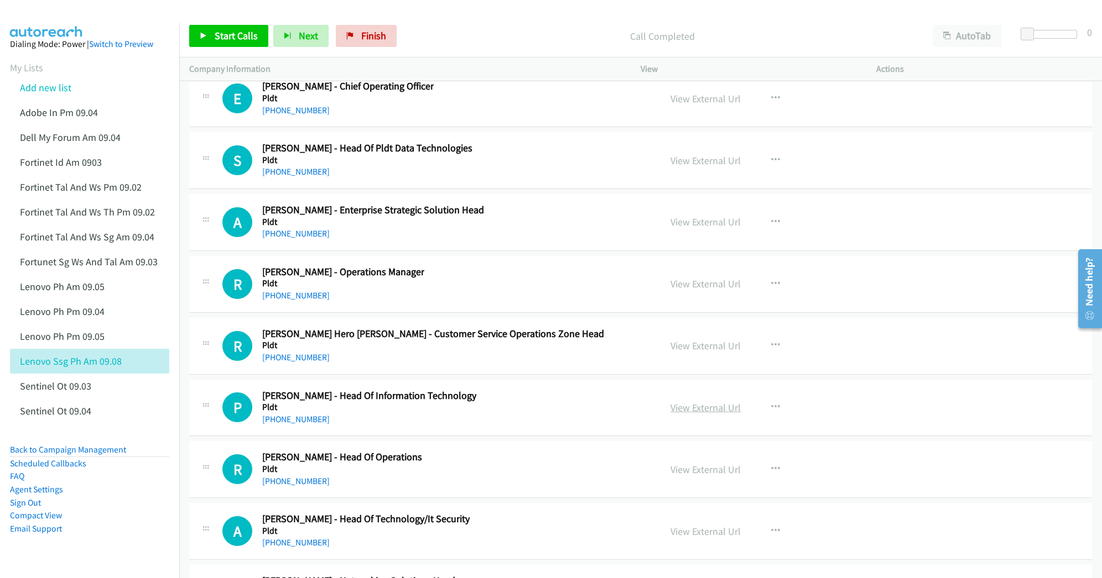
click at [682, 414] on link "View External Url" at bounding box center [705, 408] width 70 height 13
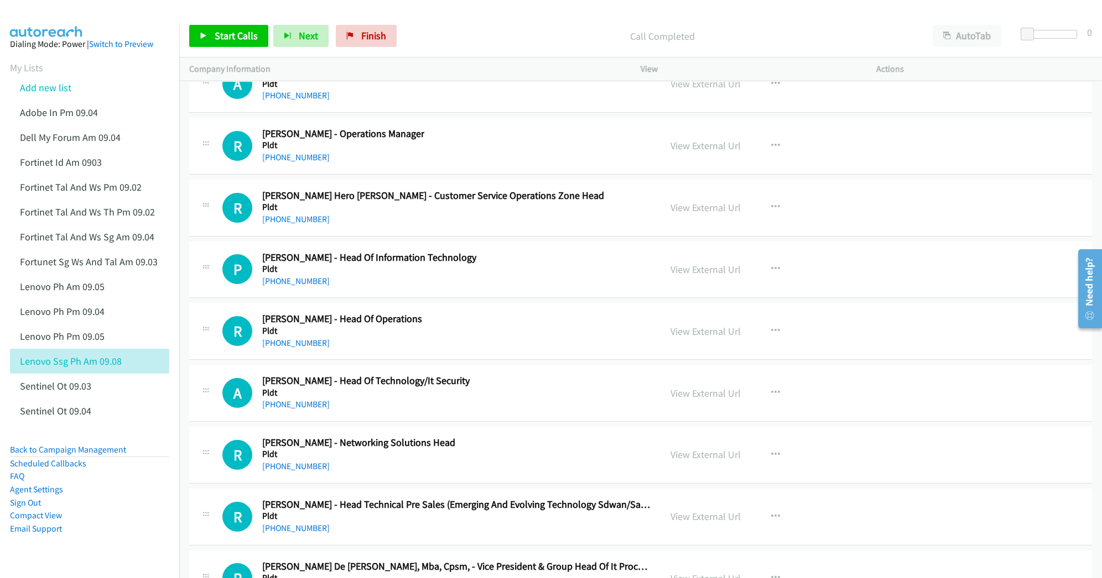
scroll to position [15780, 0]
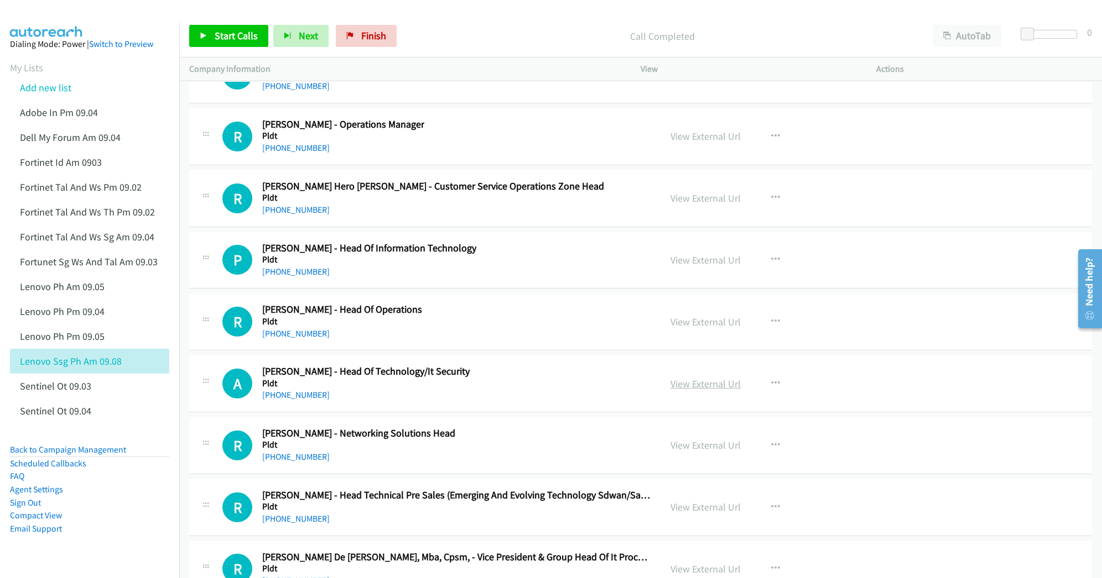
click at [681, 390] on link "View External Url" at bounding box center [705, 384] width 70 height 13
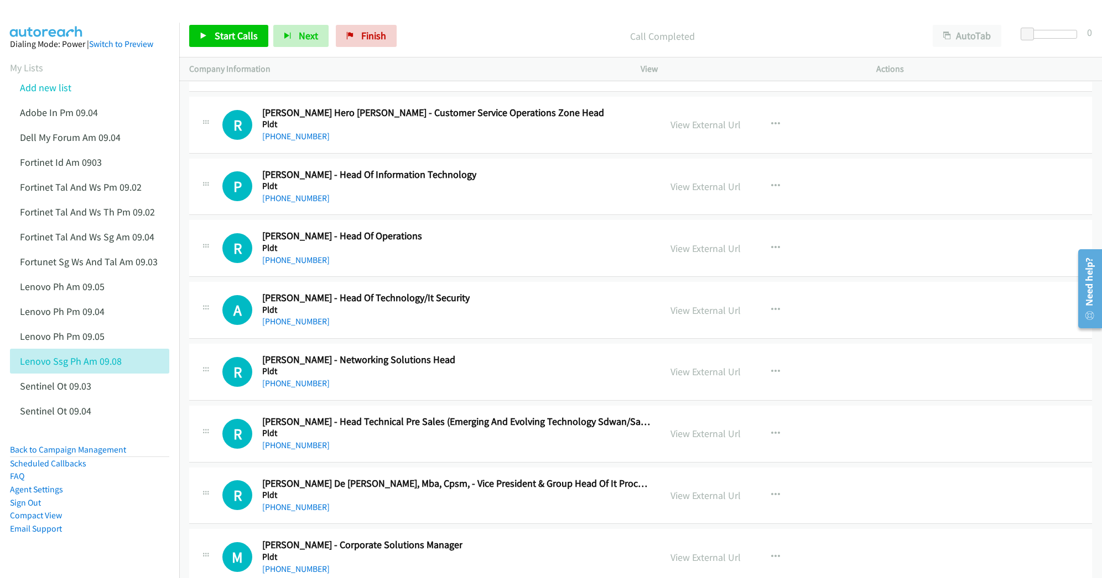
scroll to position [15927, 0]
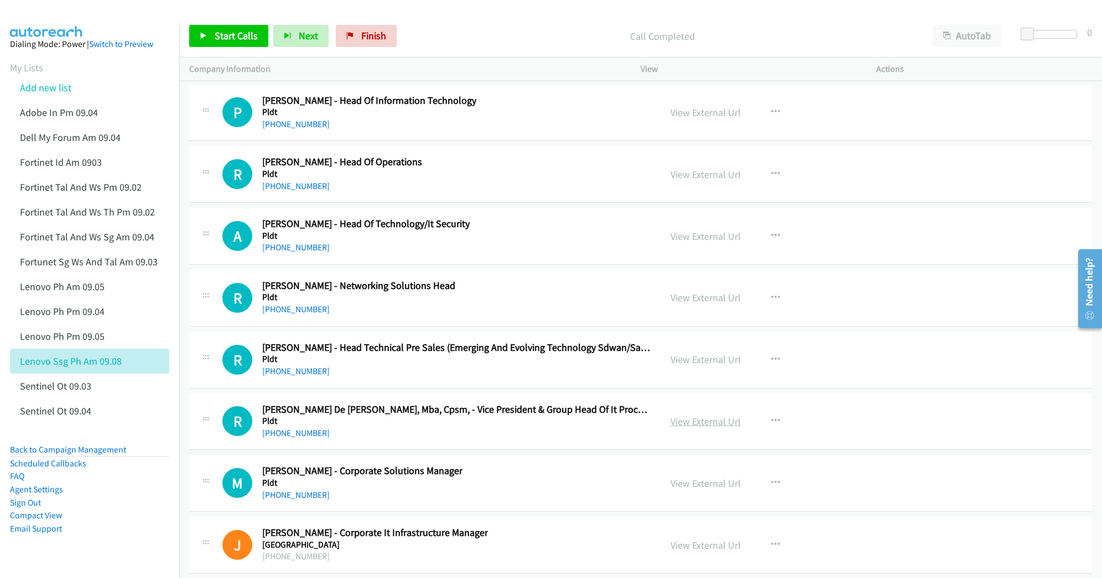
click at [694, 428] on link "View External Url" at bounding box center [705, 421] width 70 height 13
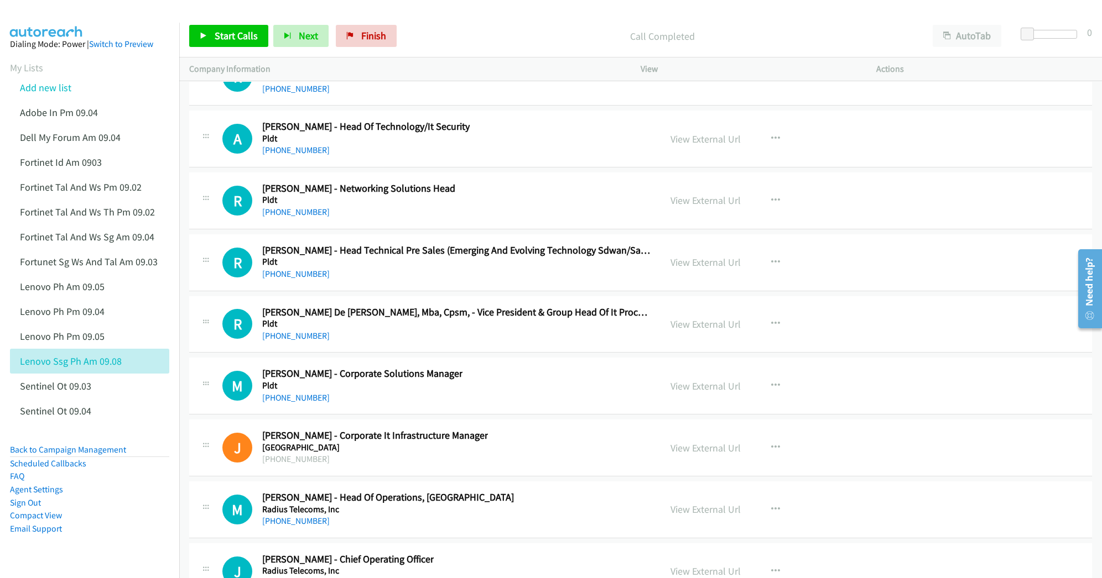
scroll to position [16075, 0]
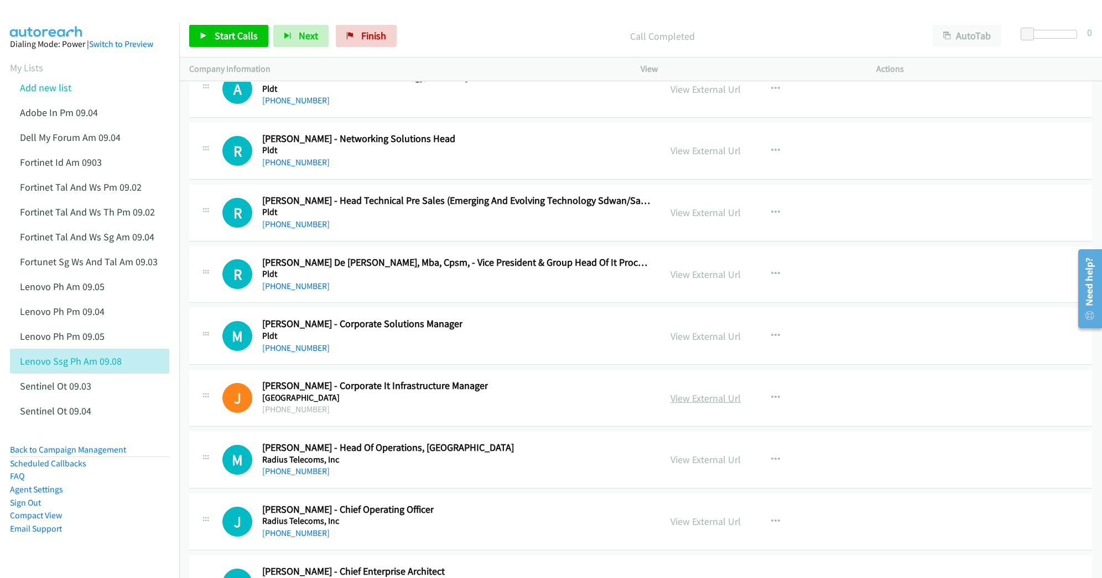
click at [681, 405] on link "View External Url" at bounding box center [705, 398] width 70 height 13
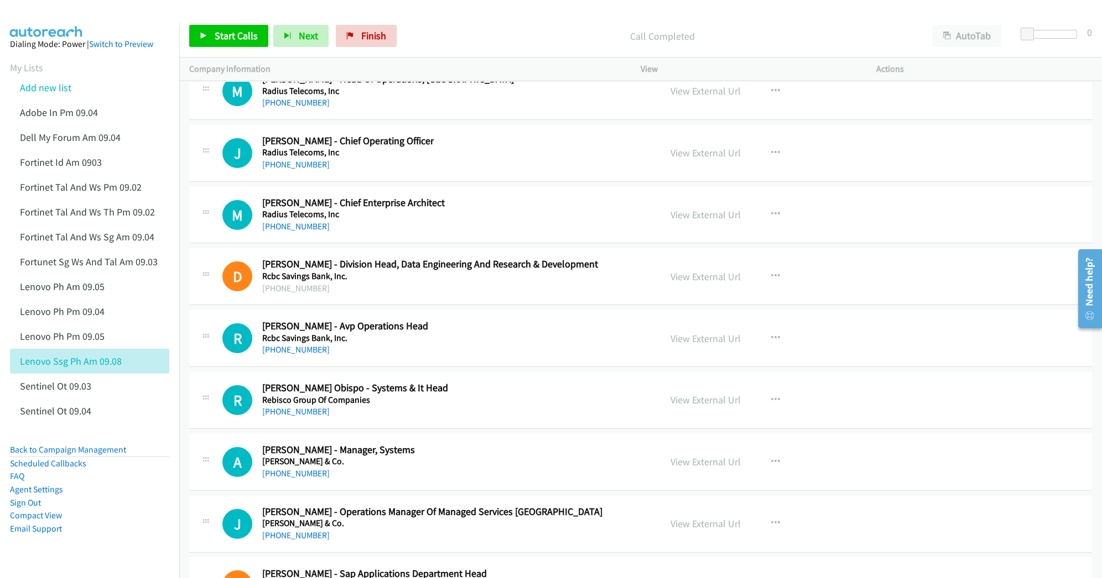
scroll to position [16517, 0]
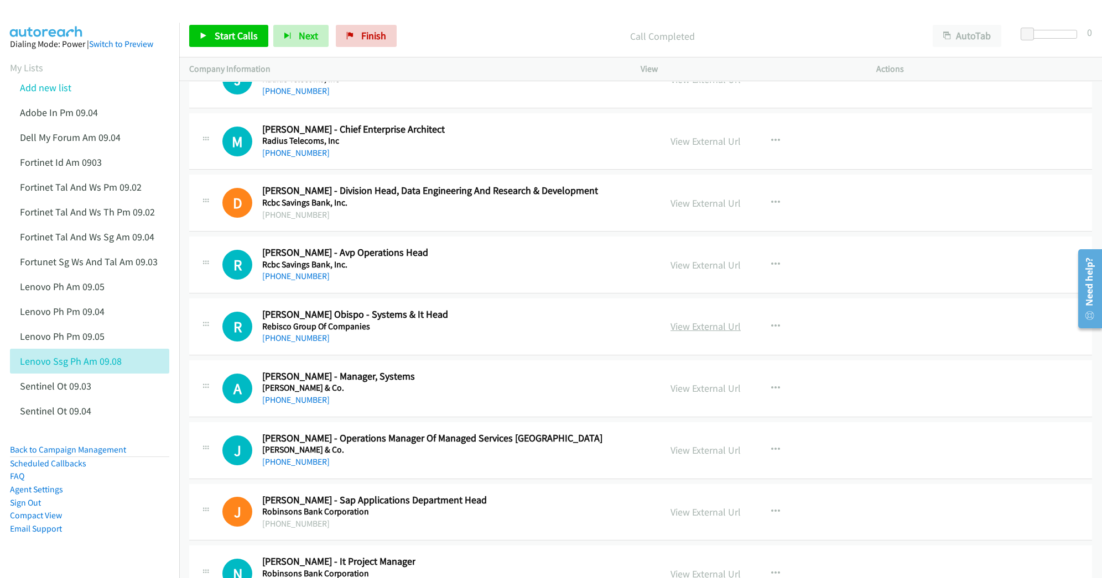
click at [720, 333] on link "View External Url" at bounding box center [705, 326] width 70 height 13
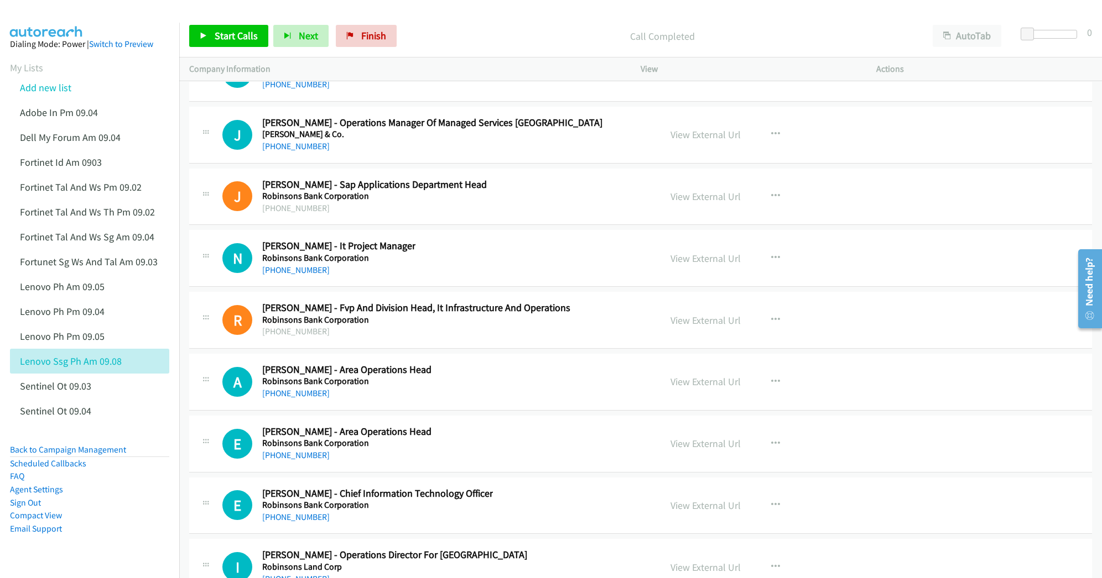
scroll to position [16886, 0]
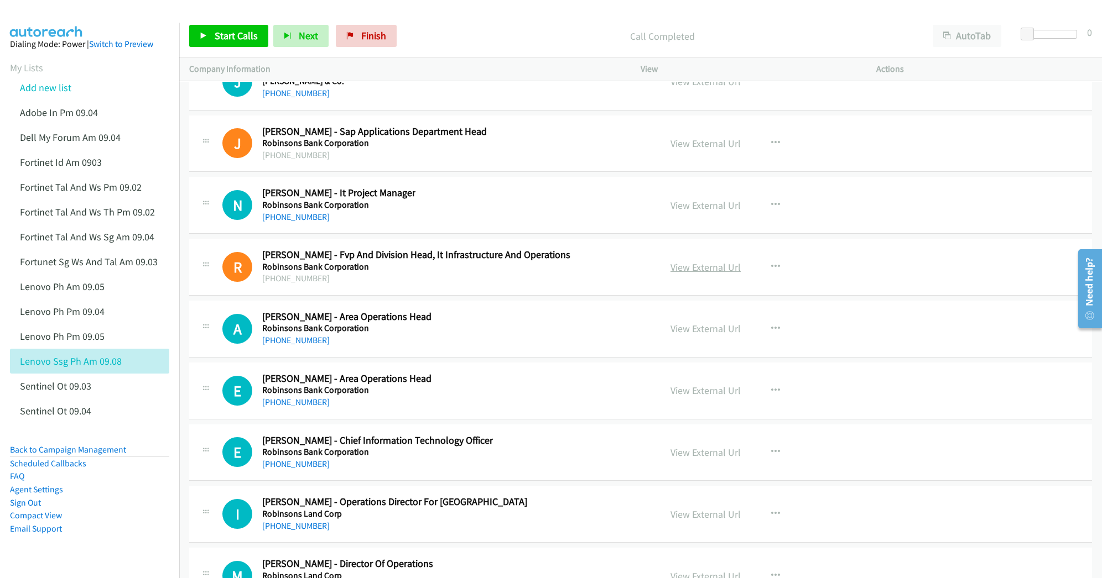
click at [677, 274] on link "View External Url" at bounding box center [705, 267] width 70 height 13
click at [692, 459] on link "View External Url" at bounding box center [705, 452] width 70 height 13
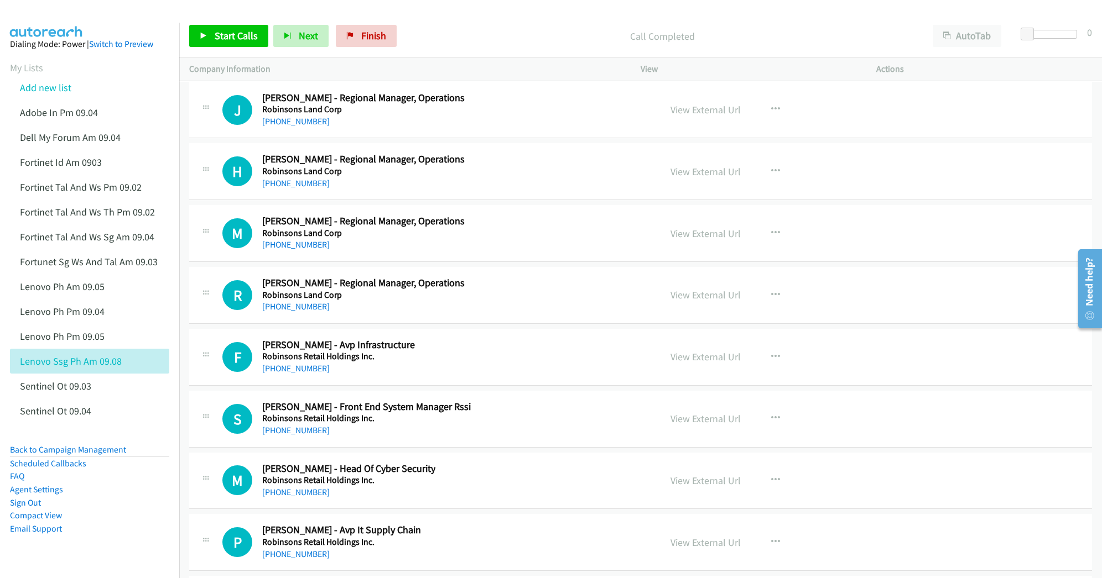
scroll to position [17550, 0]
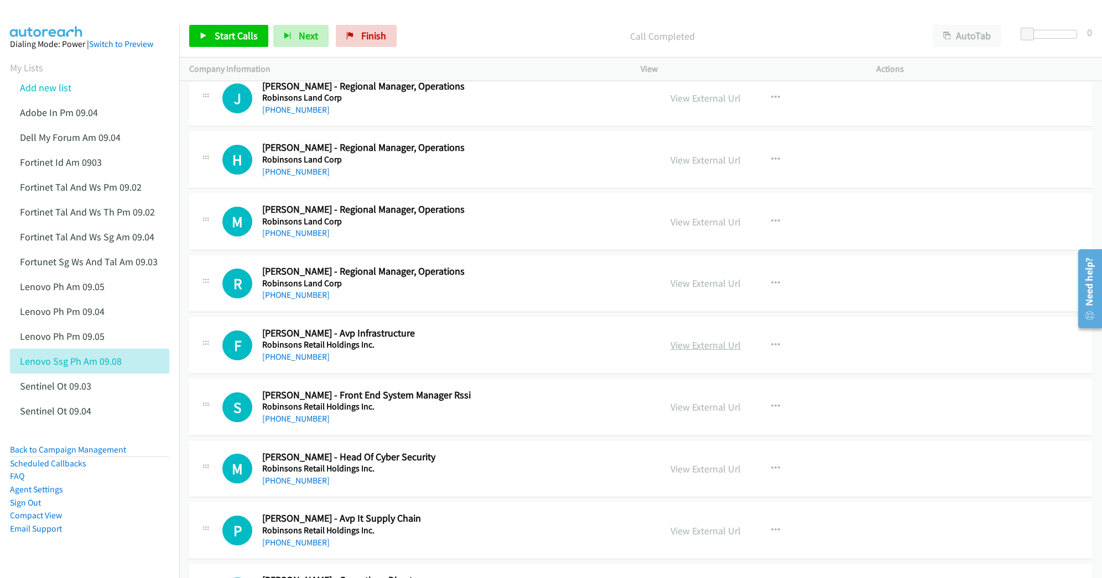
click at [689, 352] on link "View External Url" at bounding box center [705, 345] width 70 height 13
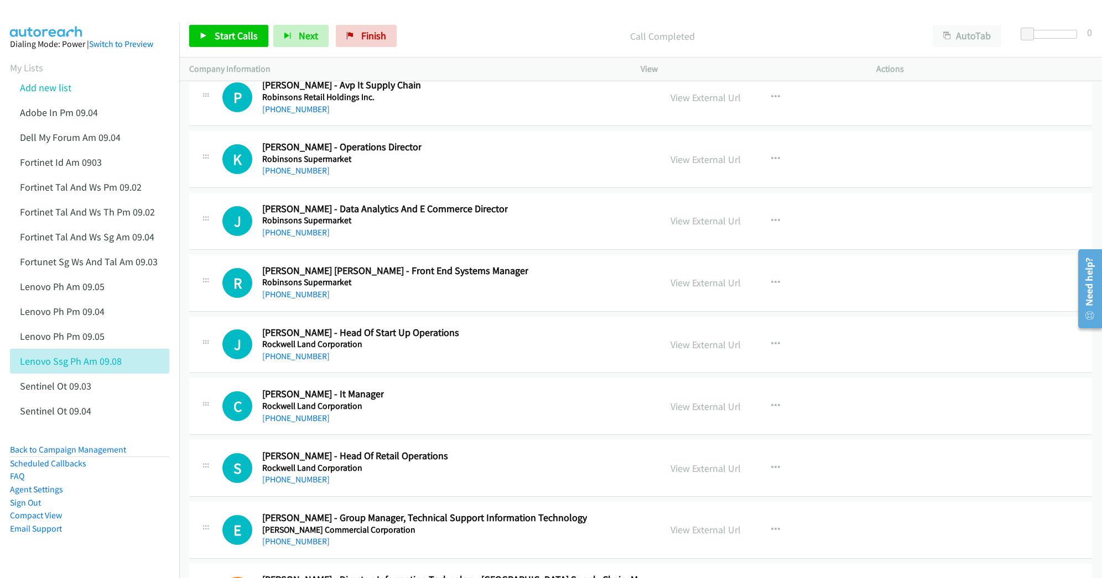
scroll to position [17992, 0]
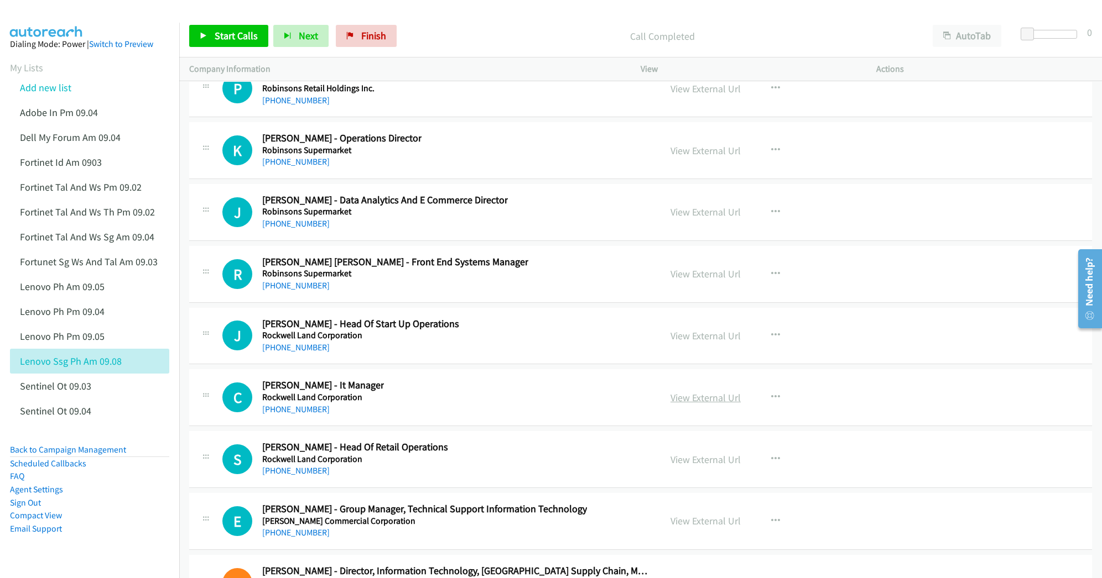
click at [702, 404] on link "View External Url" at bounding box center [705, 398] width 70 height 13
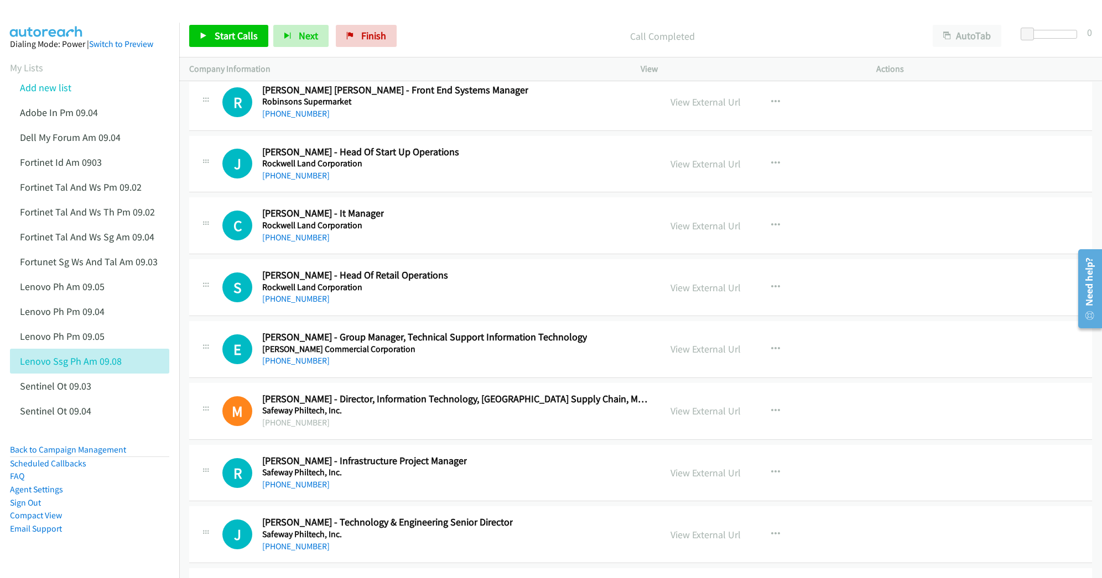
scroll to position [18213, 0]
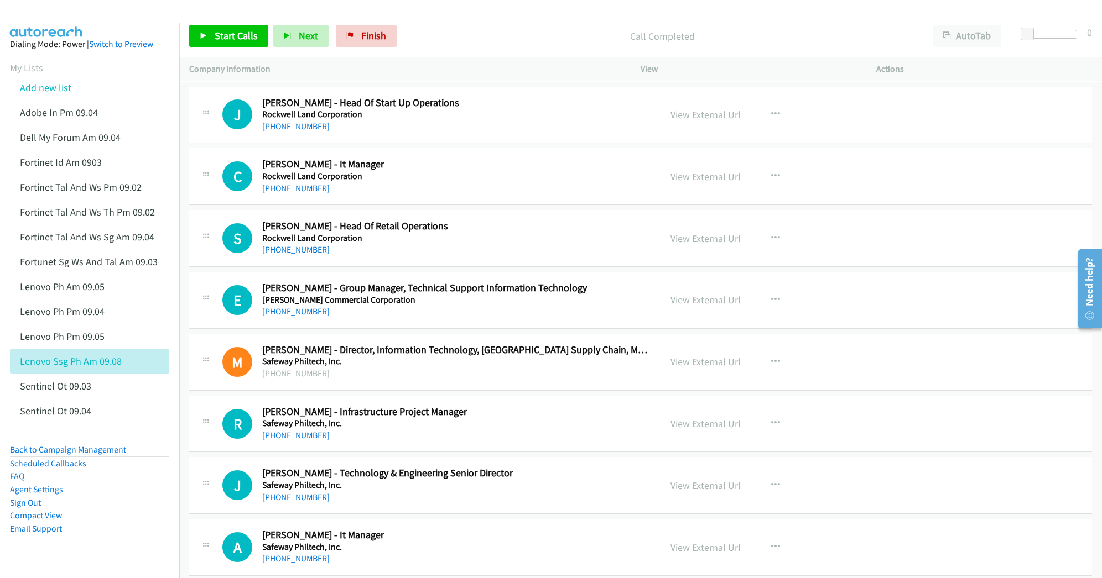
click at [693, 368] on link "View External Url" at bounding box center [705, 362] width 70 height 13
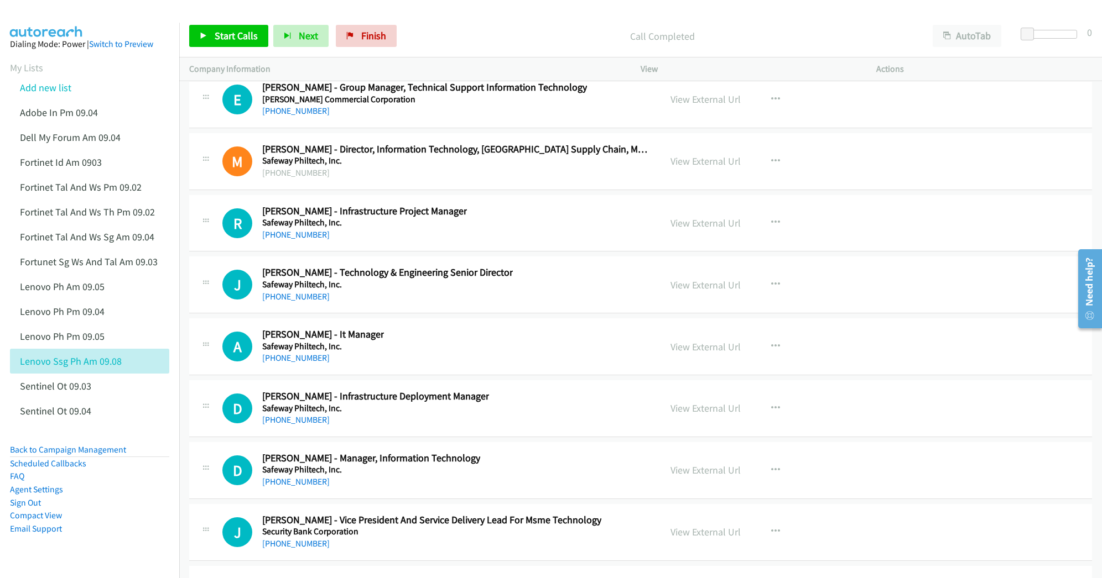
scroll to position [18434, 0]
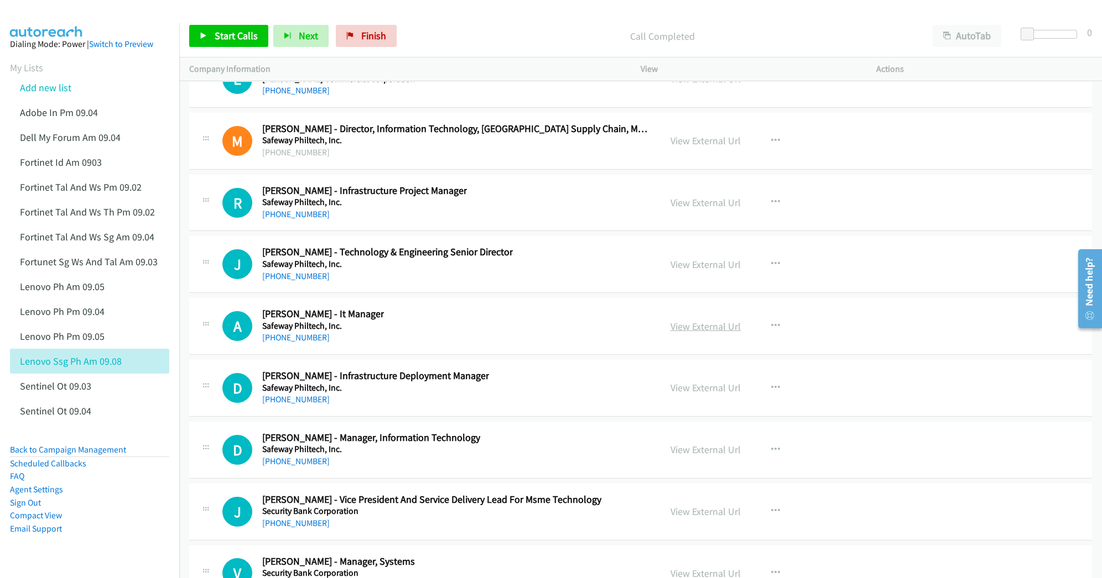
click at [689, 333] on link "View External Url" at bounding box center [705, 326] width 70 height 13
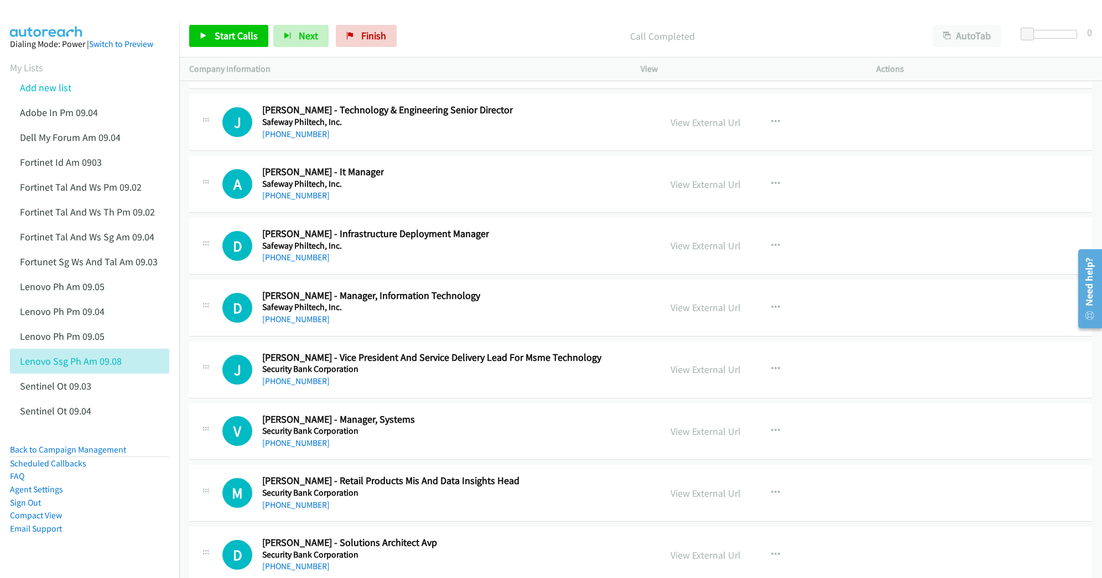
scroll to position [18582, 0]
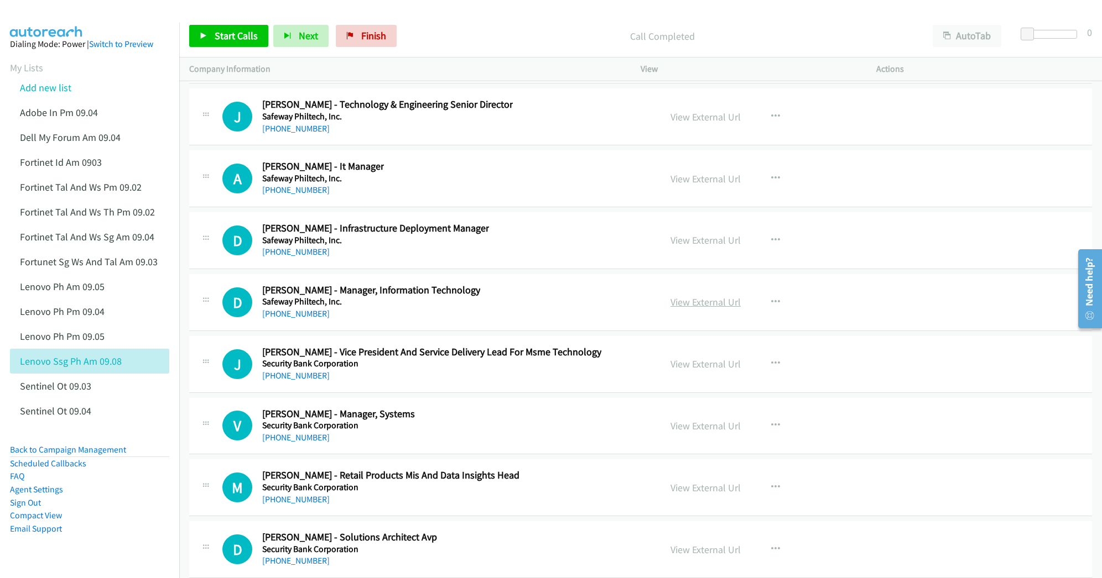
click at [671, 309] on link "View External Url" at bounding box center [705, 302] width 70 height 13
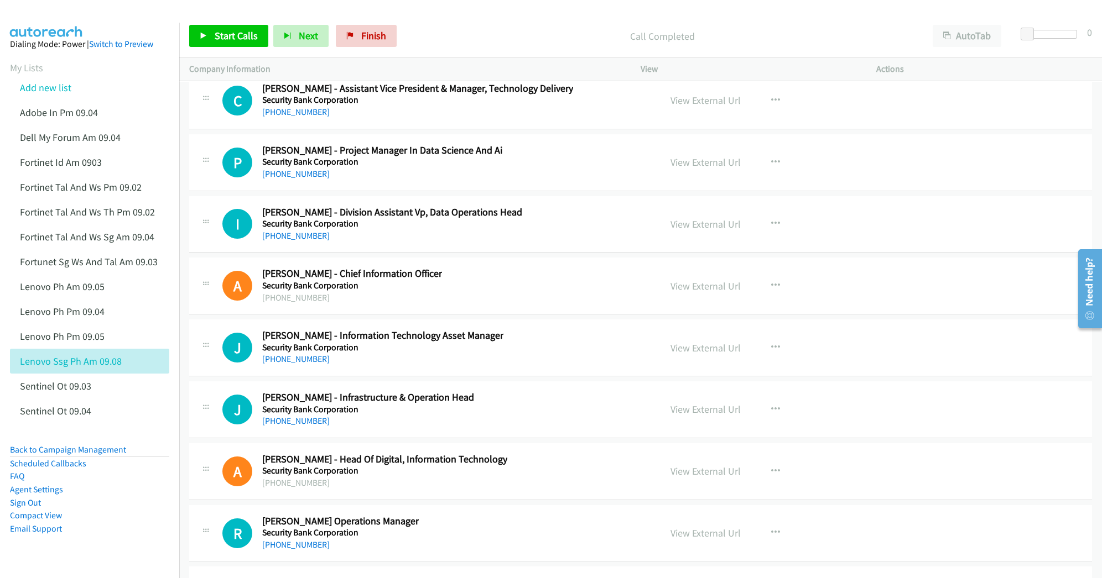
scroll to position [19098, 0]
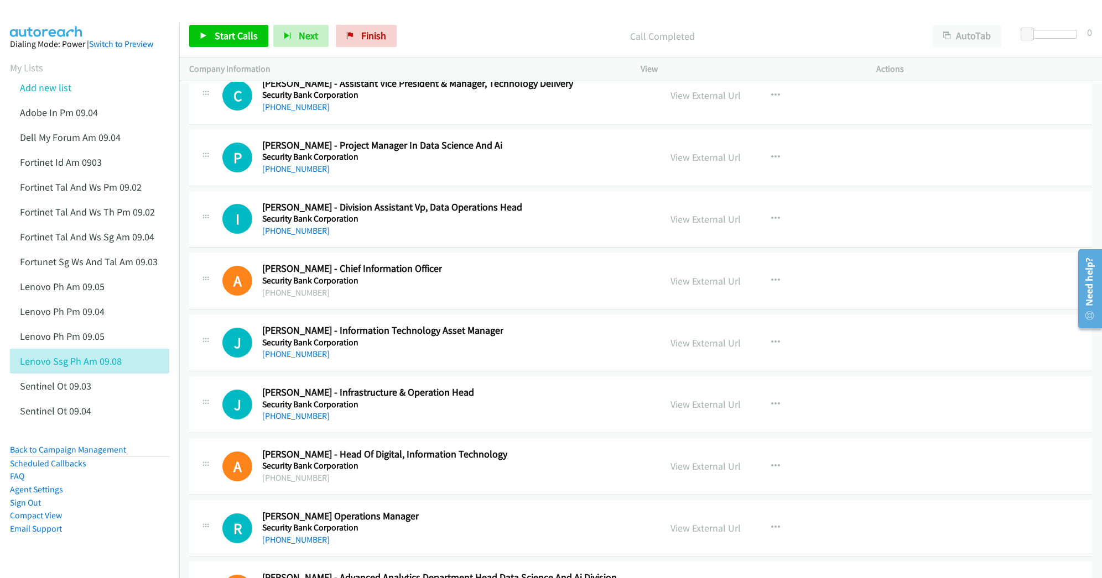
drag, startPoint x: 680, startPoint y: 336, endPoint x: 602, endPoint y: 357, distance: 81.3
click at [695, 288] on link "View External Url" at bounding box center [705, 281] width 70 height 13
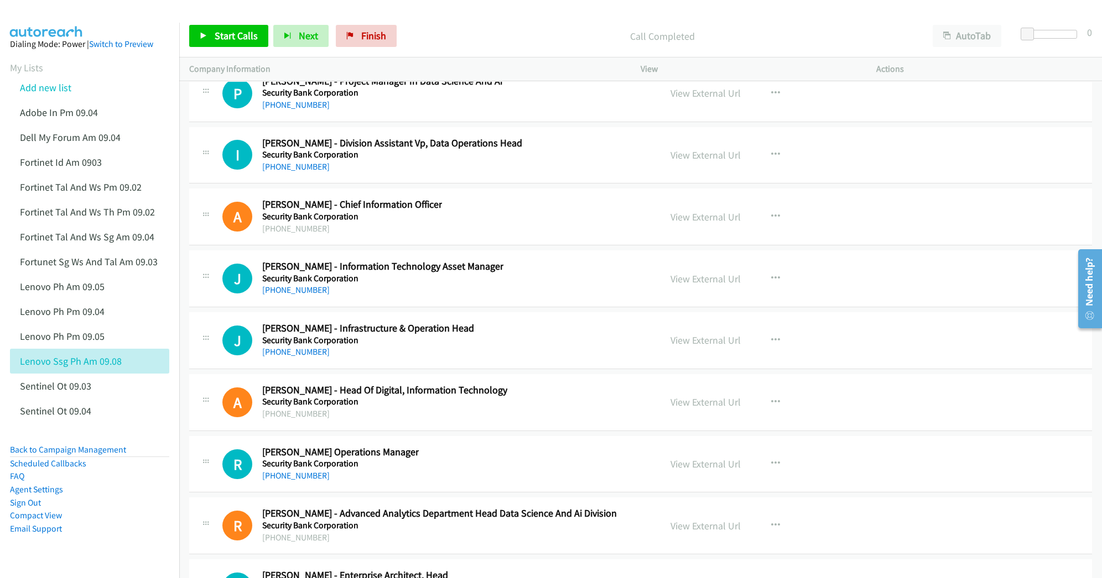
scroll to position [19172, 0]
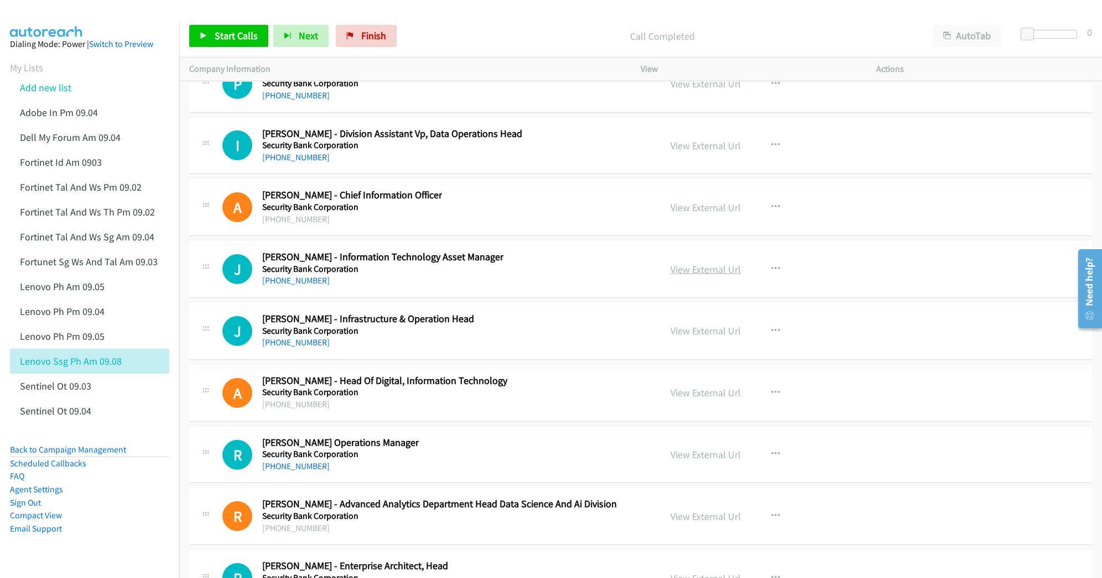
click at [684, 276] on link "View External Url" at bounding box center [705, 269] width 70 height 13
click at [701, 337] on link "View External Url" at bounding box center [705, 331] width 70 height 13
click at [689, 399] on link "View External Url" at bounding box center [705, 393] width 70 height 13
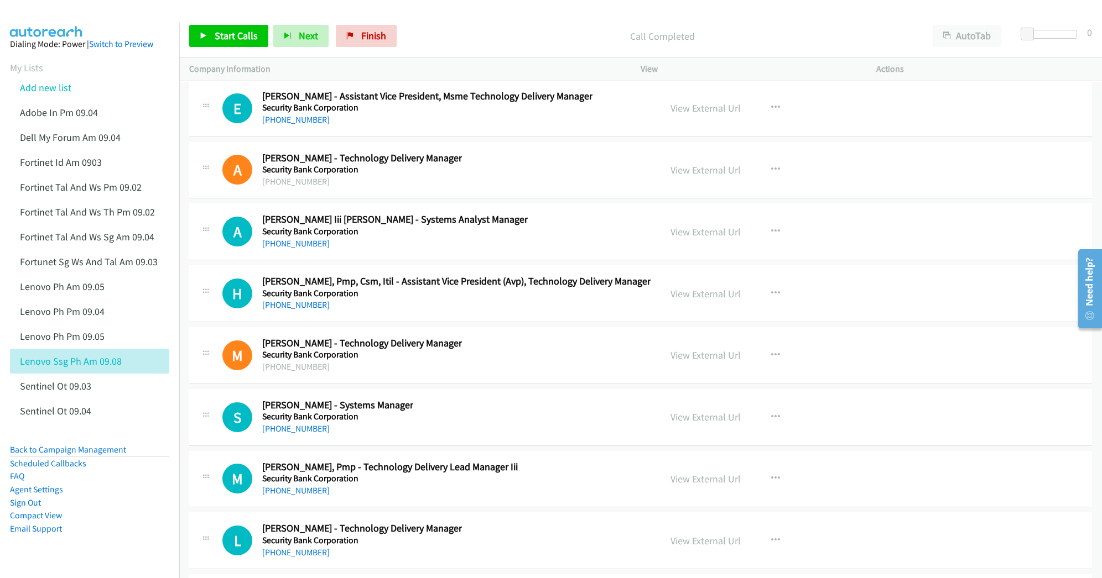
scroll to position [19835, 0]
